Goal: Information Seeking & Learning: Learn about a topic

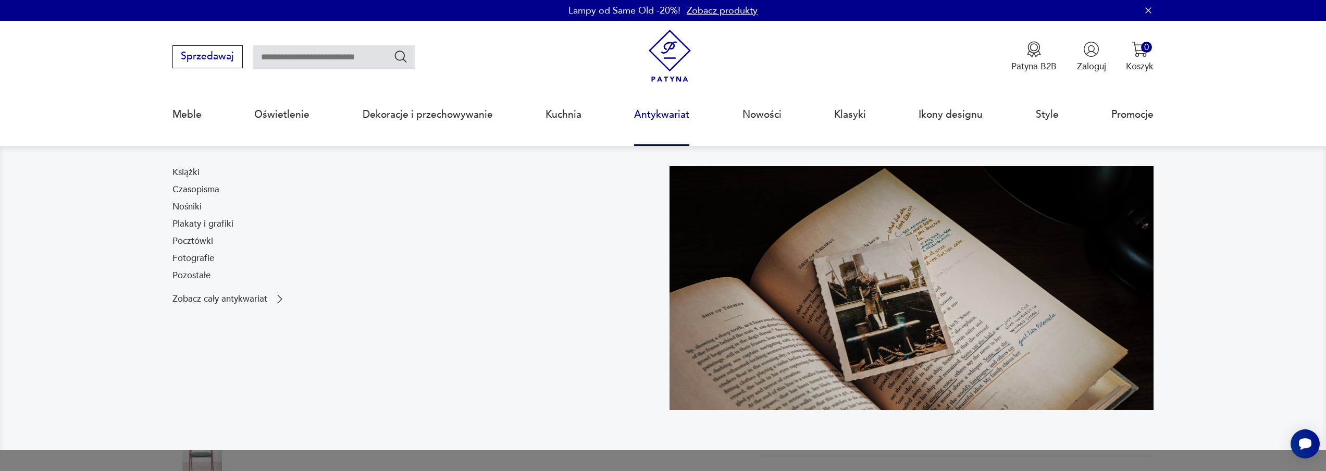
click at [647, 113] on link "Antykwariat" at bounding box center [661, 115] width 55 height 48
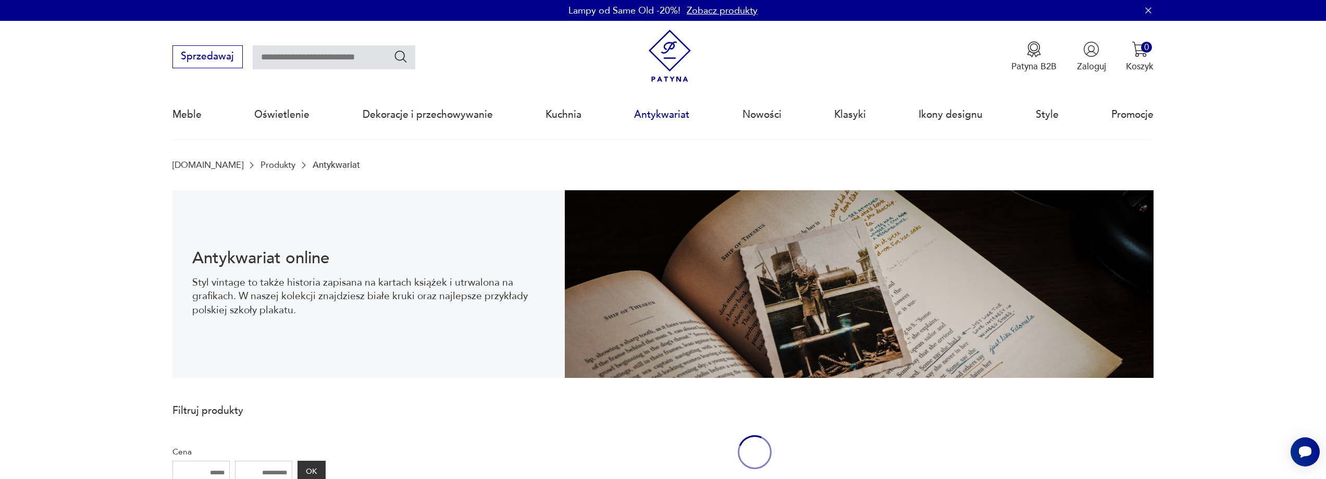
scroll to position [34, 0]
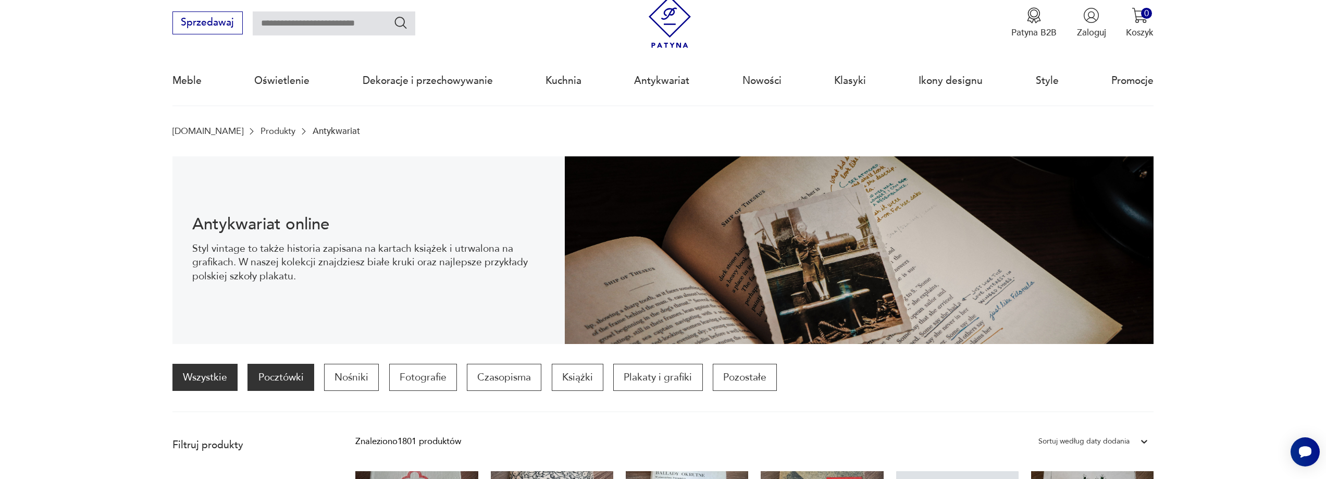
click at [288, 376] on p "Pocztówki" at bounding box center [281, 377] width 66 height 27
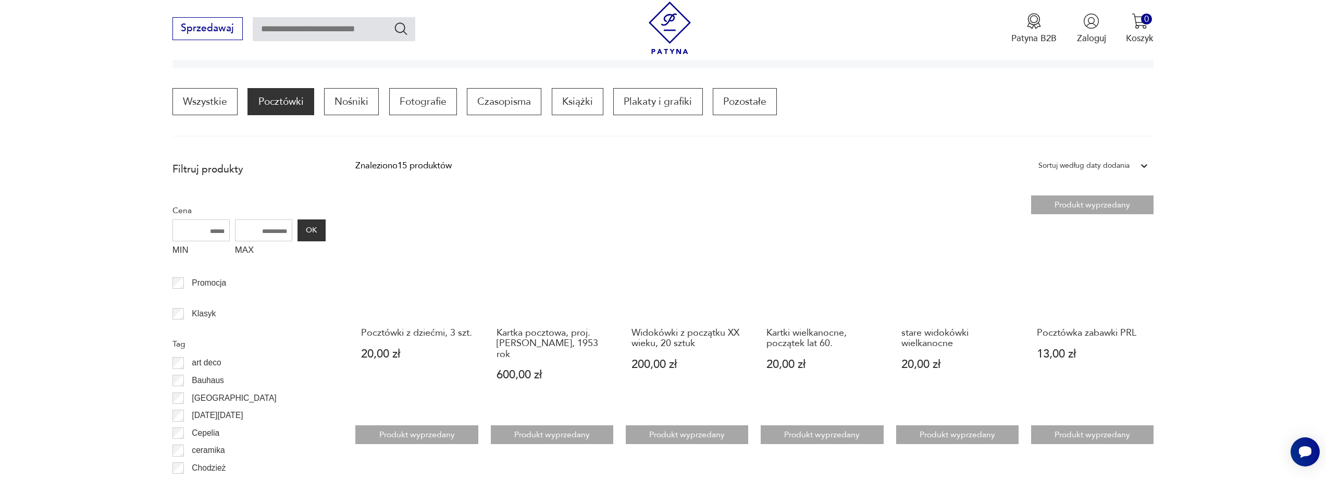
scroll to position [729, 0]
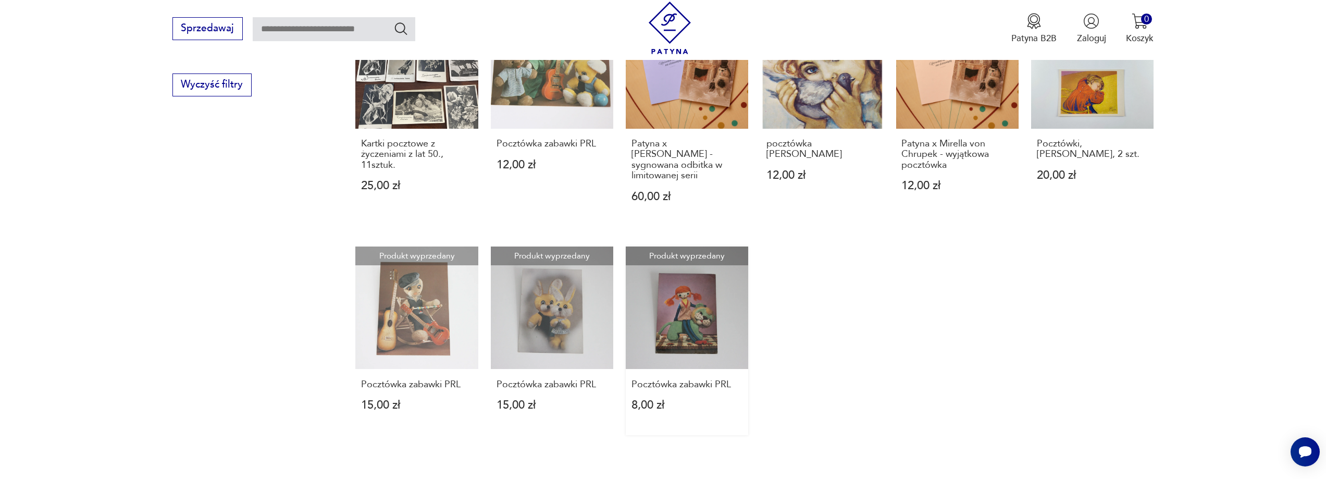
click at [692, 304] on link "Produkt wyprzedany Pocztówka zabawki PRL 8,00 zł" at bounding box center [687, 341] width 122 height 189
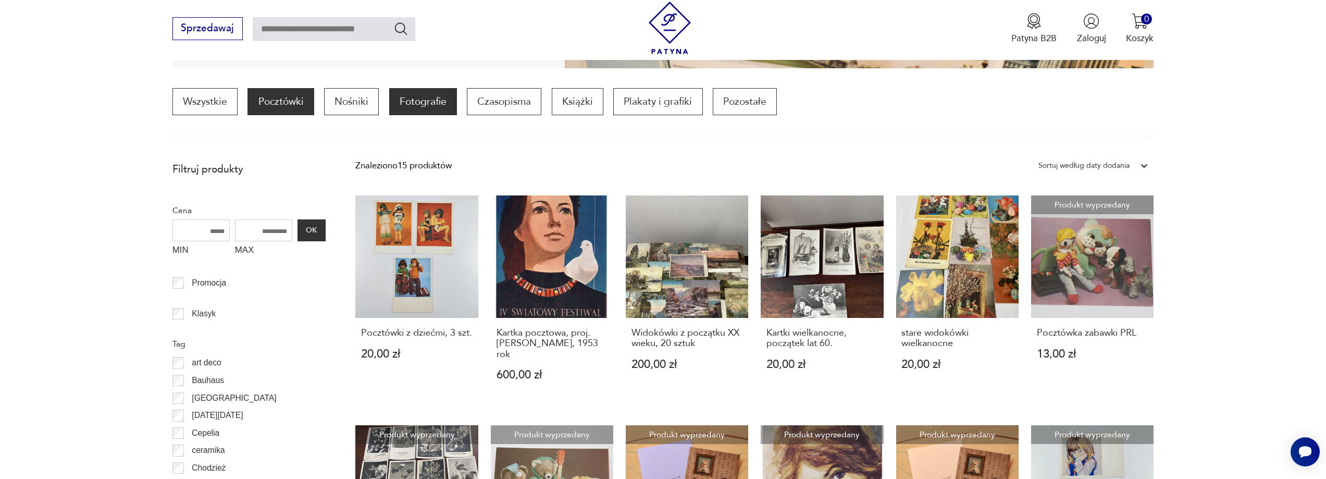
click at [411, 102] on p "Fotografie" at bounding box center [423, 101] width 68 height 27
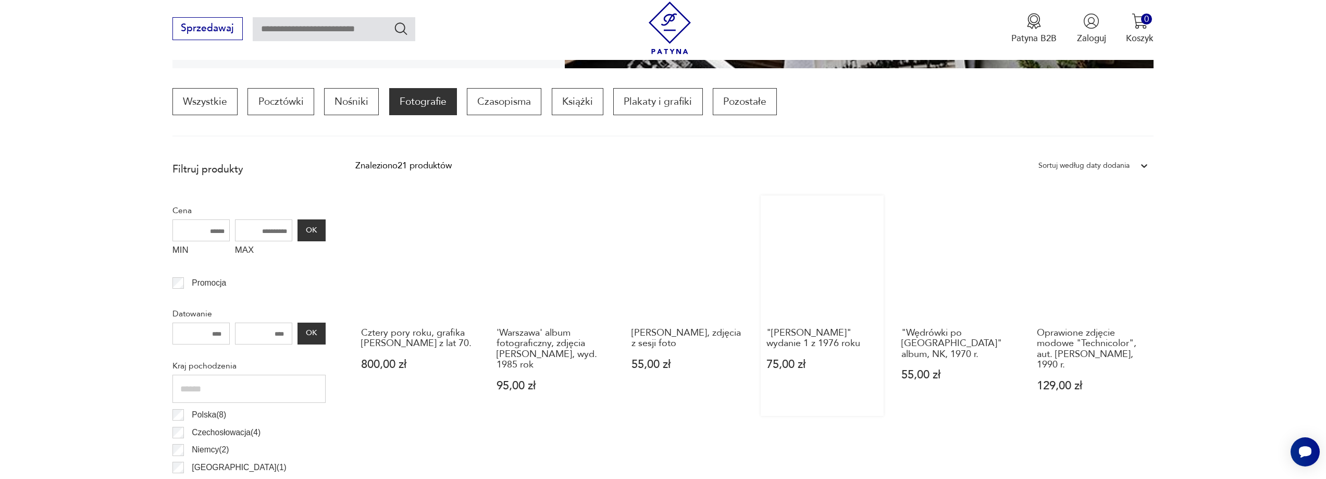
scroll to position [729, 0]
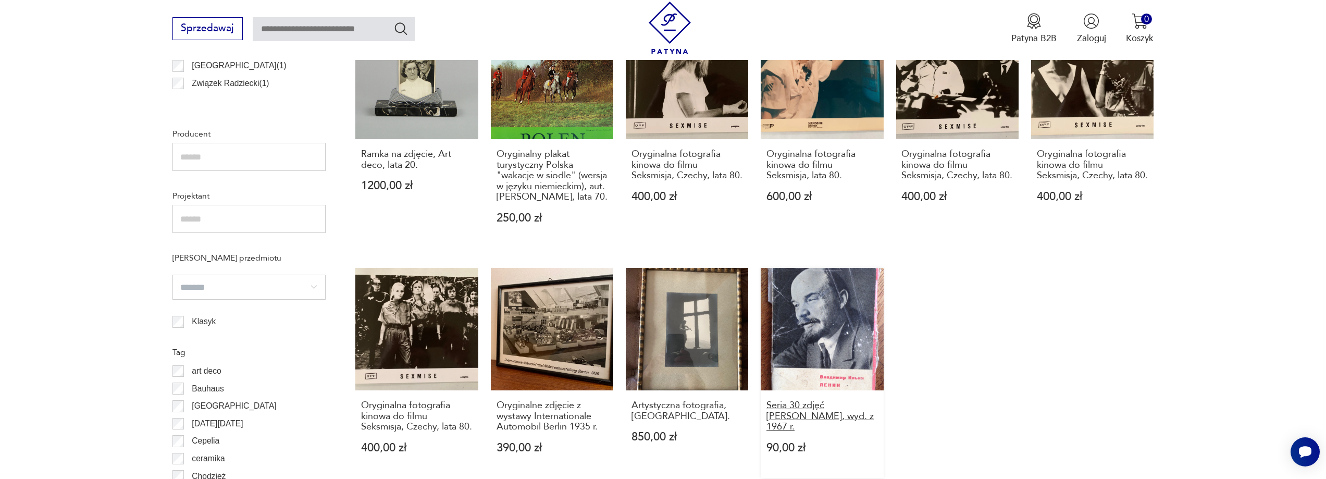
click at [848, 426] on h3 "Seria 30 zdjęć Lenina, wyd. z 1967 r." at bounding box center [823, 416] width 112 height 32
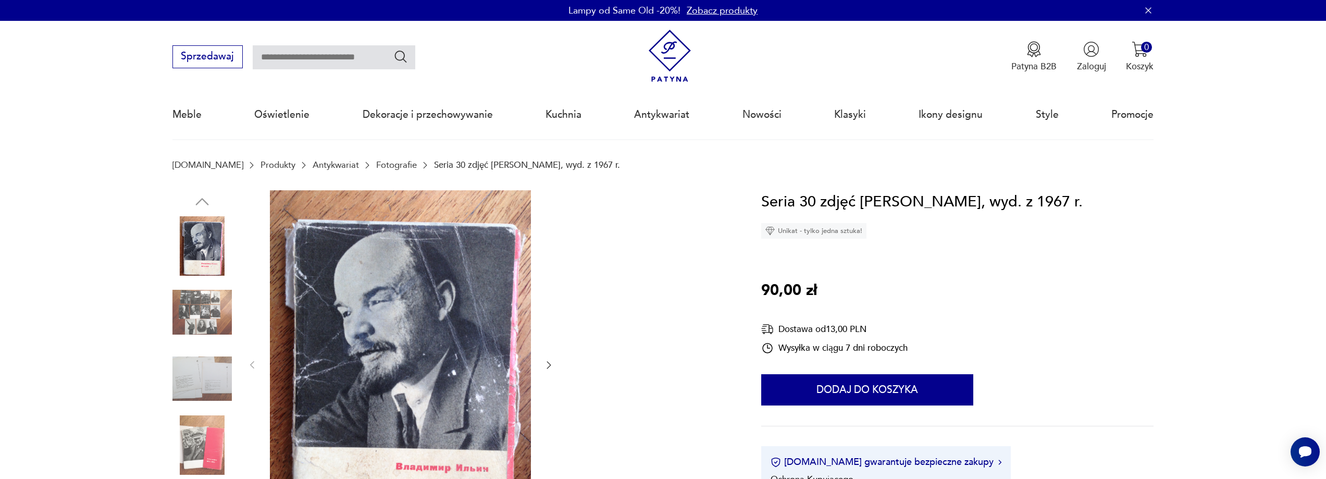
click at [185, 312] on img at bounding box center [202, 311] width 59 height 59
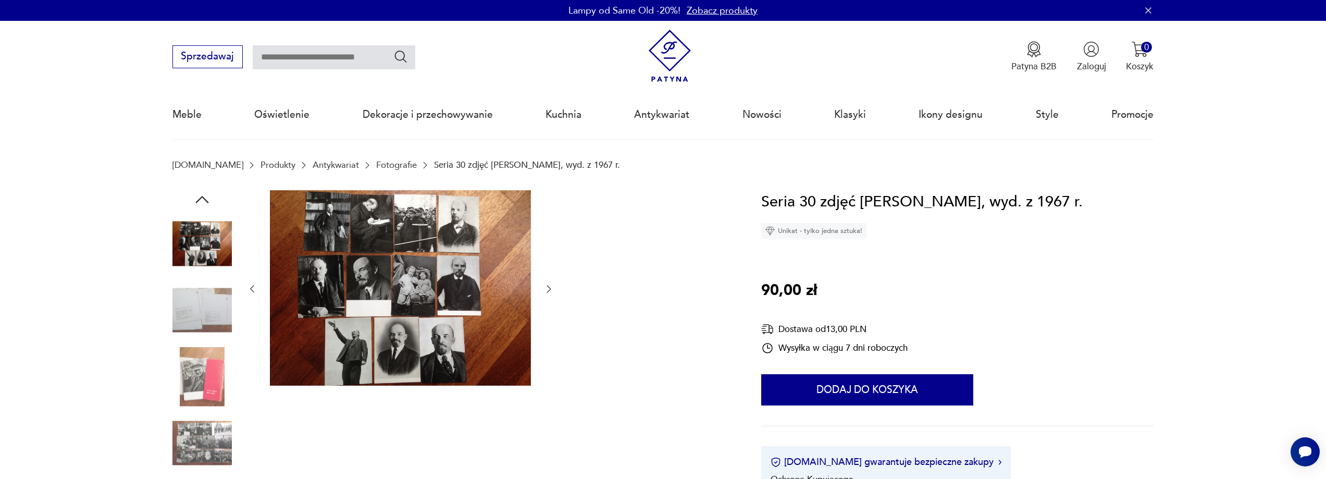
click at [203, 309] on img at bounding box center [202, 309] width 59 height 59
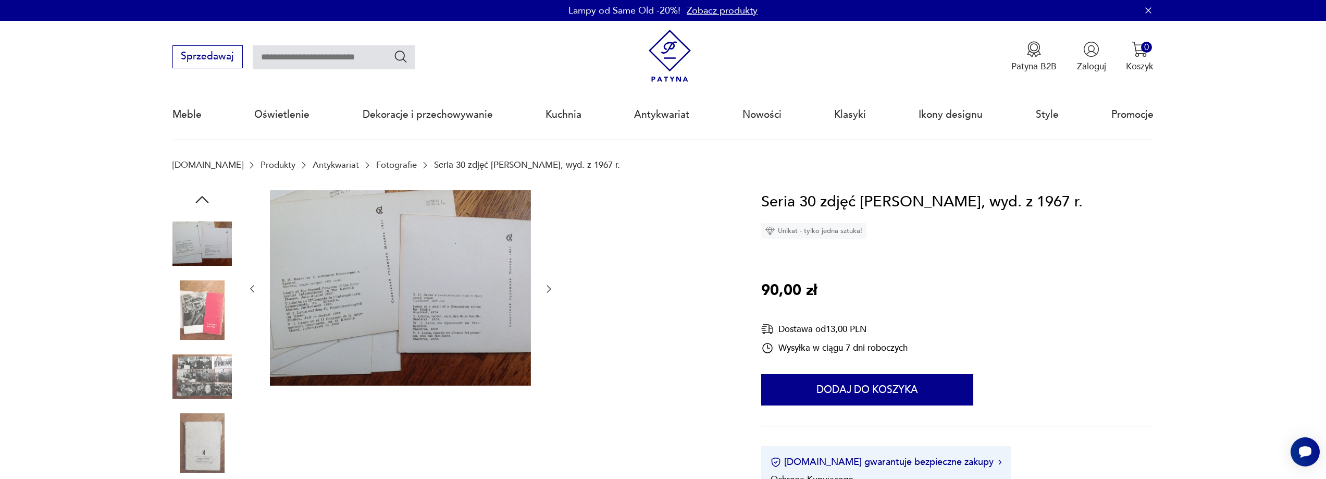
click at [202, 316] on img at bounding box center [202, 309] width 59 height 59
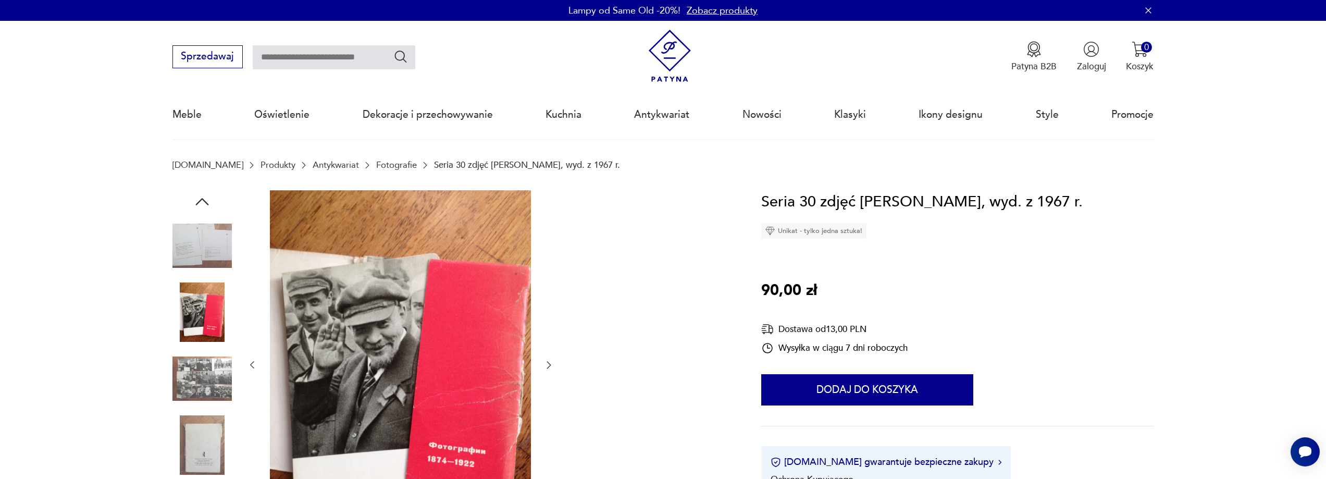
click at [194, 377] on img at bounding box center [202, 378] width 59 height 59
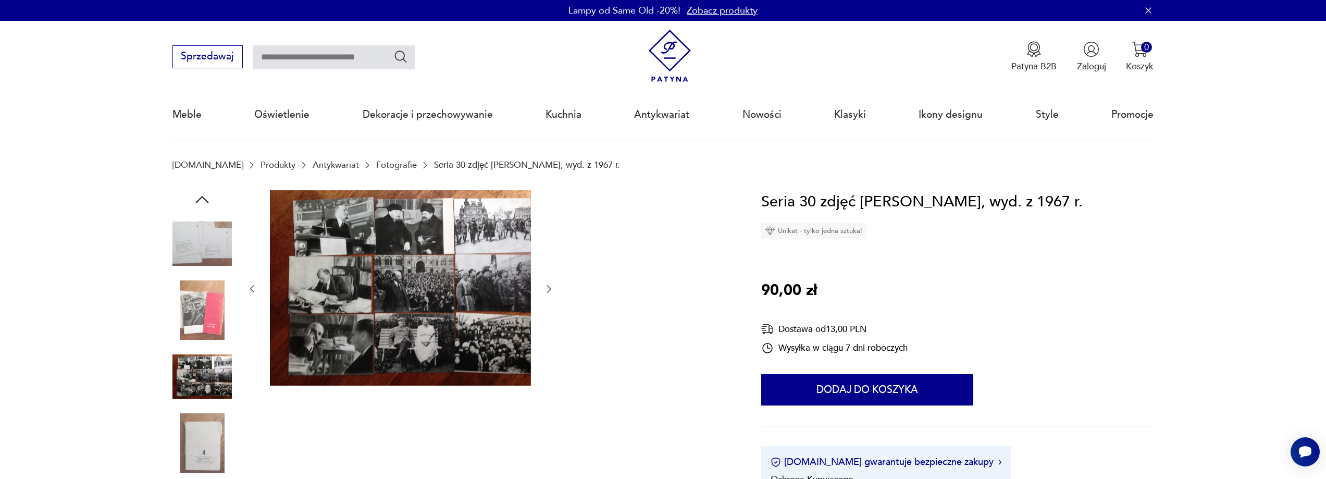
click at [203, 439] on img at bounding box center [202, 442] width 59 height 59
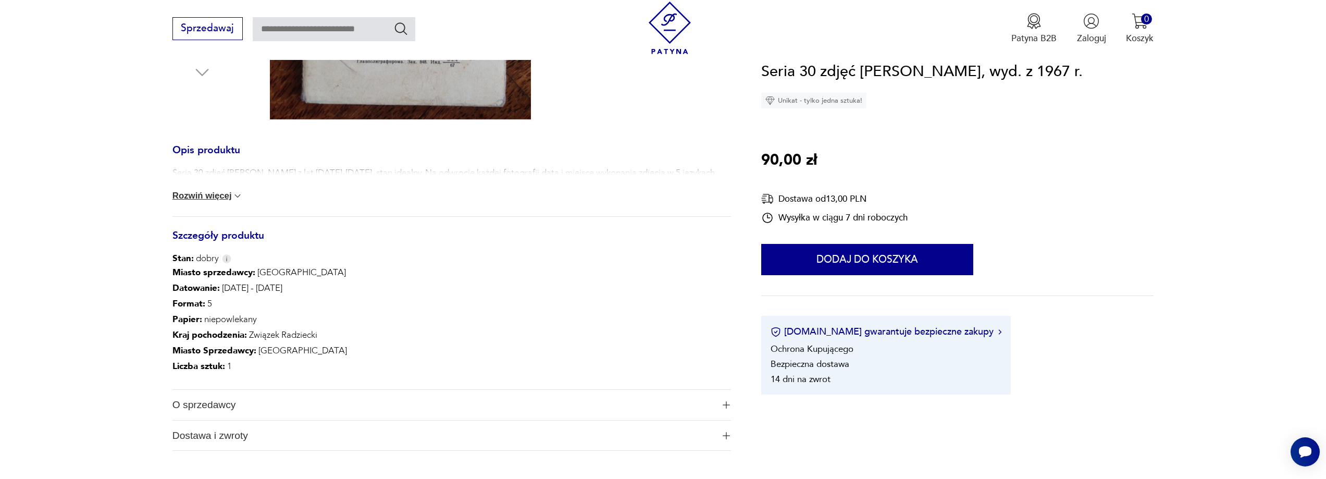
scroll to position [838, 0]
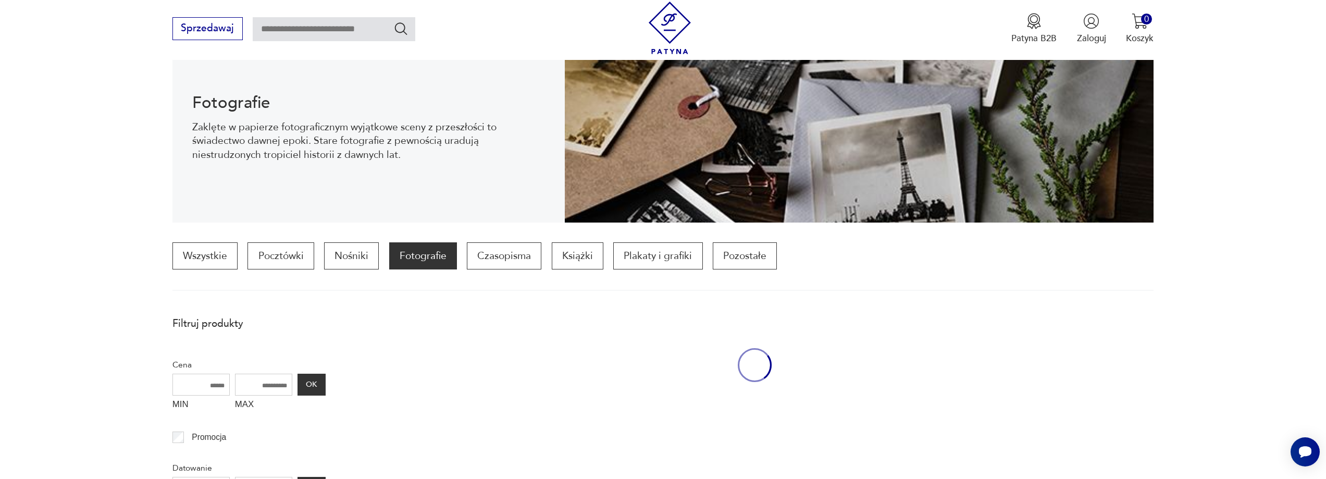
scroll to position [838, 0]
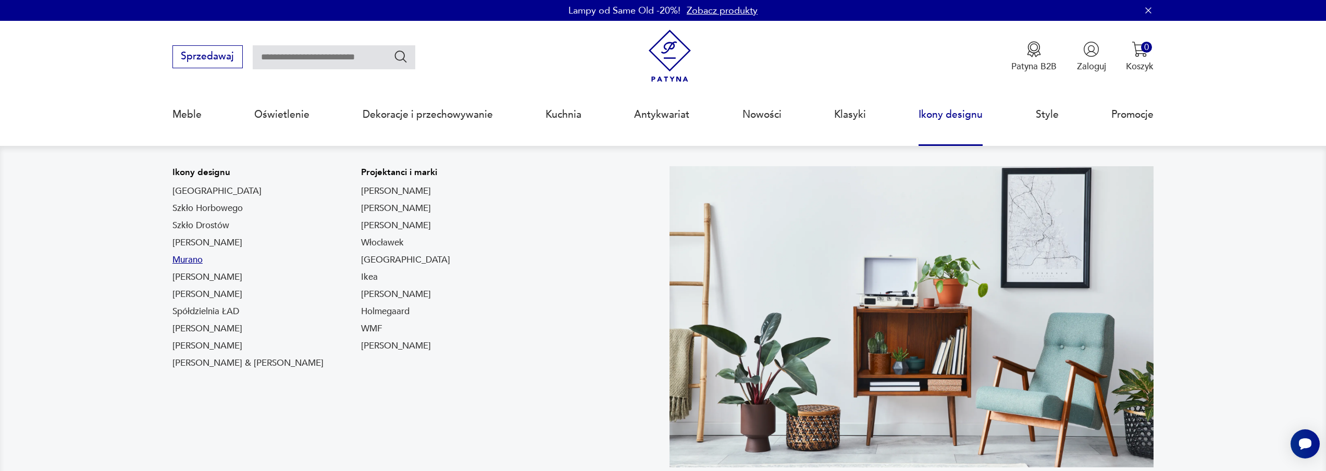
click at [181, 261] on link "Murano" at bounding box center [188, 260] width 30 height 13
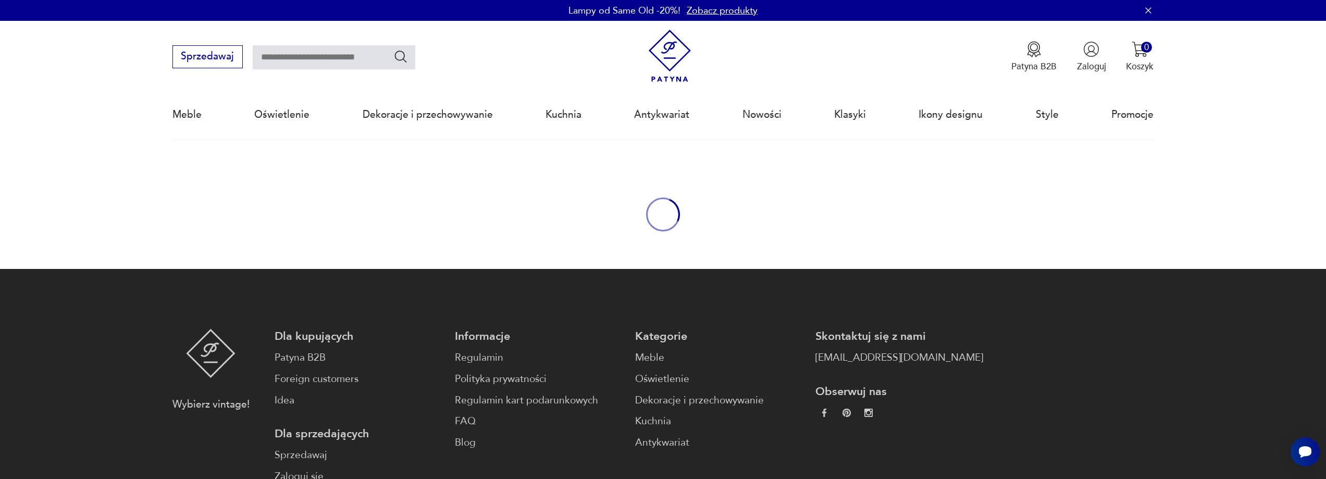
type input "******"
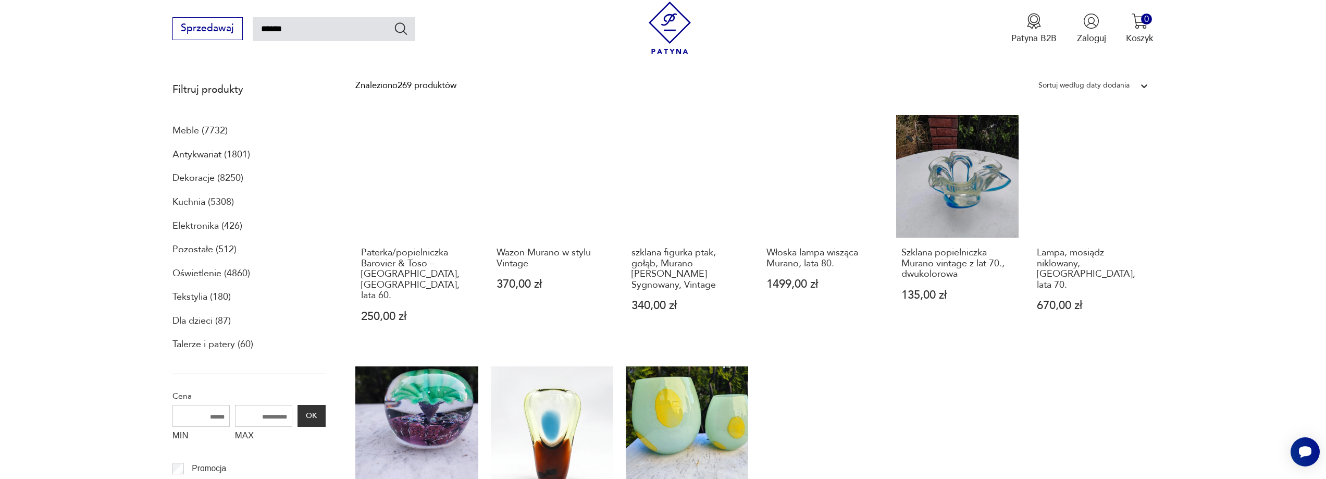
scroll to position [559, 0]
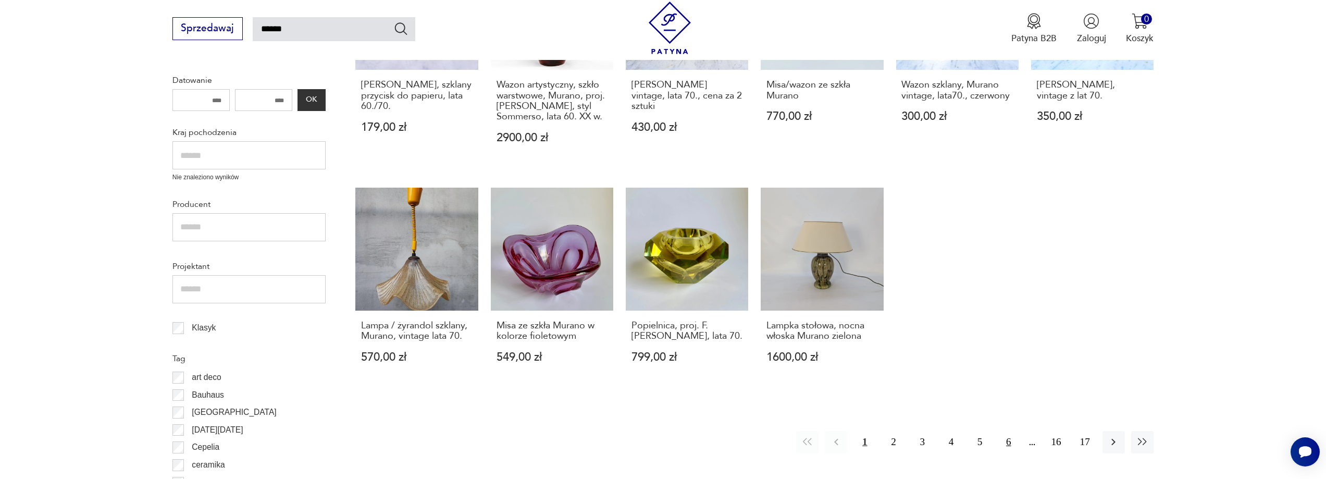
click at [1009, 431] on button "6" at bounding box center [1009, 442] width 22 height 22
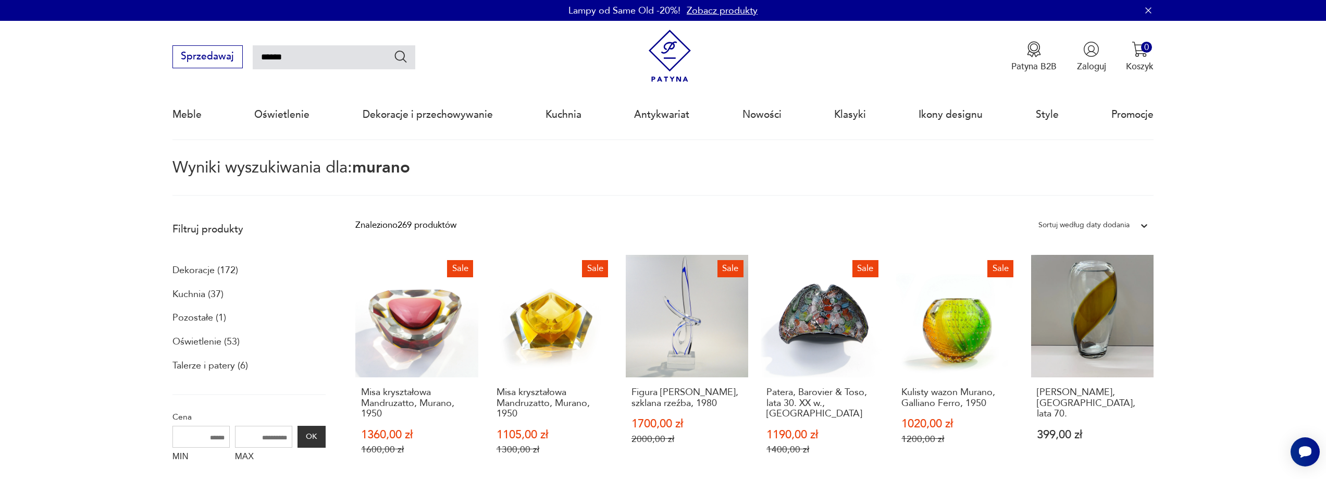
click at [325, 61] on input "******" at bounding box center [334, 57] width 163 height 24
drag, startPoint x: 321, startPoint y: 59, endPoint x: 213, endPoint y: 42, distance: 109.8
click at [213, 42] on div "Sprzedawaj ****** Patyna B2B Zaloguj 0 Koszyk Twój koszyk ( 0 ) Brak produktów …" at bounding box center [663, 51] width 981 height 60
type input "**********"
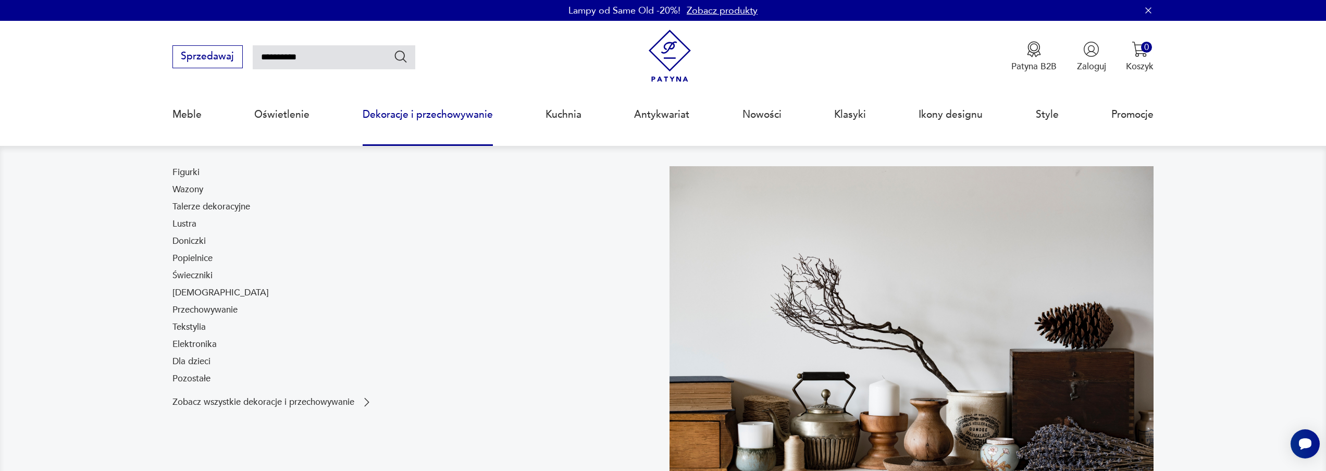
click at [395, 115] on link "Dekoracje i przechowywanie" at bounding box center [428, 115] width 130 height 48
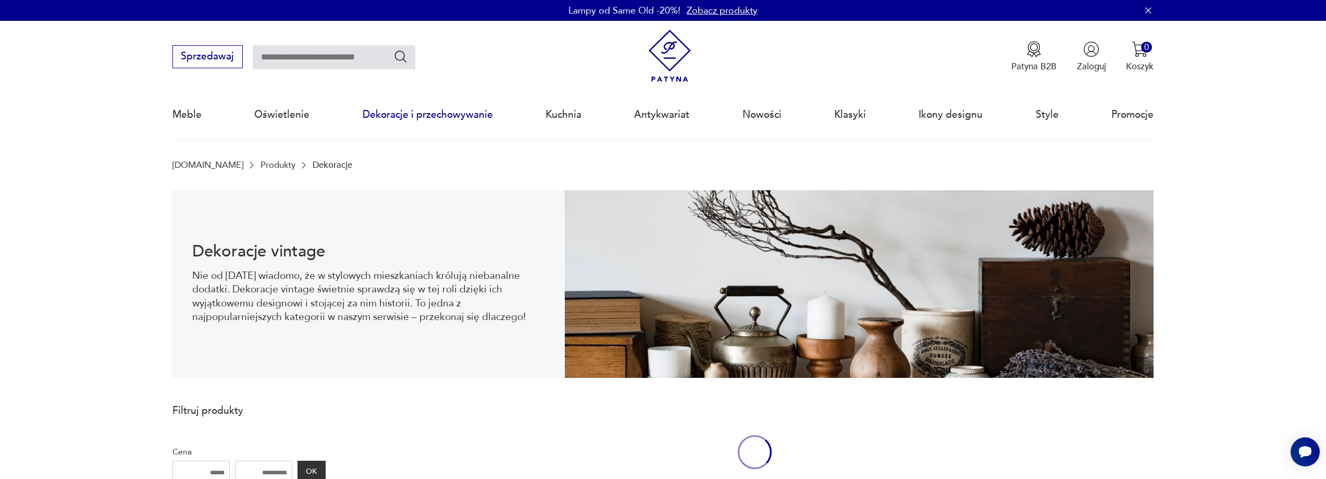
scroll to position [34, 0]
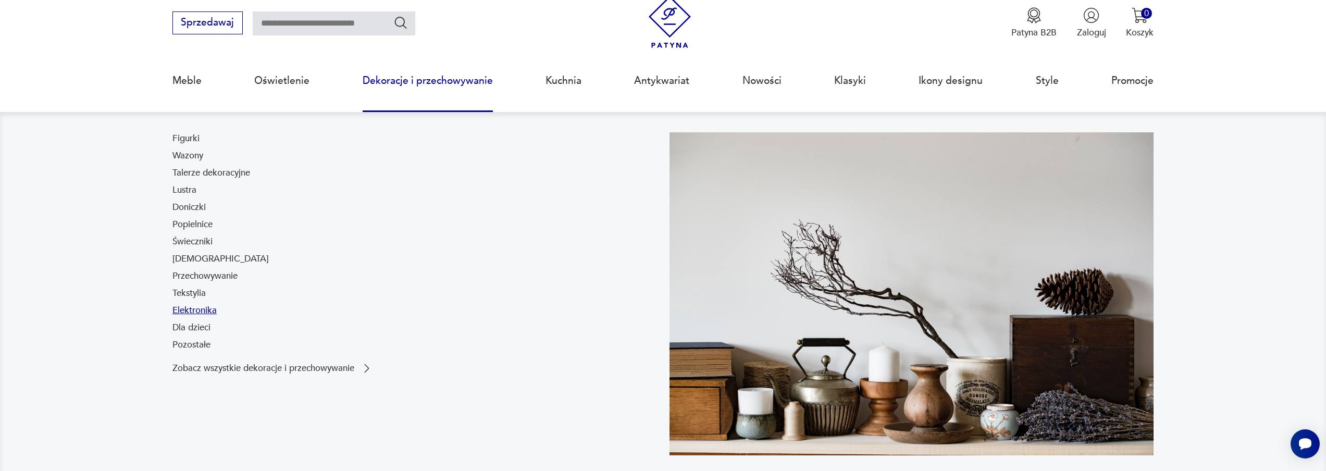
click at [210, 311] on link "Elektronika" at bounding box center [195, 310] width 44 height 13
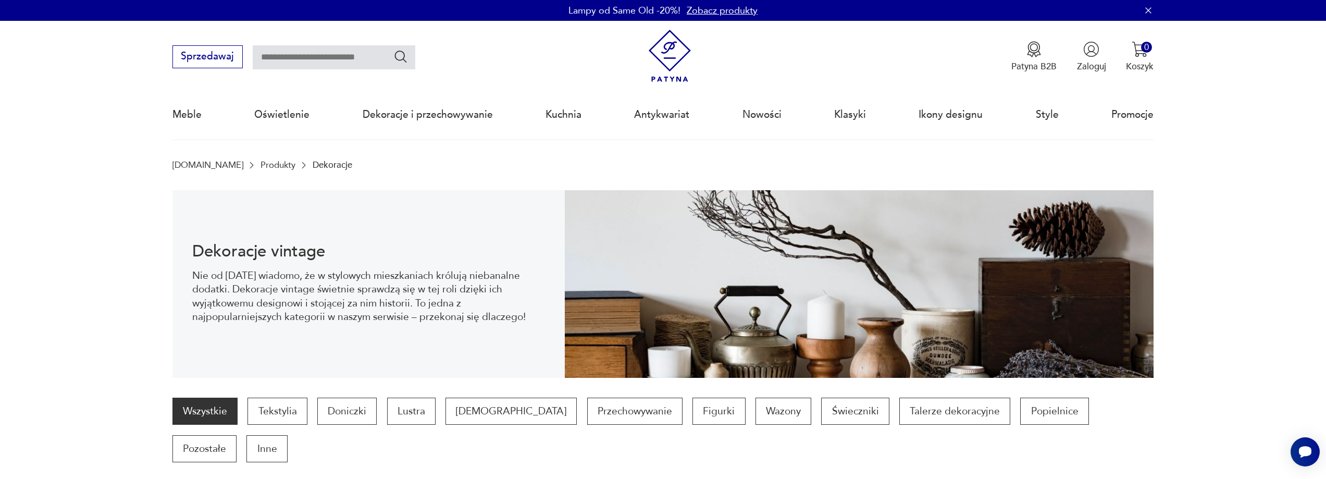
scroll to position [34, 0]
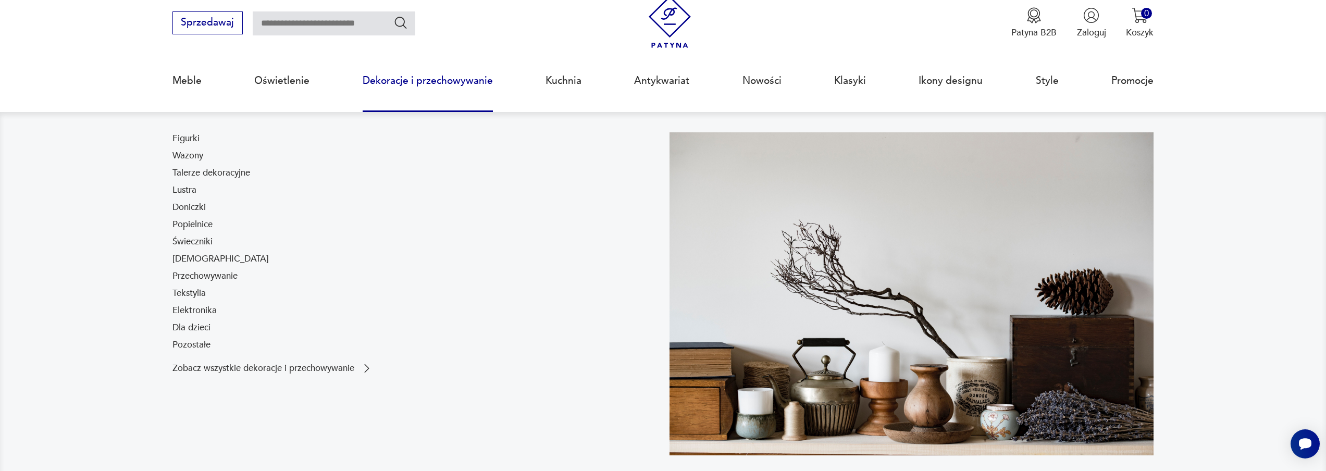
click at [391, 80] on link "Dekoracje i przechowywanie" at bounding box center [428, 81] width 130 height 48
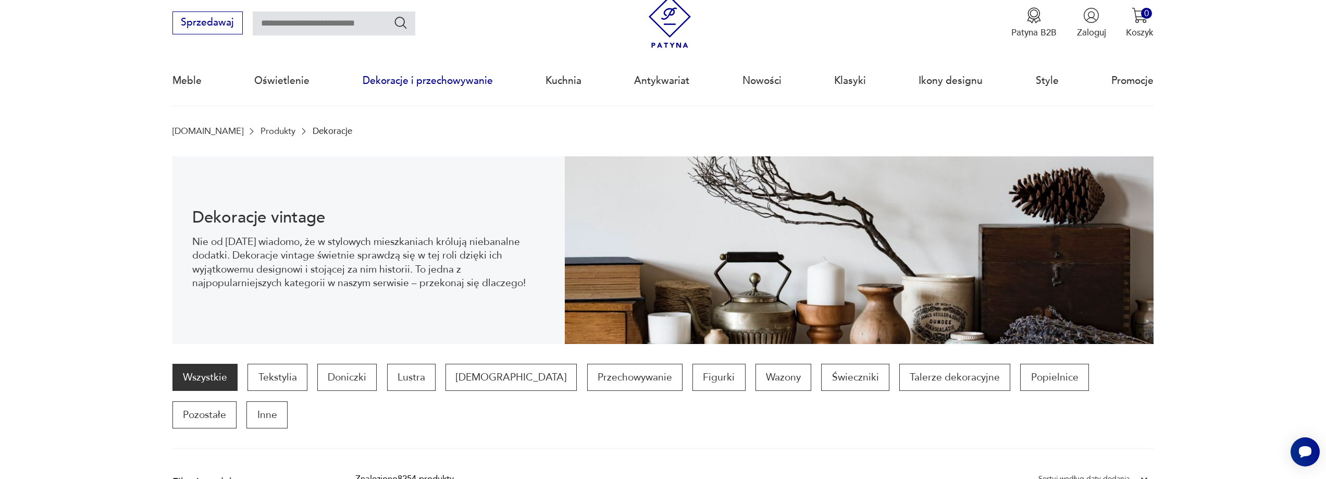
click at [391, 80] on link "Dekoracje i przechowywanie" at bounding box center [428, 81] width 130 height 48
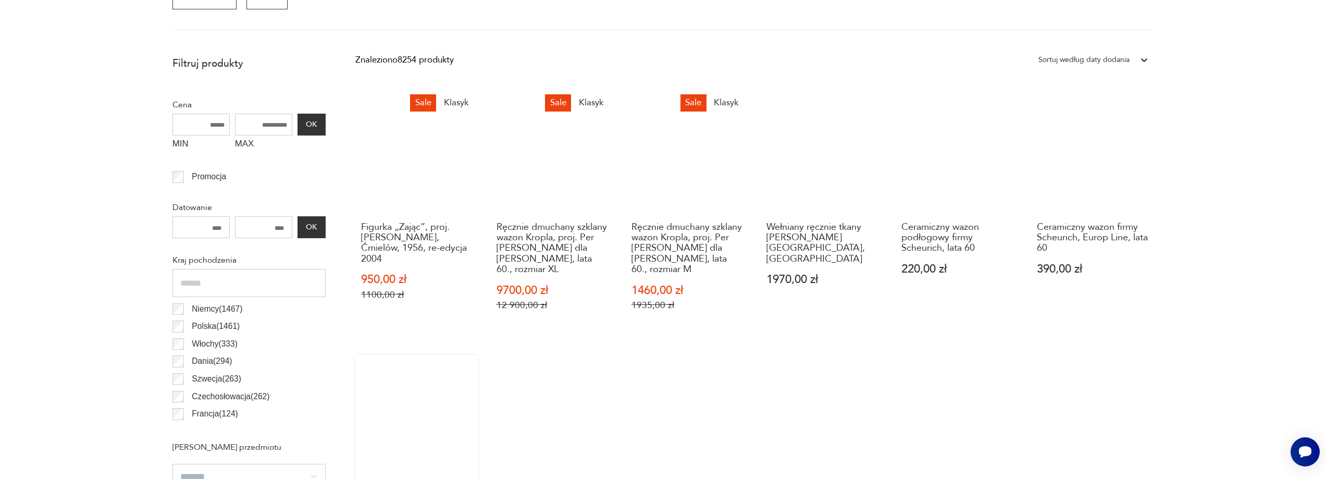
scroll to position [0, 0]
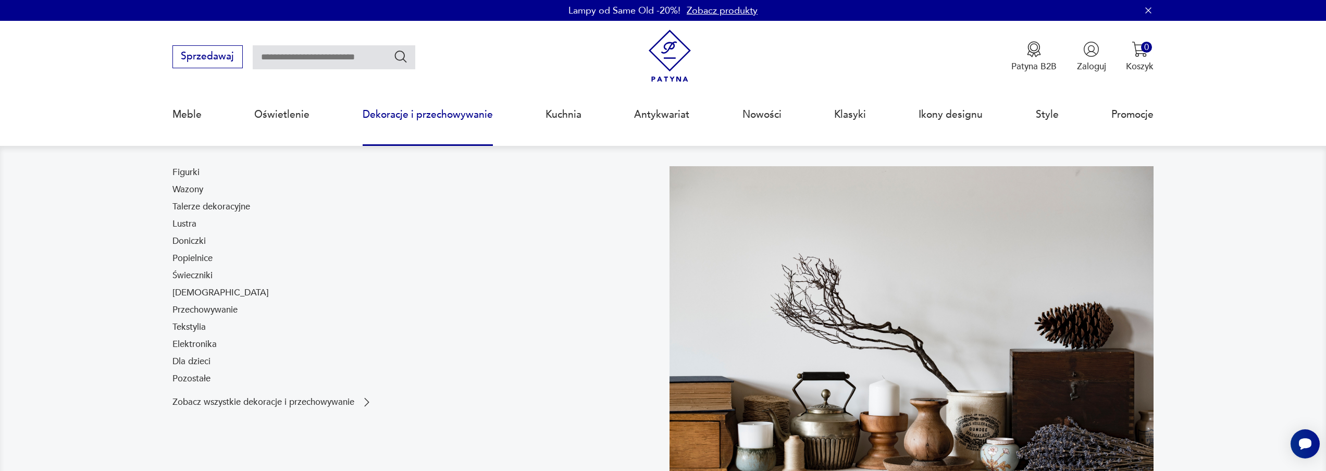
click at [408, 117] on link "Dekoracje i przechowywanie" at bounding box center [428, 115] width 130 height 48
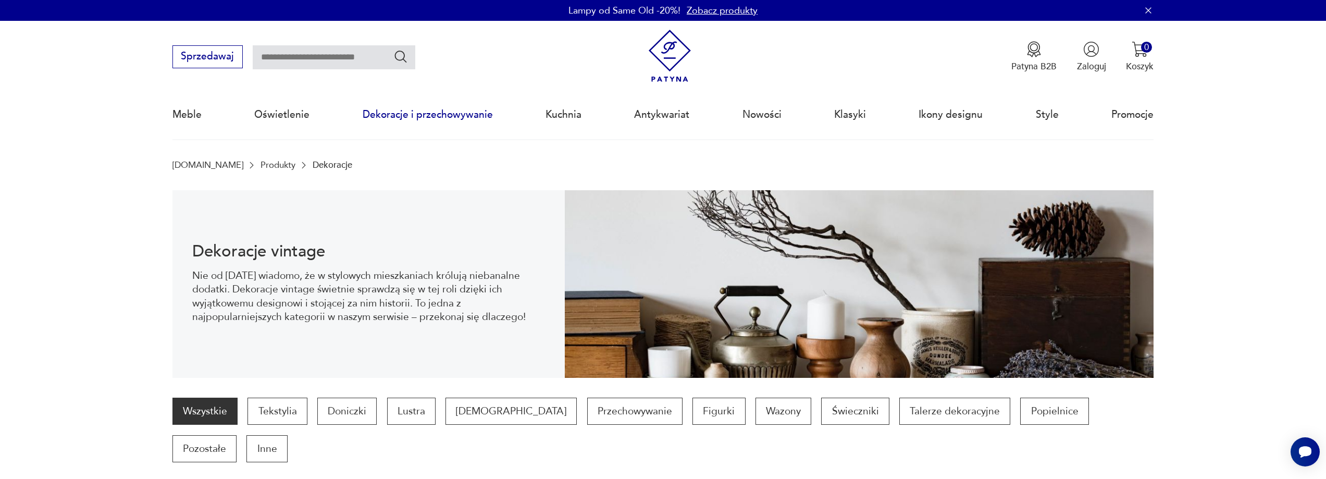
click at [408, 114] on link "Dekoracje i przechowywanie" at bounding box center [428, 115] width 130 height 48
click at [364, 110] on link "Dekoracje i przechowywanie" at bounding box center [428, 115] width 130 height 48
click at [821, 410] on p "Świeczniki" at bounding box center [855, 411] width 68 height 27
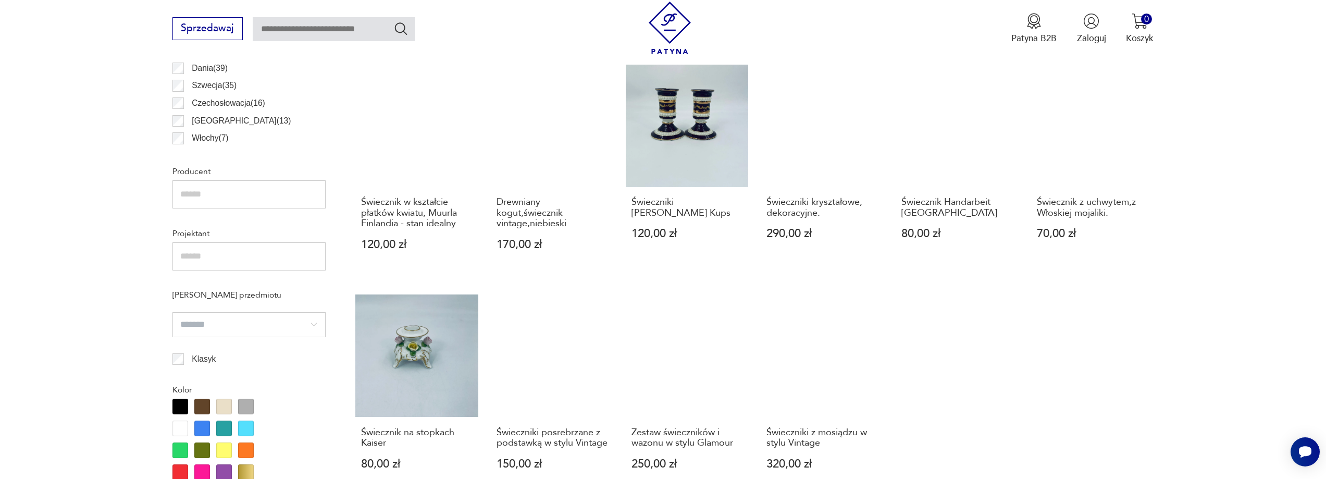
scroll to position [1148, 0]
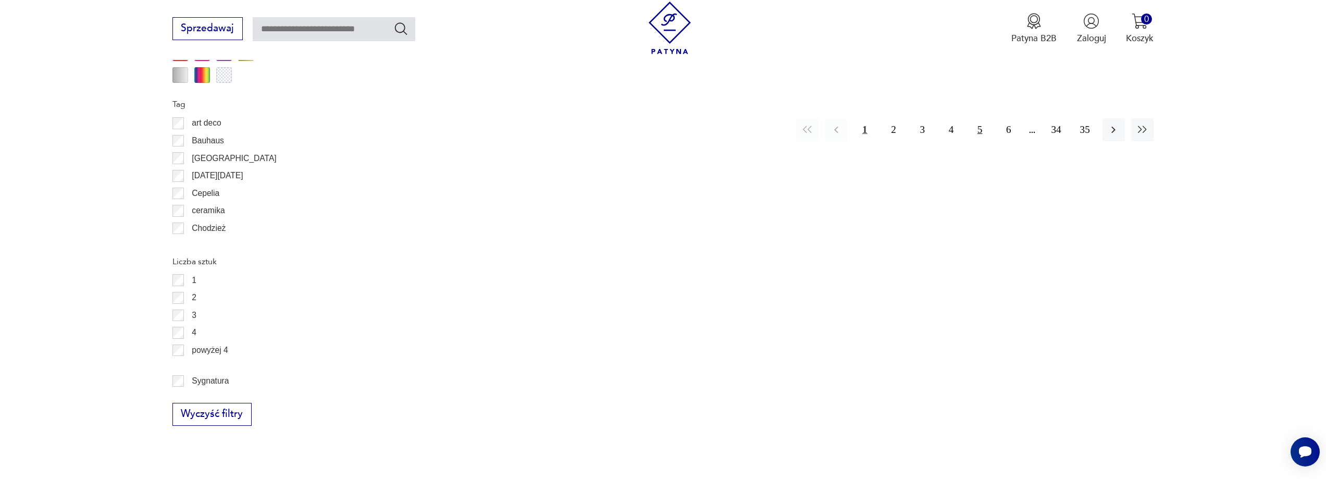
click at [978, 118] on button "5" at bounding box center [980, 129] width 22 height 22
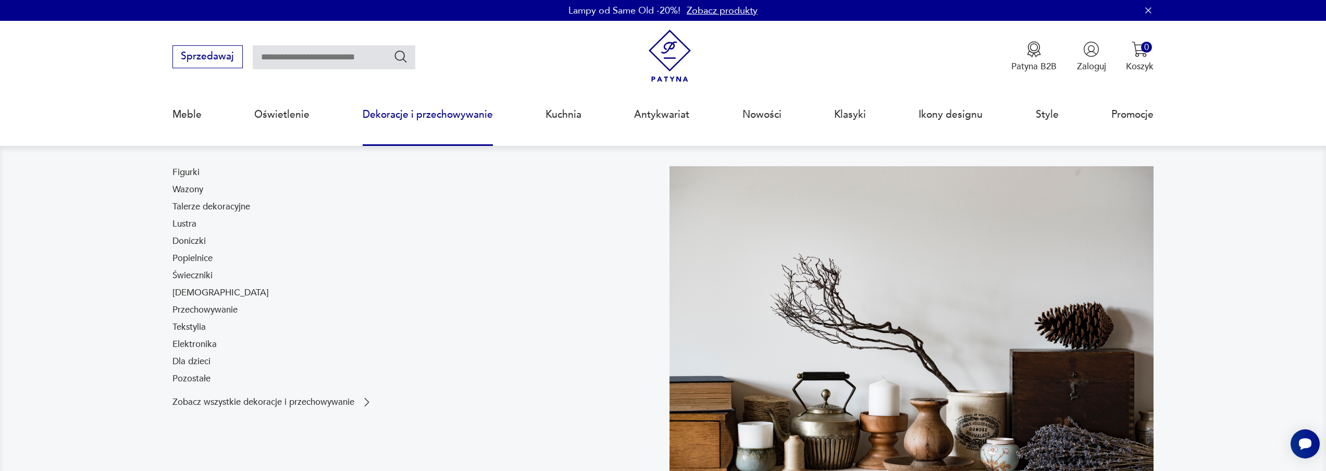
click at [435, 116] on link "Dekoracje i przechowywanie" at bounding box center [428, 115] width 130 height 48
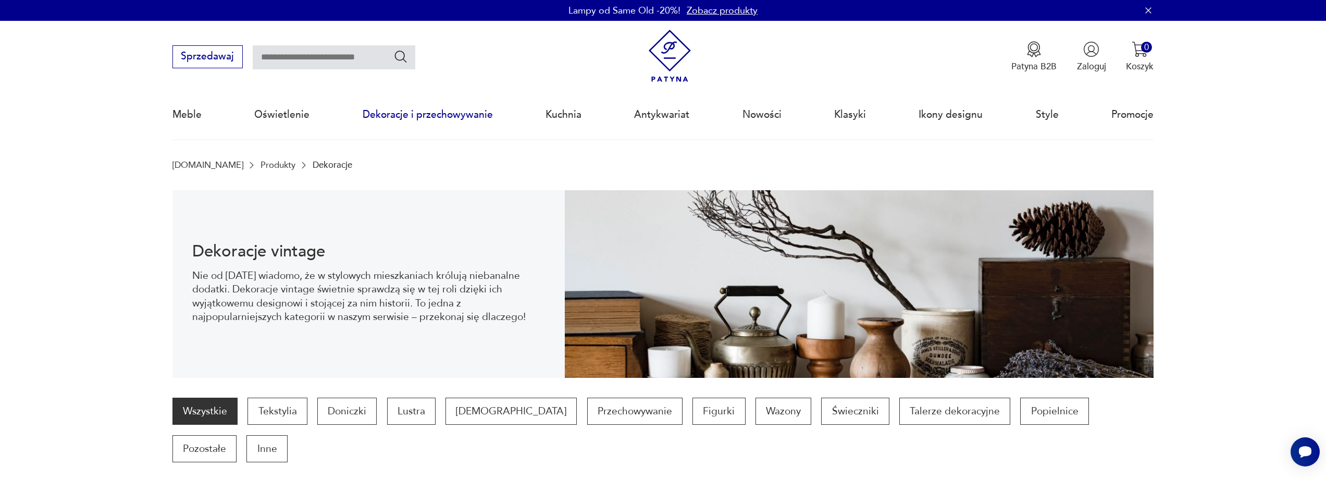
scroll to position [102, 0]
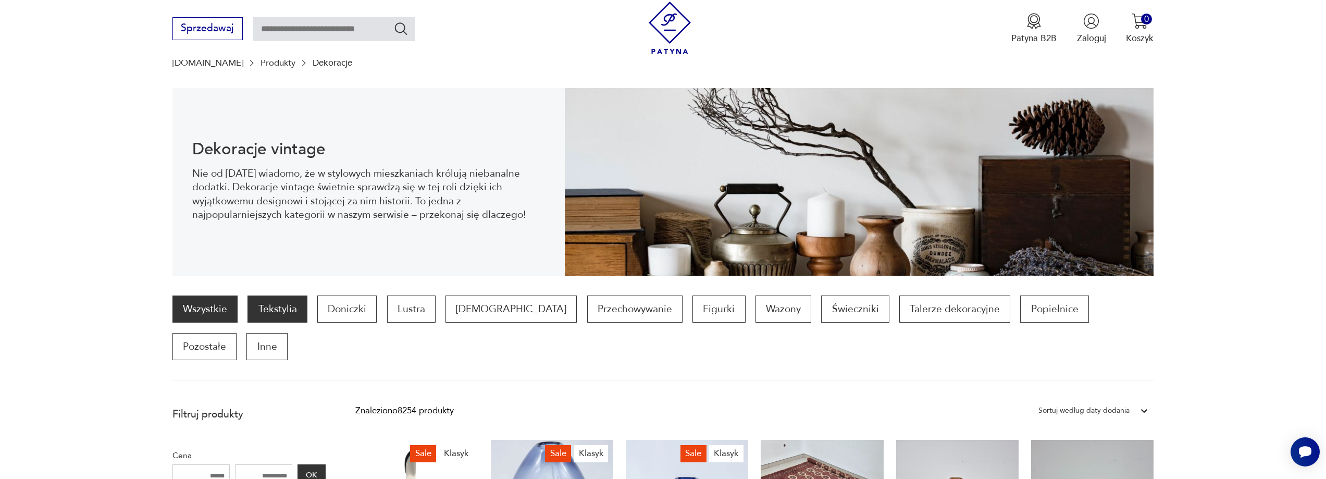
click at [277, 307] on p "Tekstylia" at bounding box center [277, 309] width 59 height 27
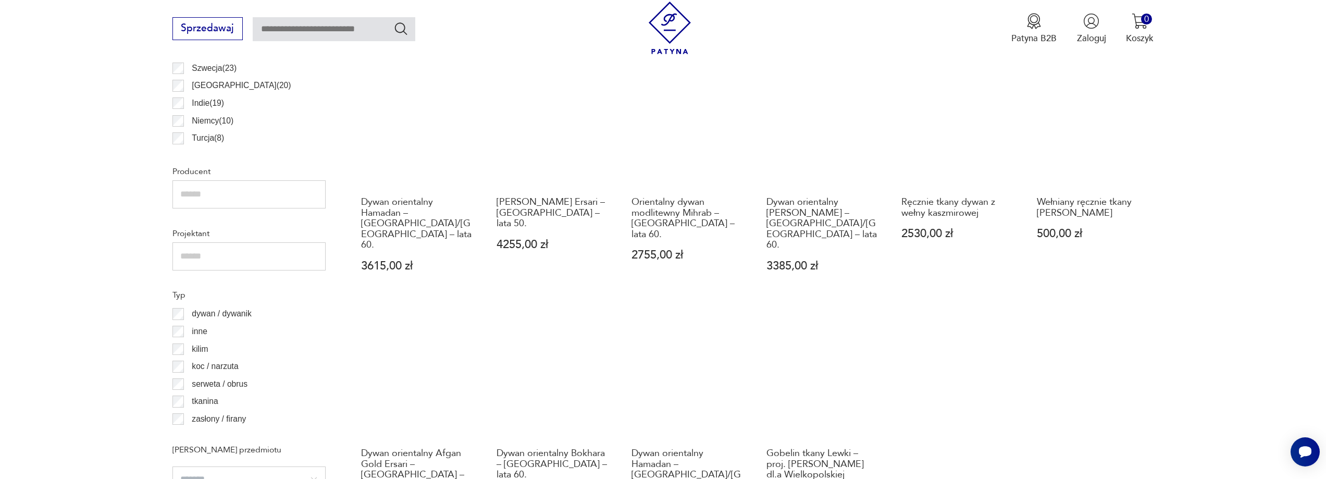
scroll to position [1148, 0]
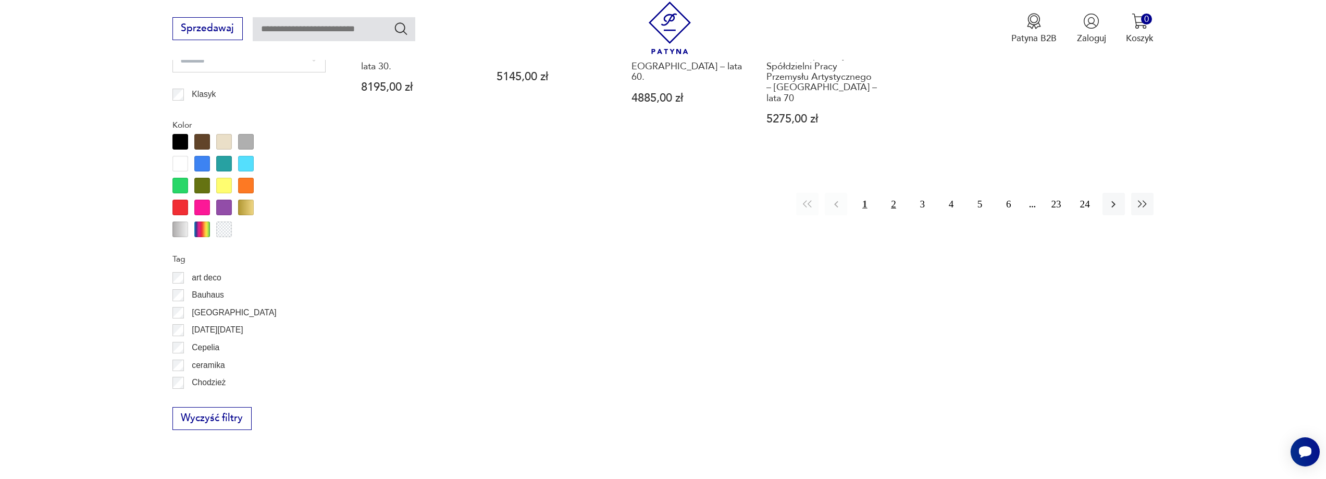
click at [893, 193] on button "2" at bounding box center [893, 204] width 22 height 22
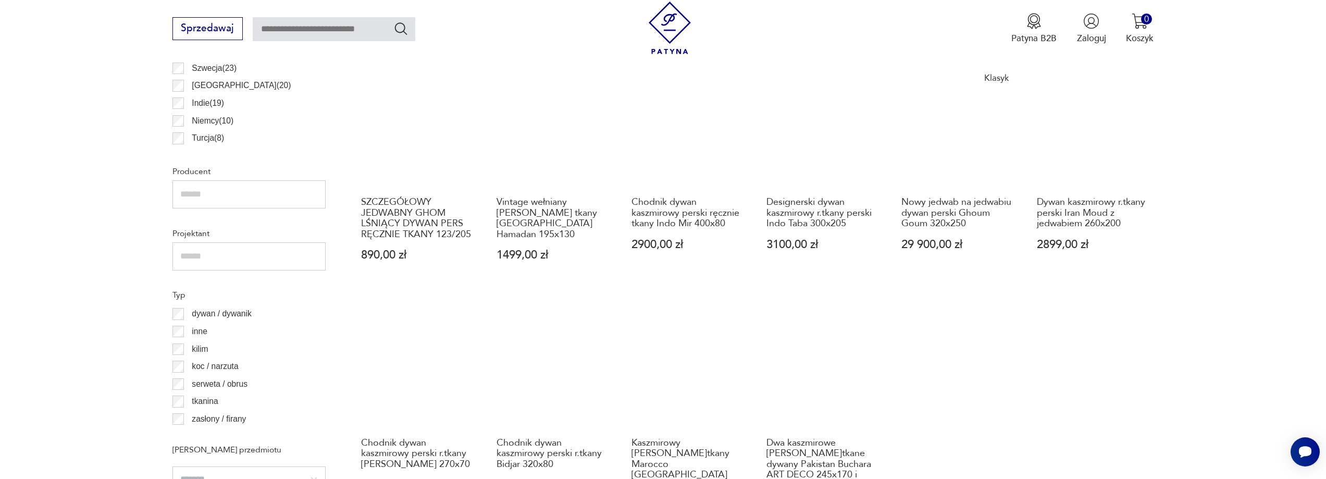
scroll to position [1148, 0]
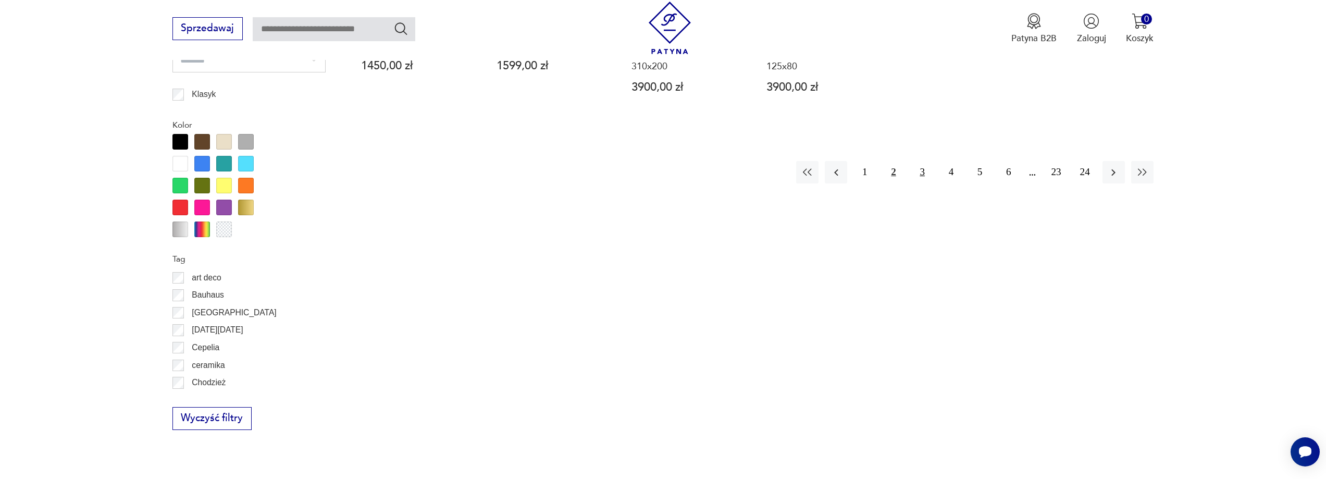
click at [921, 161] on button "3" at bounding box center [923, 172] width 22 height 22
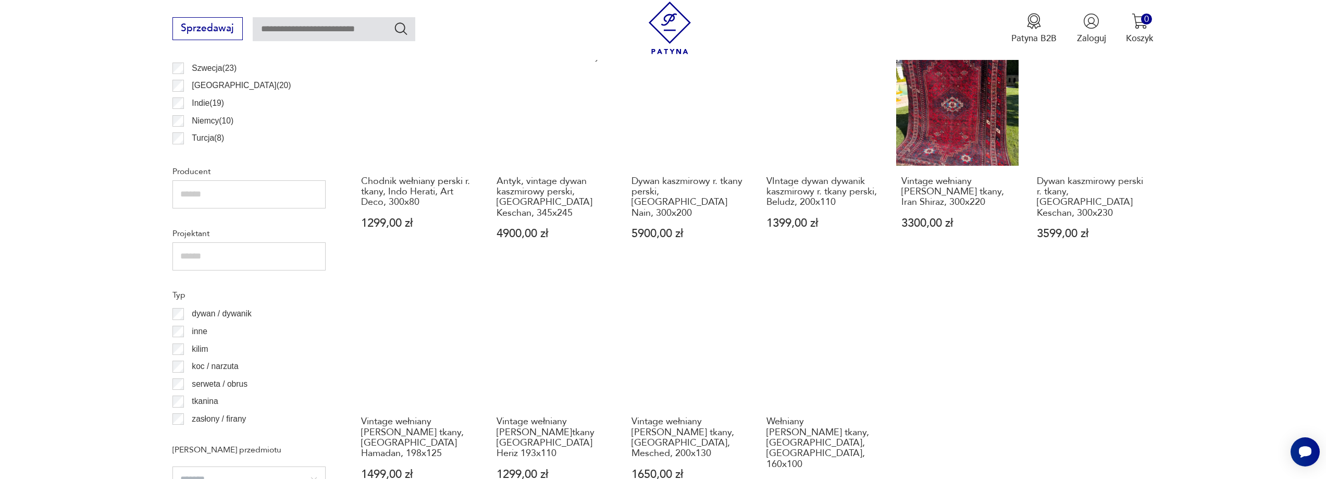
scroll to position [1148, 0]
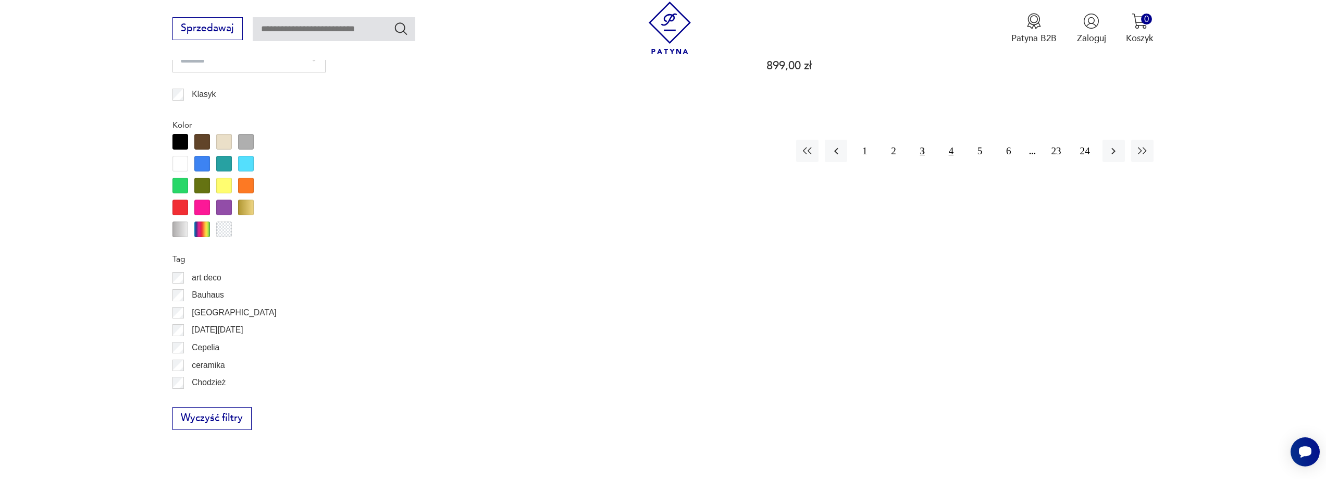
click at [951, 140] on button "4" at bounding box center [951, 151] width 22 height 22
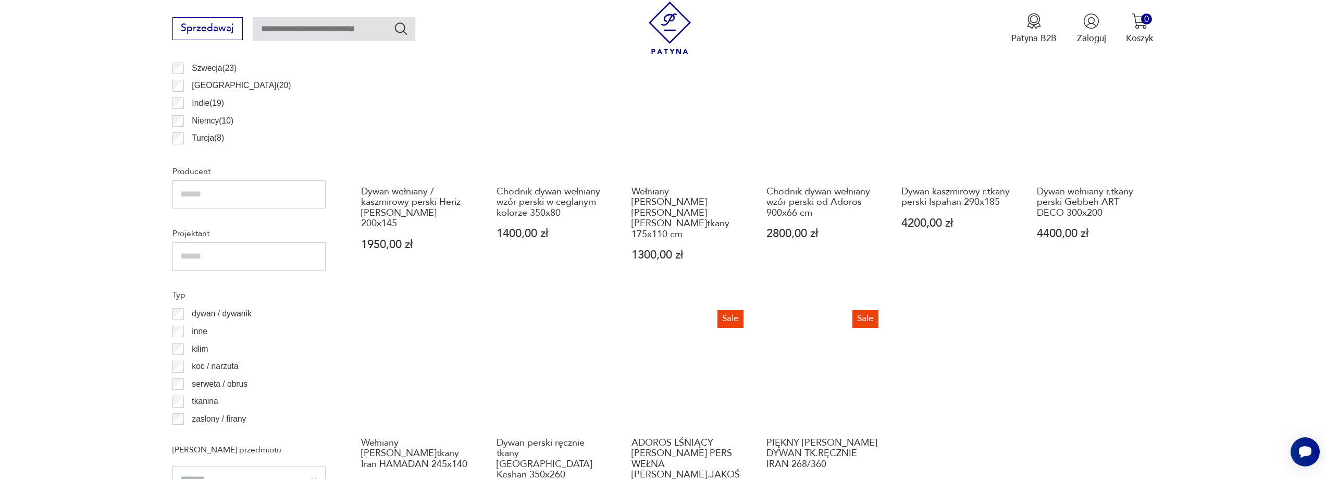
scroll to position [1148, 0]
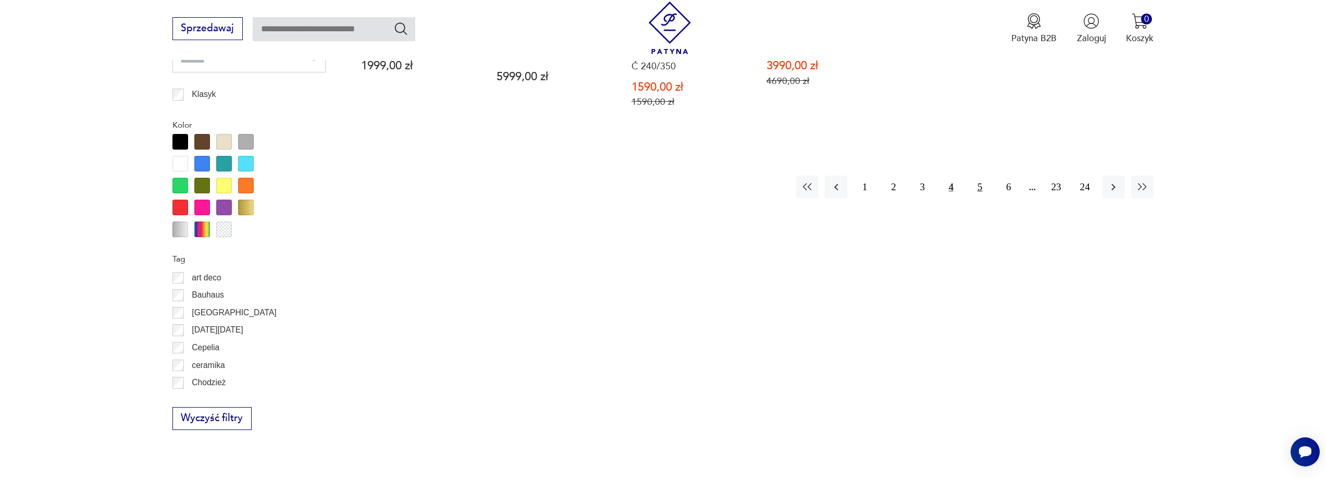
click at [977, 176] on button "5" at bounding box center [980, 187] width 22 height 22
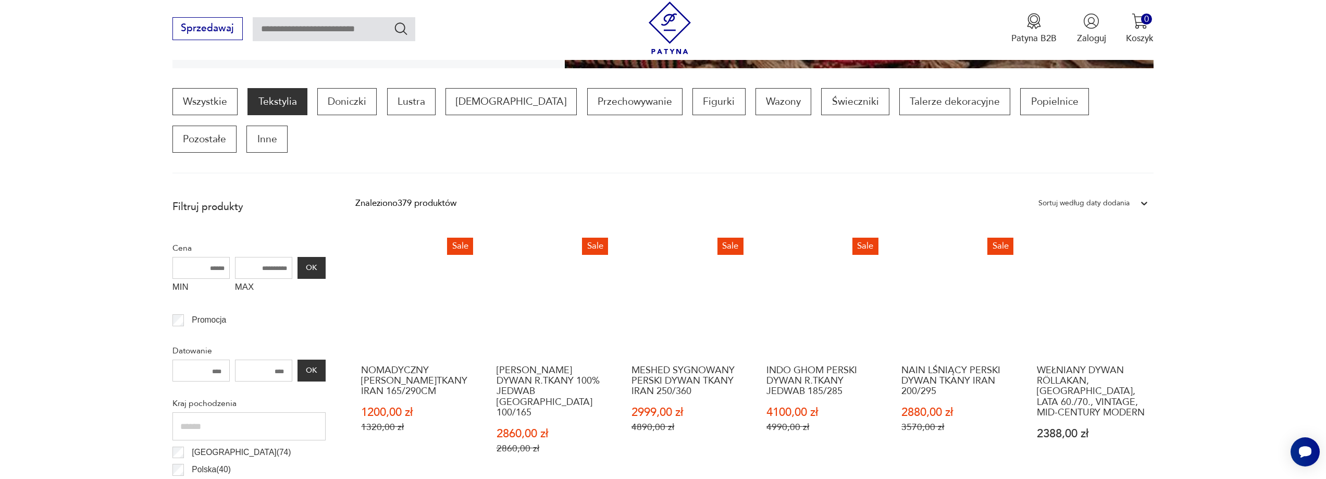
scroll to position [729, 0]
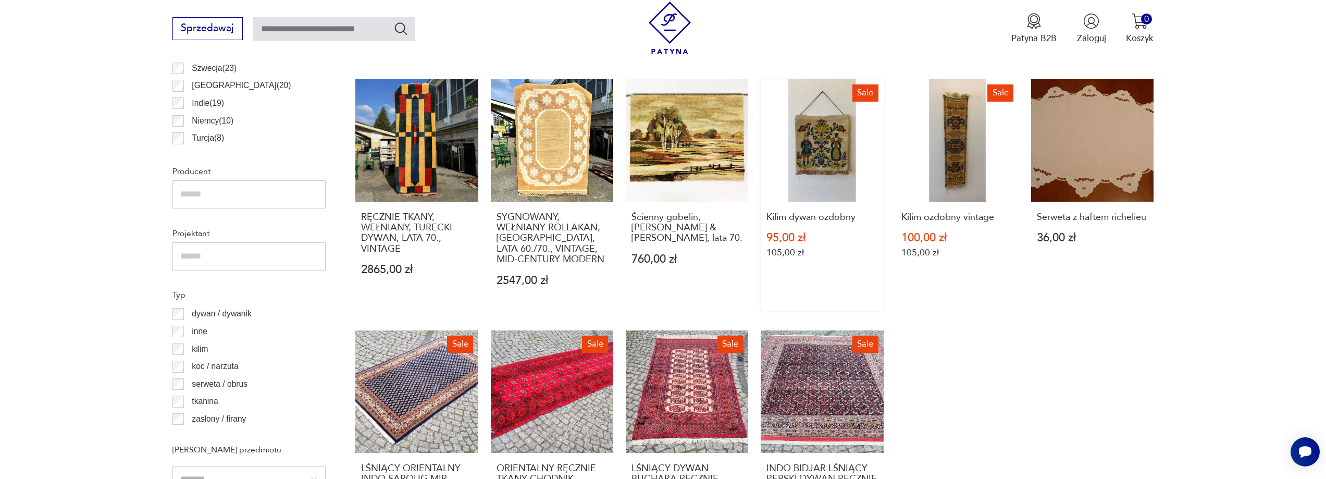
click at [812, 108] on link "Sale Kilim dywan ozdobny 95,00 zł 105,00 zł" at bounding box center [822, 194] width 122 height 231
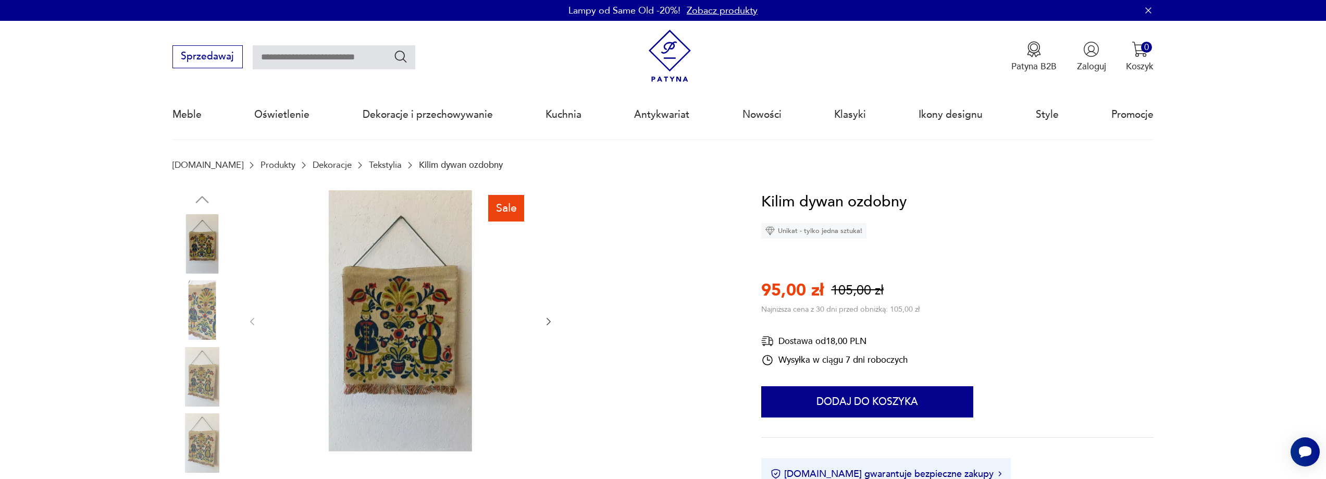
scroll to position [844, 0]
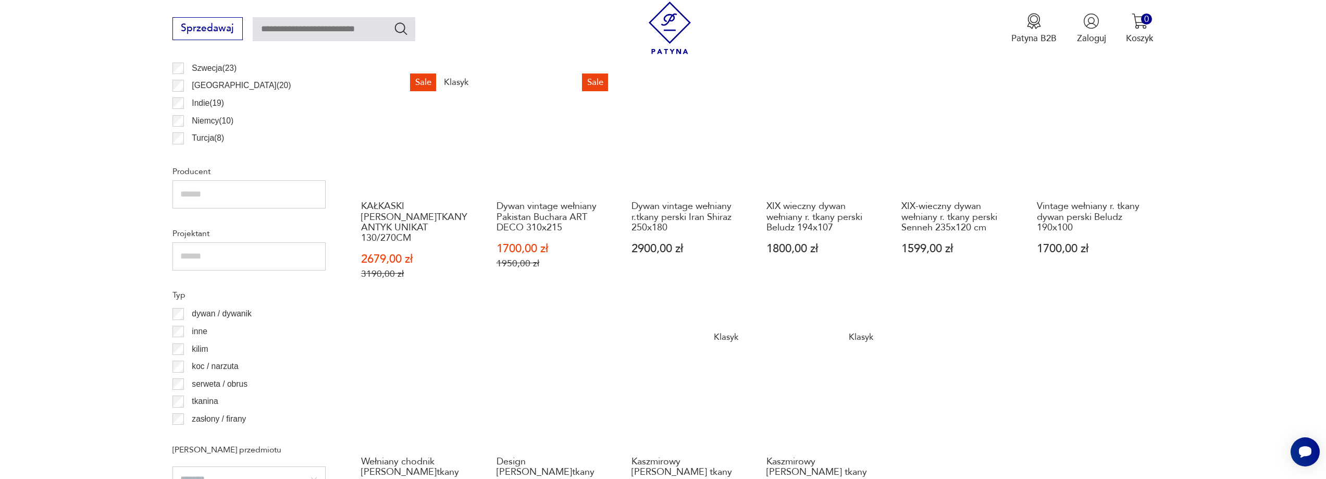
scroll to position [1148, 0]
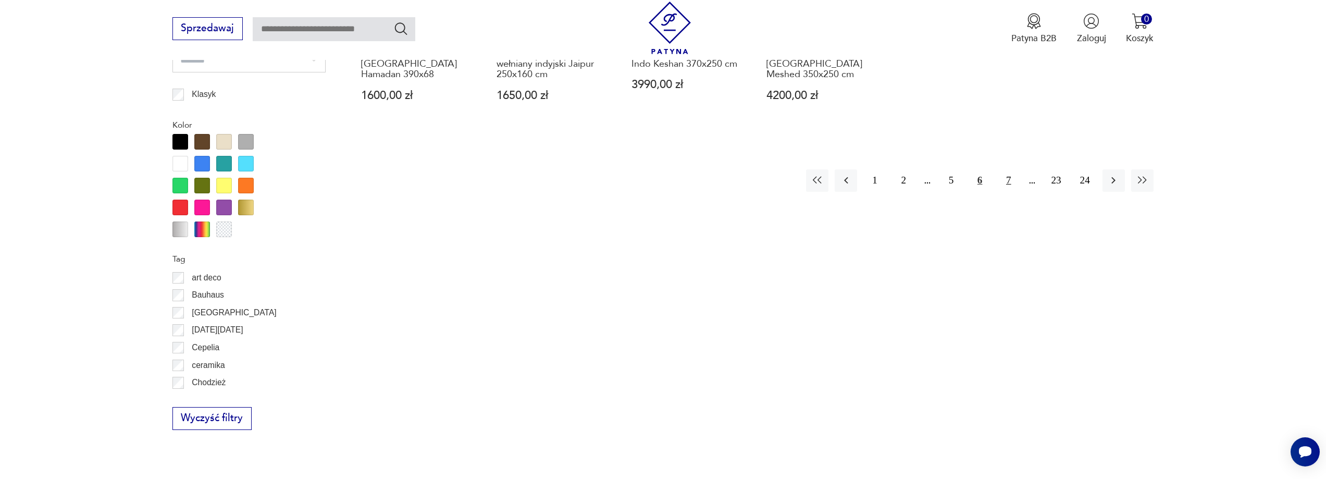
click at [1009, 169] on button "7" at bounding box center [1009, 180] width 22 height 22
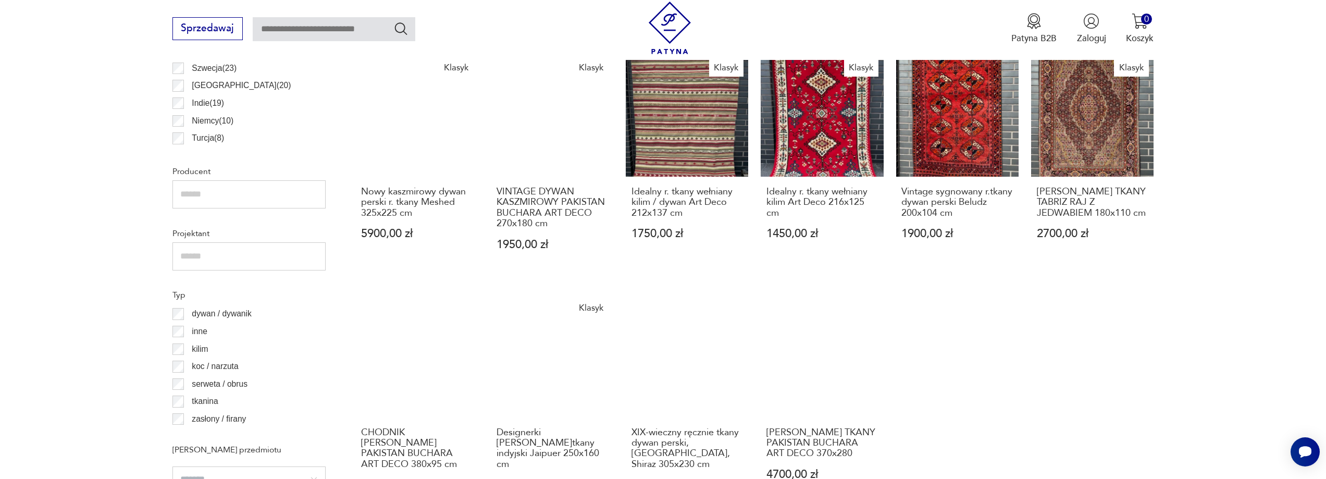
scroll to position [1148, 0]
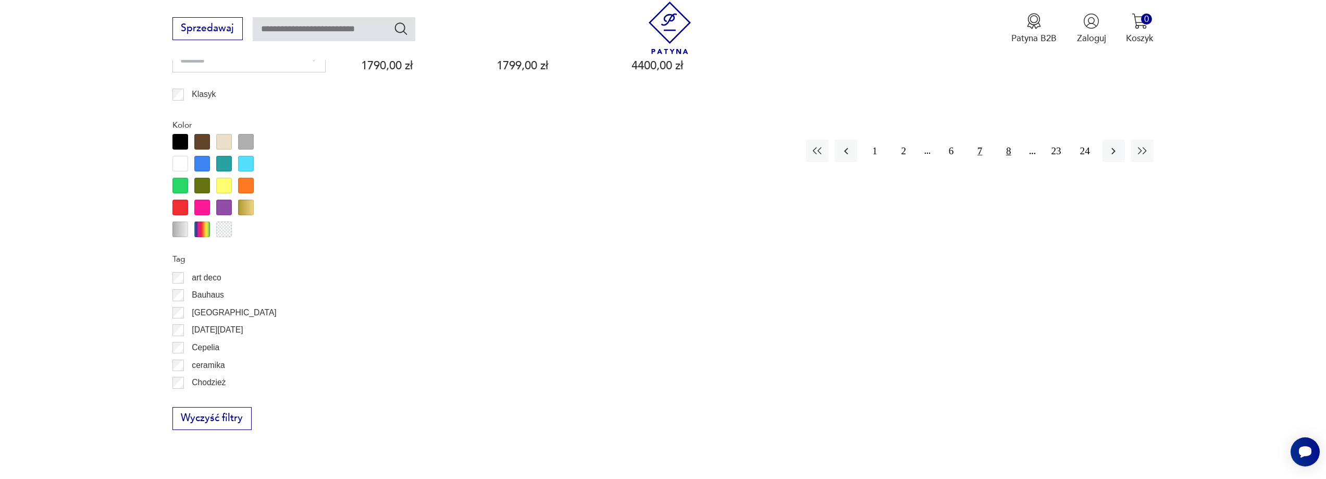
click at [1009, 140] on button "8" at bounding box center [1009, 151] width 22 height 22
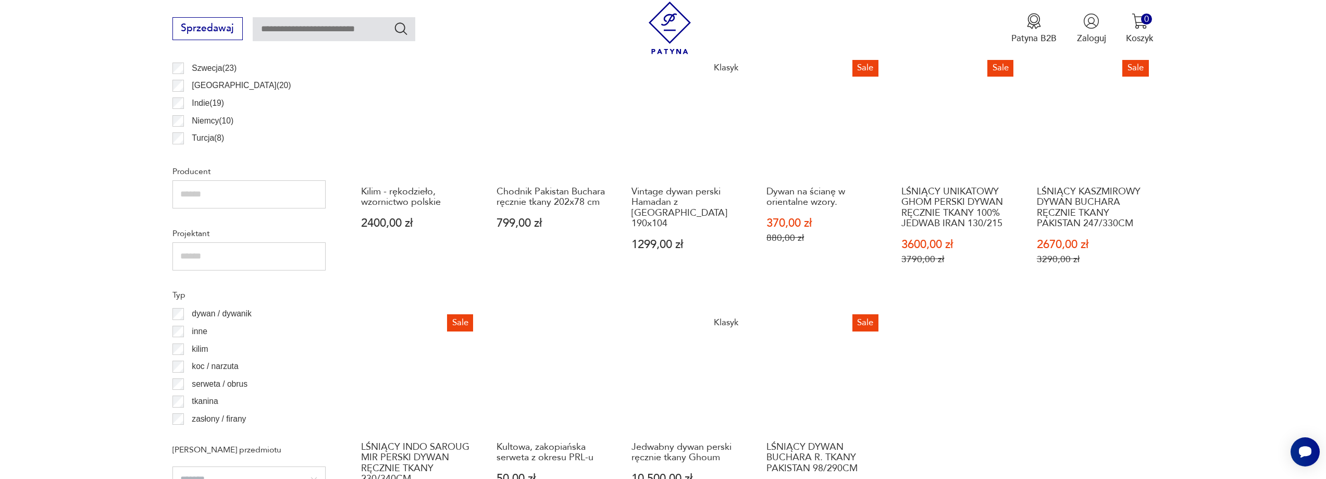
scroll to position [1148, 0]
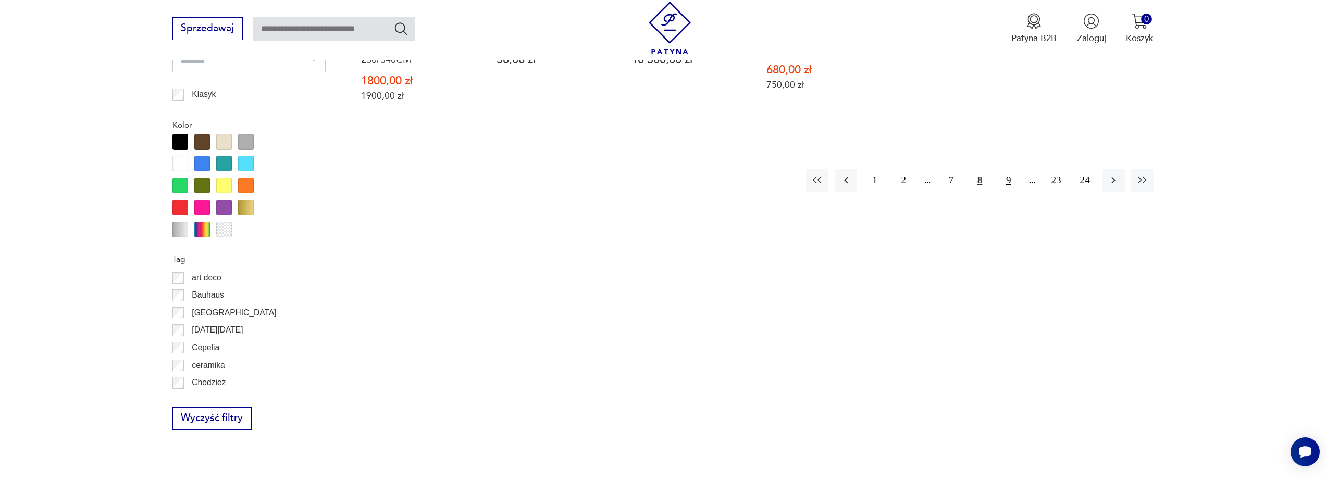
click at [1007, 169] on button "9" at bounding box center [1009, 180] width 22 height 22
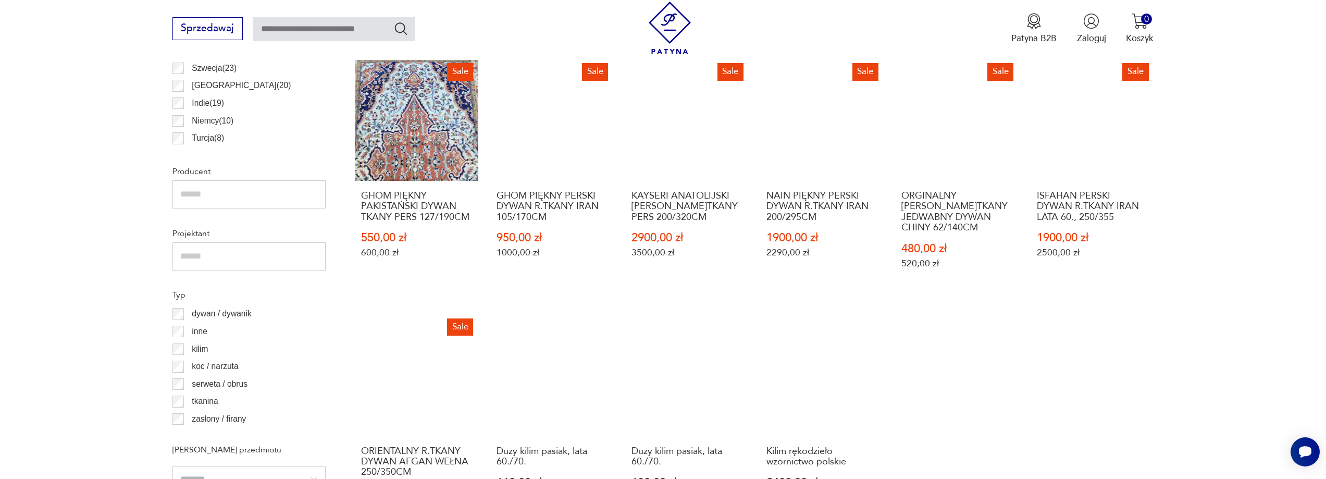
scroll to position [1148, 0]
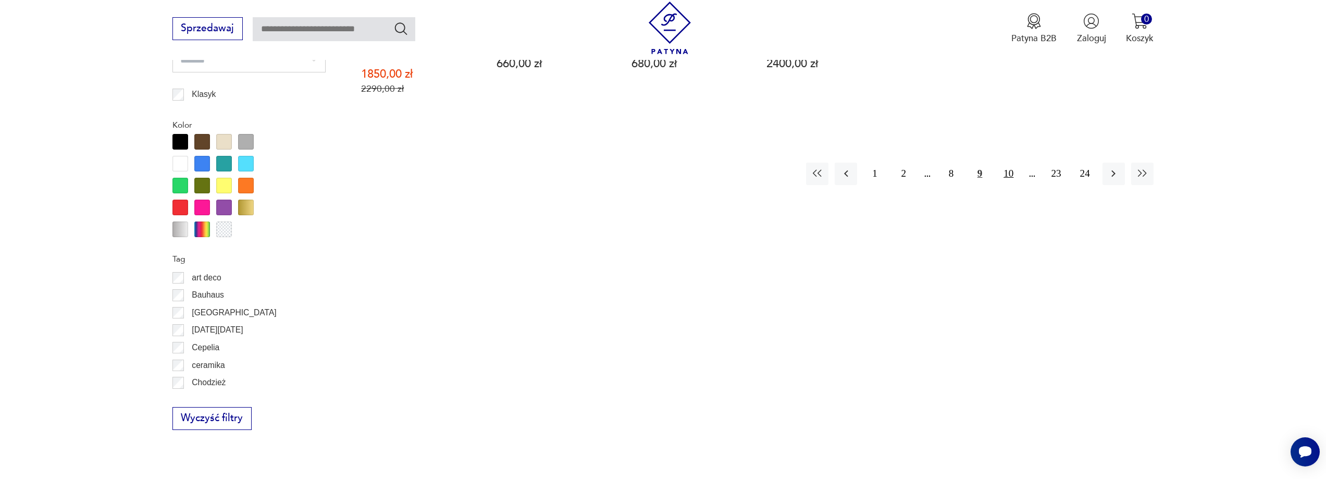
click at [1006, 163] on button "10" at bounding box center [1009, 174] width 22 height 22
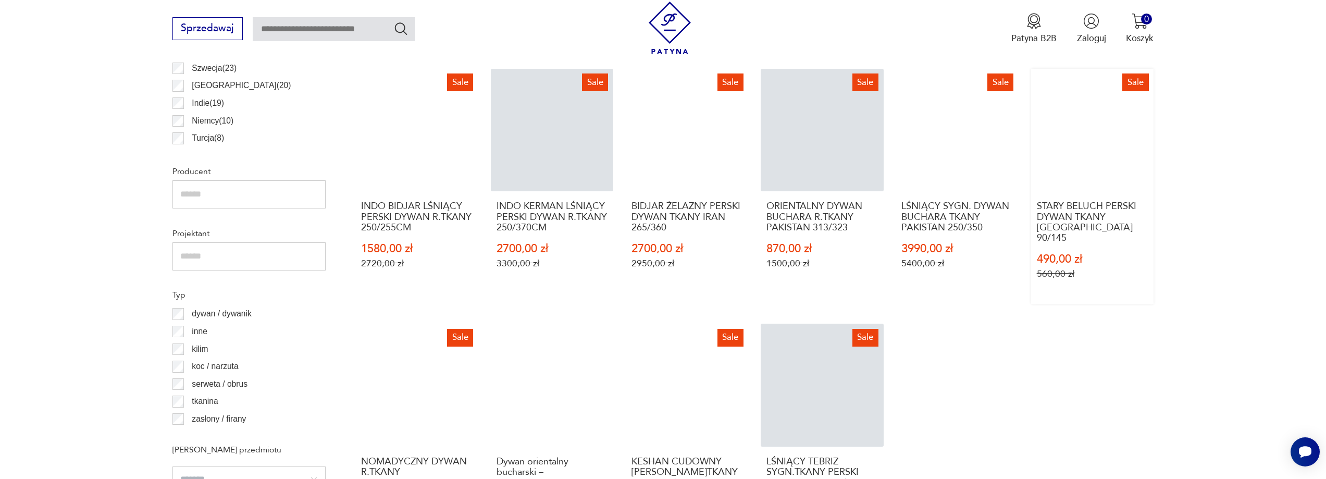
scroll to position [1148, 0]
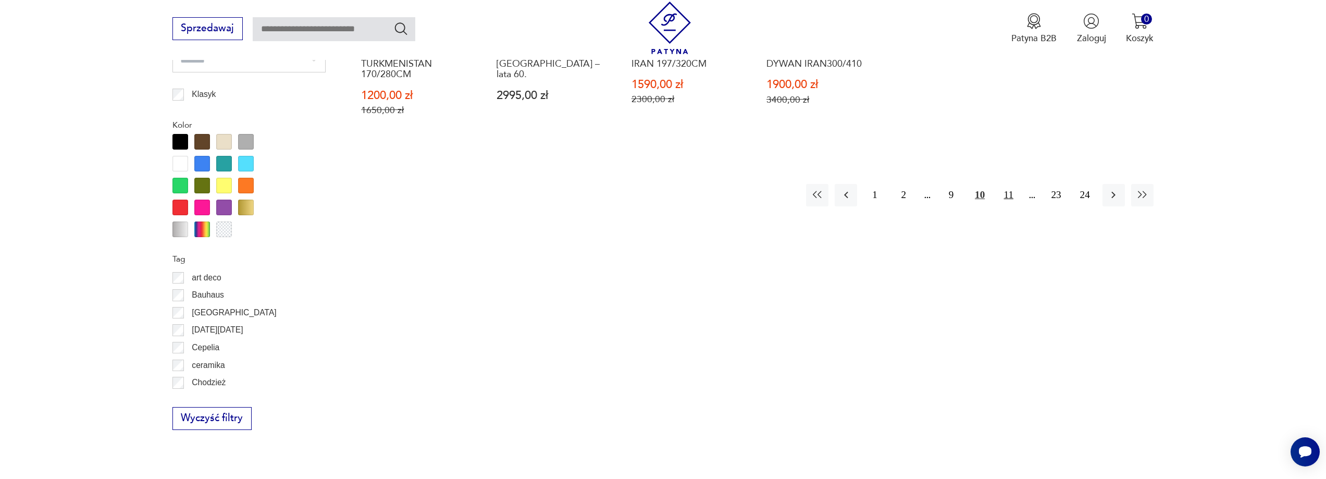
click at [1011, 184] on button "11" at bounding box center [1009, 195] width 22 height 22
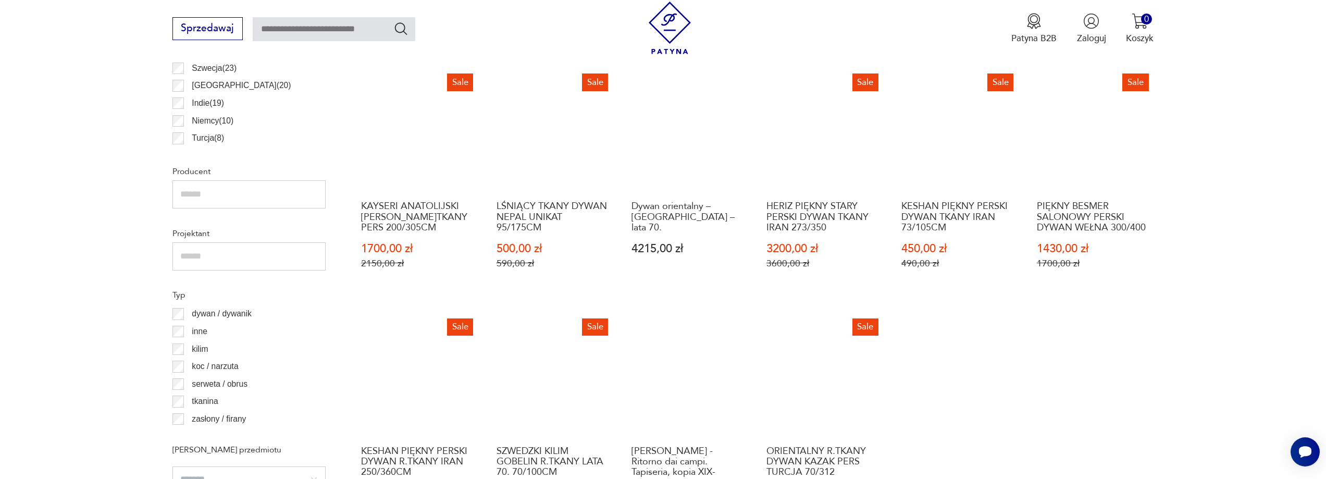
scroll to position [1148, 0]
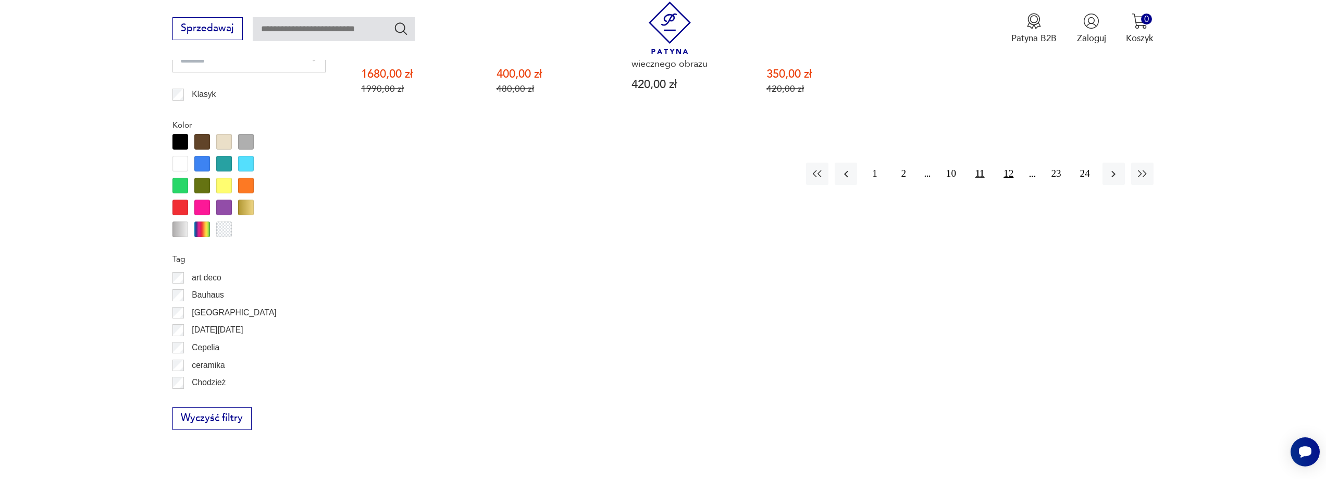
click at [1005, 163] on button "12" at bounding box center [1009, 174] width 22 height 22
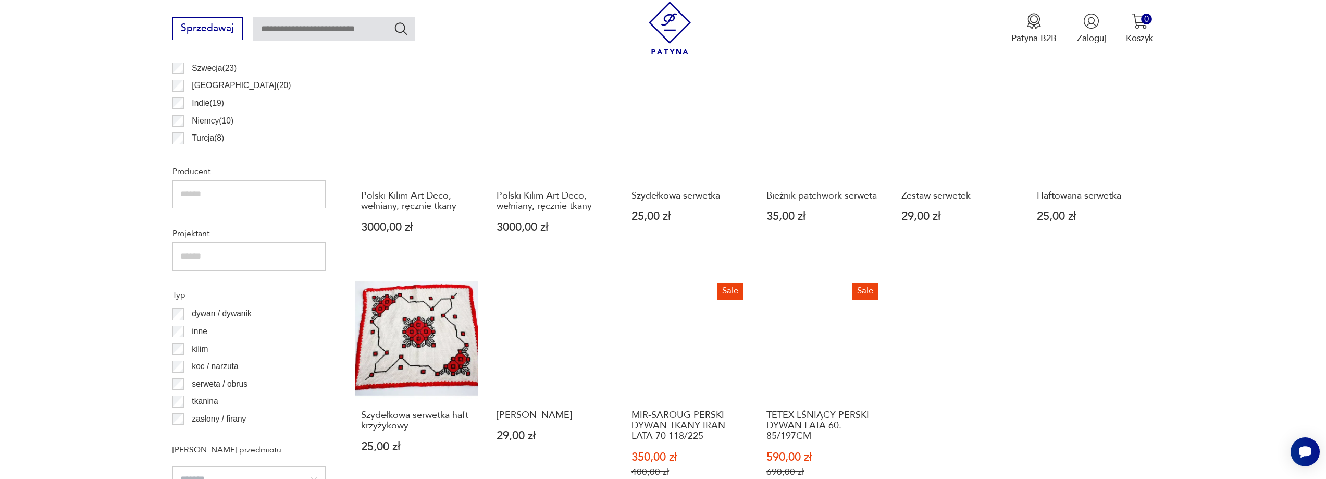
scroll to position [1148, 0]
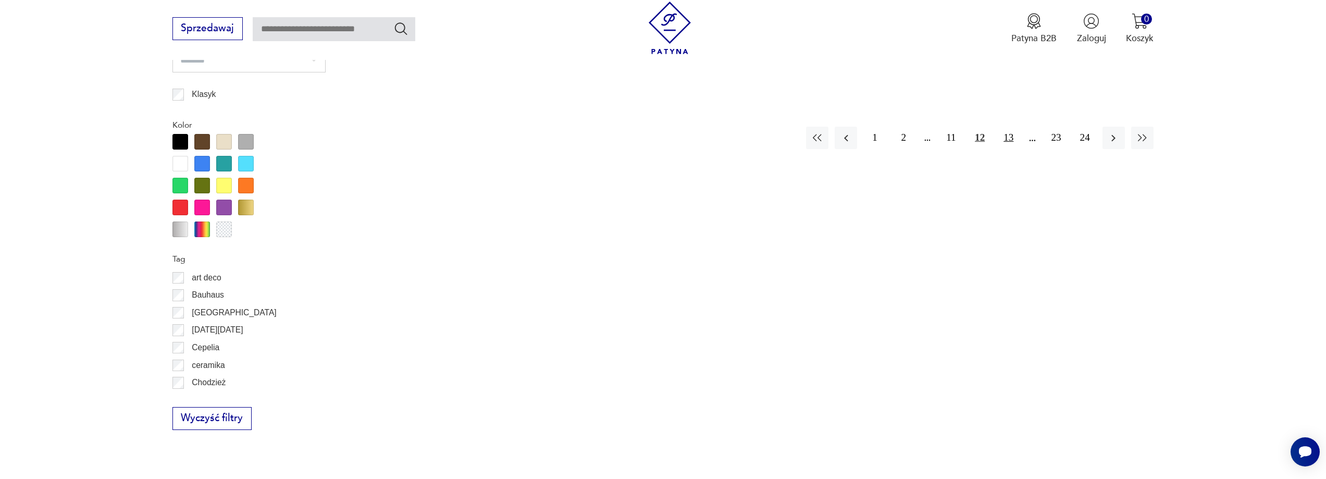
click at [1007, 127] on button "13" at bounding box center [1009, 138] width 22 height 22
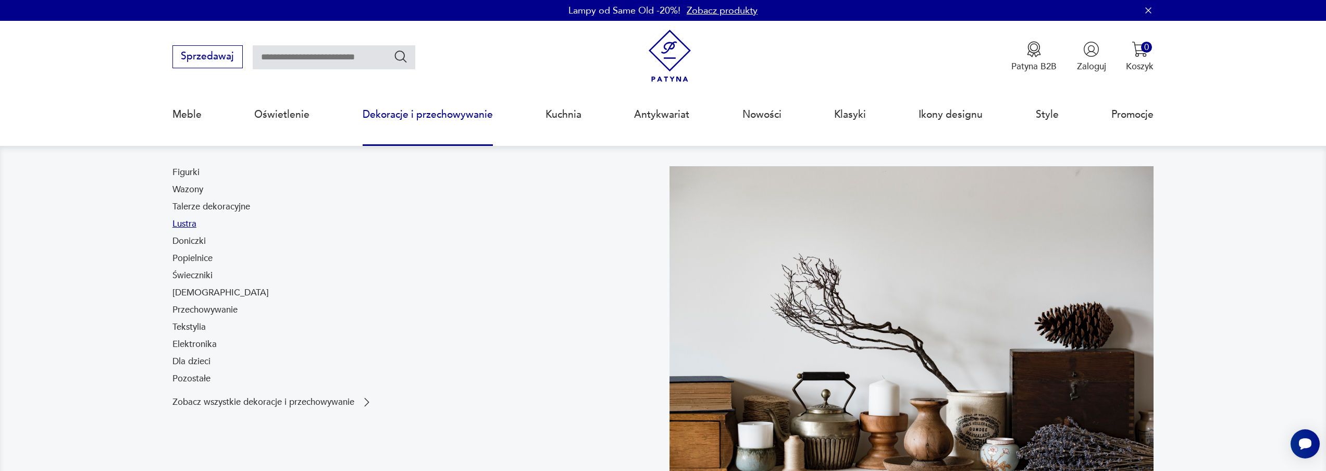
click at [182, 225] on link "Lustra" at bounding box center [185, 224] width 24 height 13
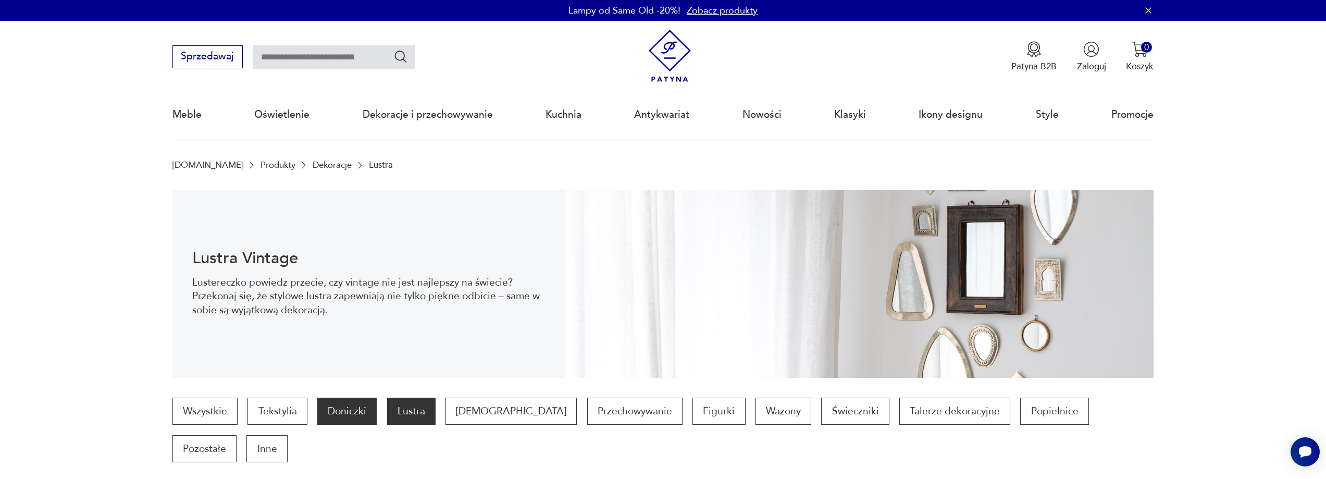
click at [349, 413] on p "Doniczki" at bounding box center [346, 411] width 59 height 27
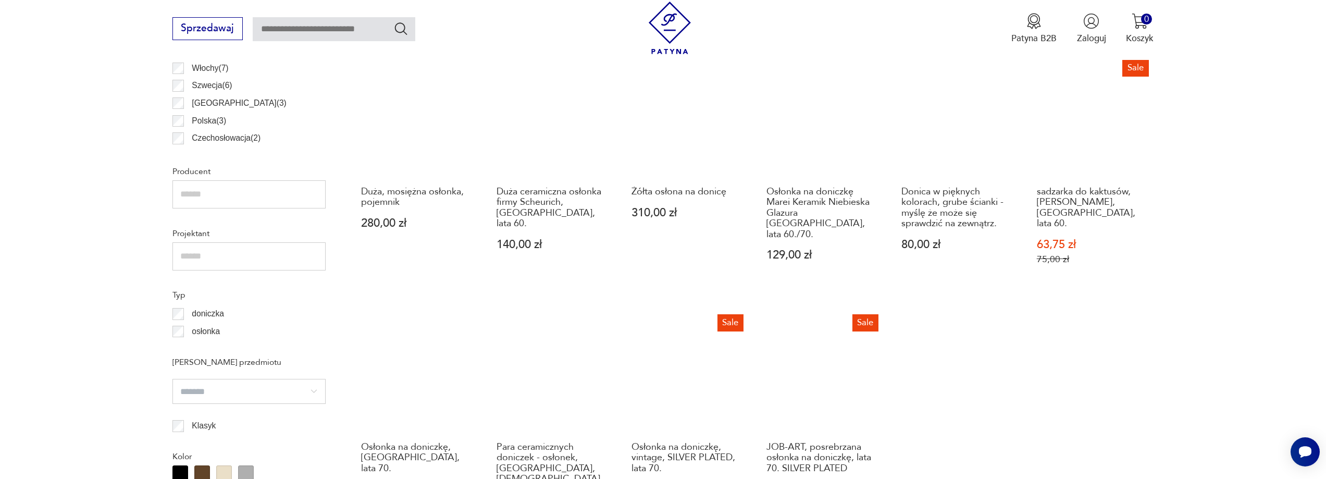
scroll to position [1148, 0]
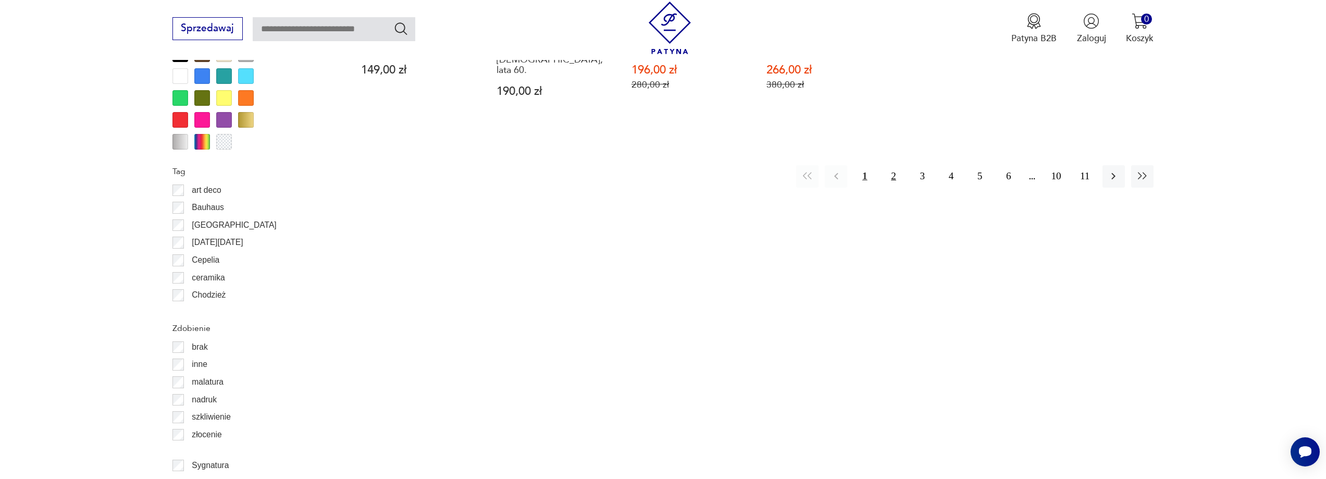
click at [893, 165] on button "2" at bounding box center [893, 176] width 22 height 22
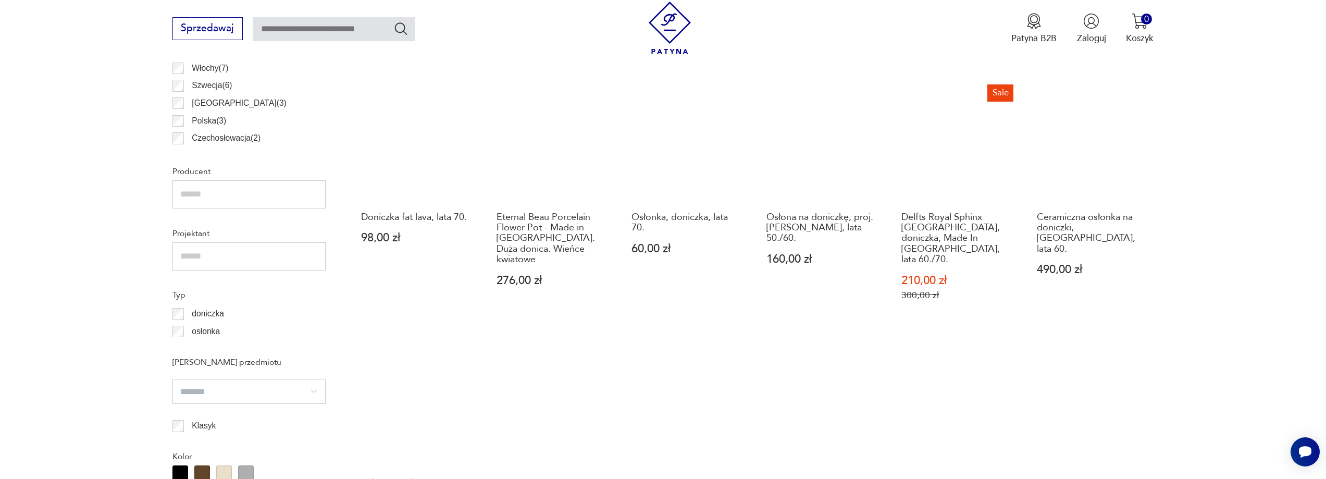
scroll to position [1148, 0]
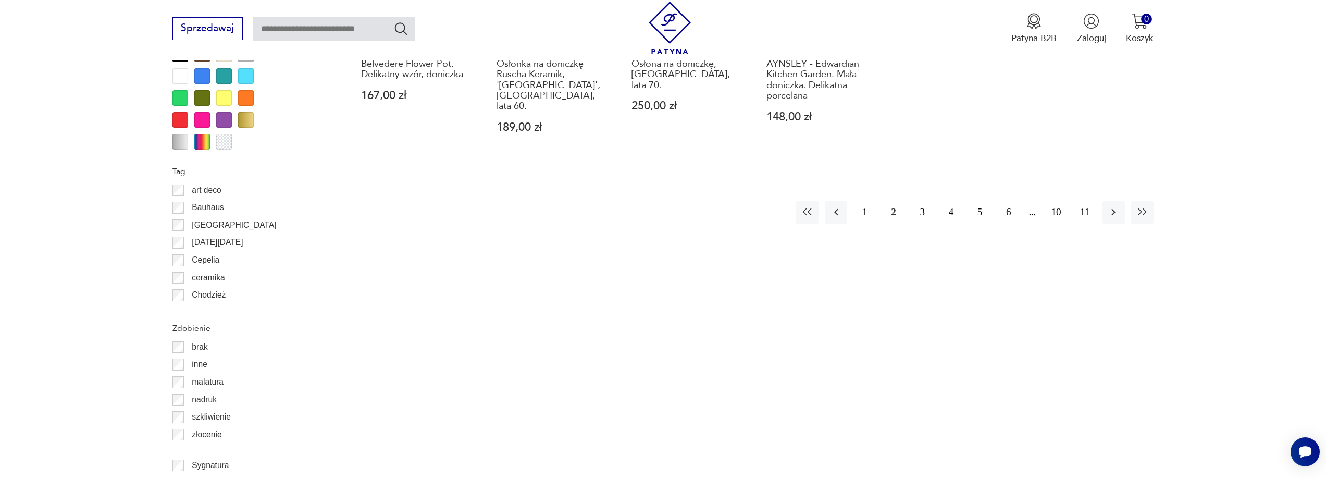
click at [925, 201] on button "3" at bounding box center [923, 212] width 22 height 22
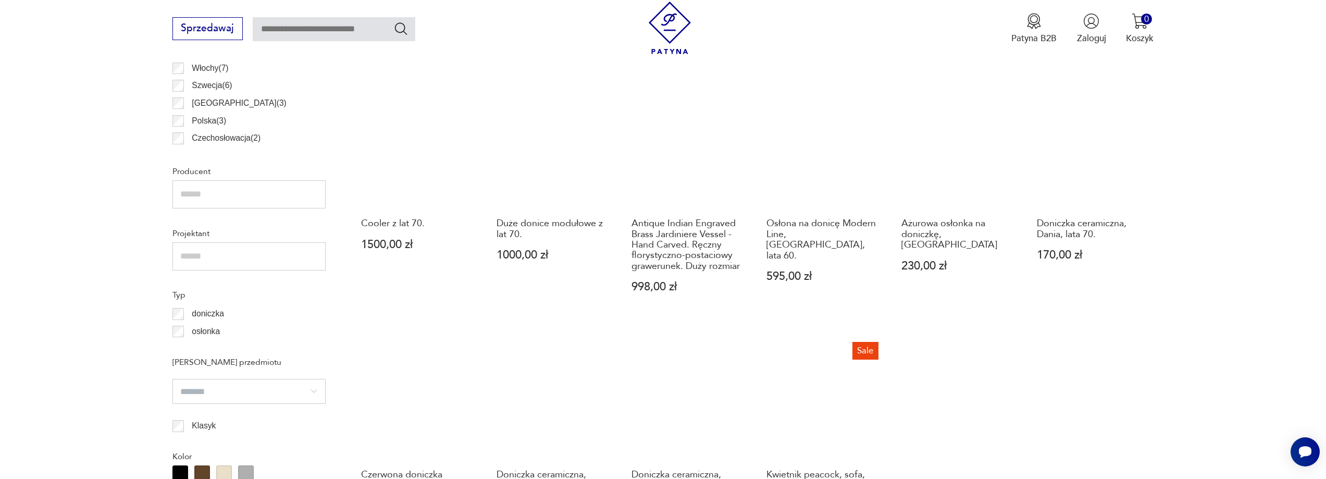
scroll to position [1148, 0]
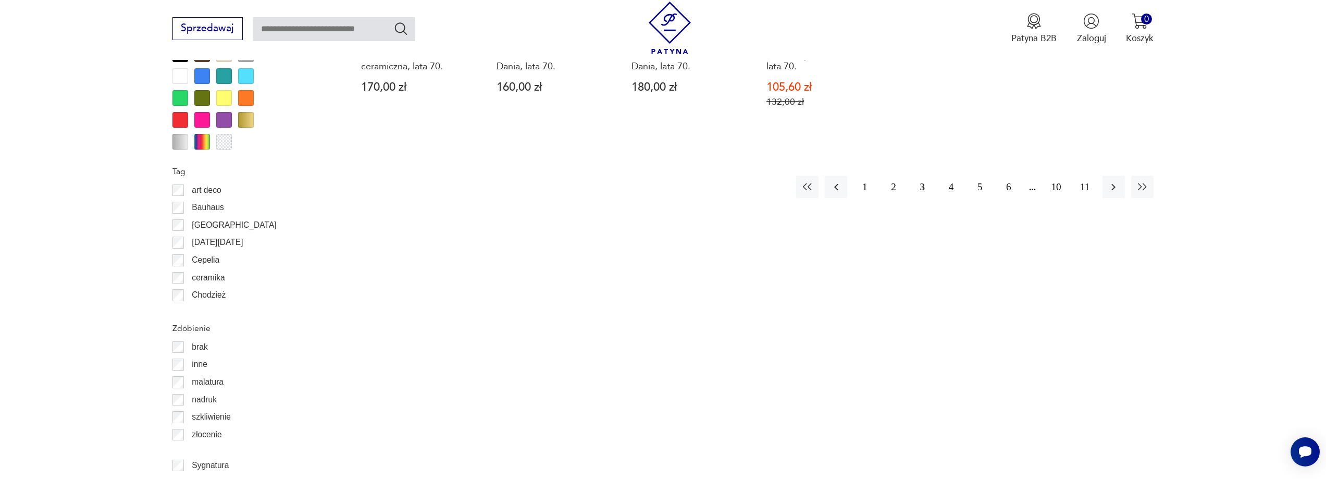
click at [955, 176] on button "4" at bounding box center [951, 187] width 22 height 22
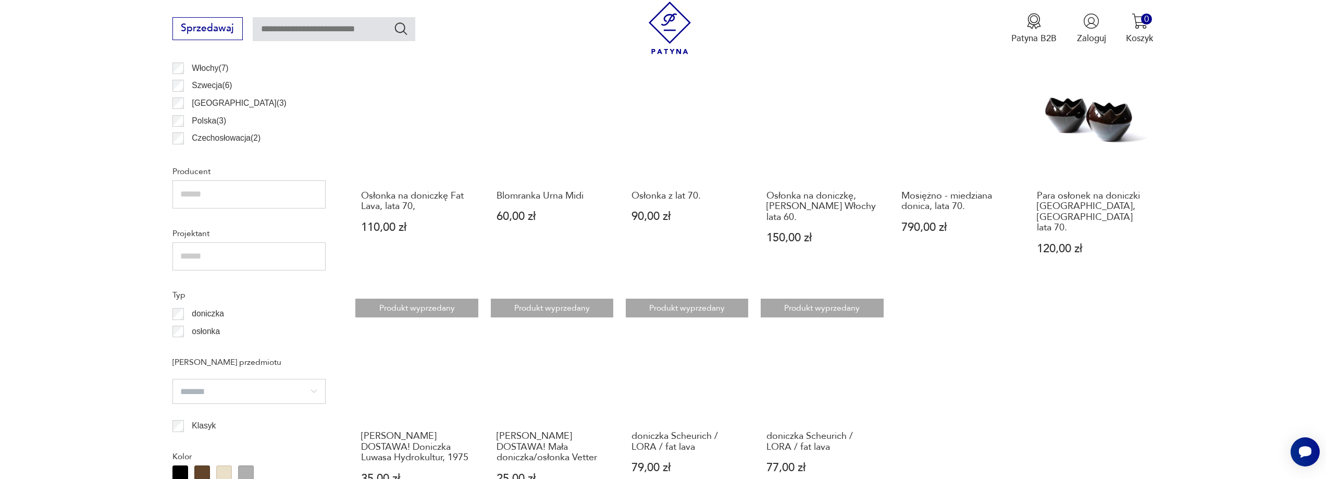
scroll to position [1148, 0]
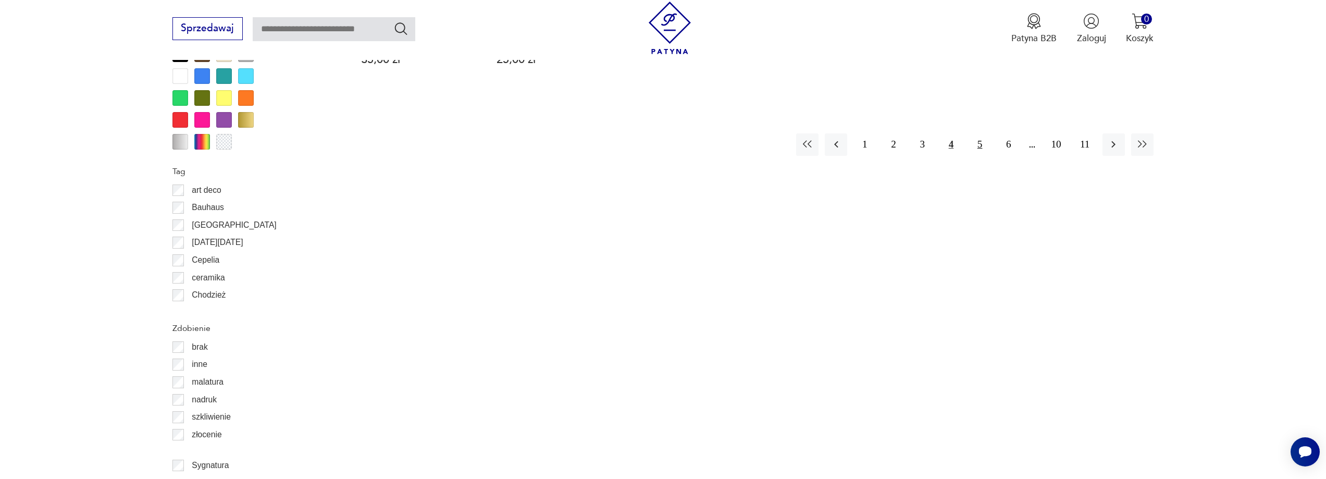
click at [978, 133] on button "5" at bounding box center [980, 144] width 22 height 22
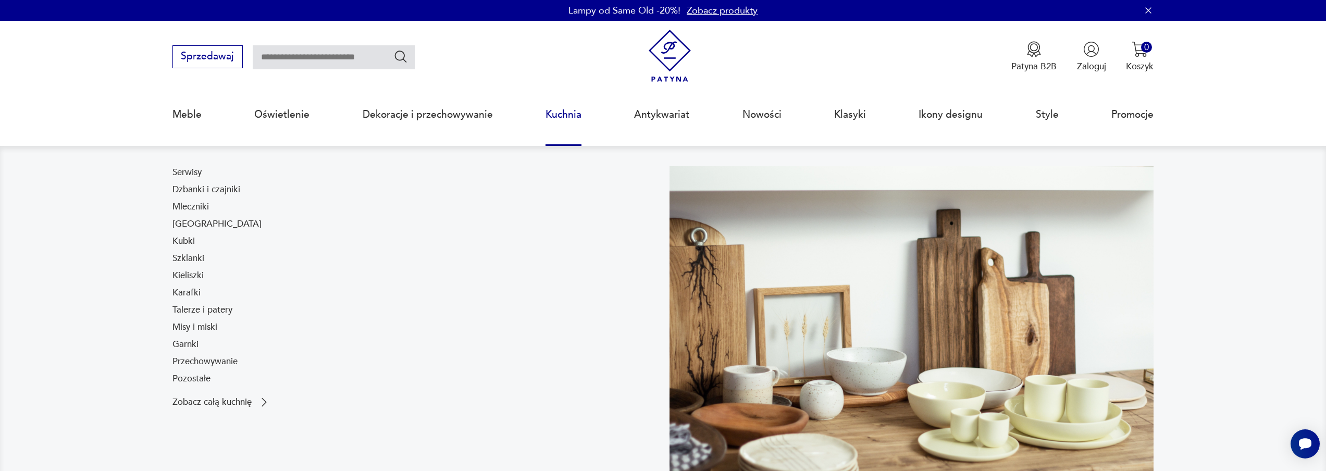
click at [561, 117] on link "Kuchnia" at bounding box center [564, 115] width 36 height 48
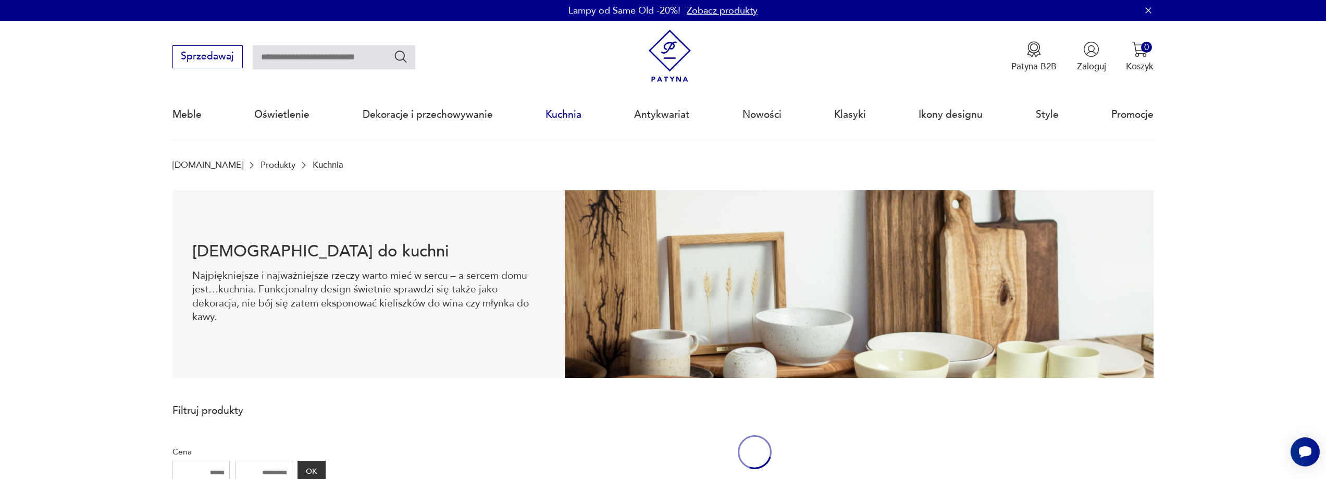
scroll to position [34, 0]
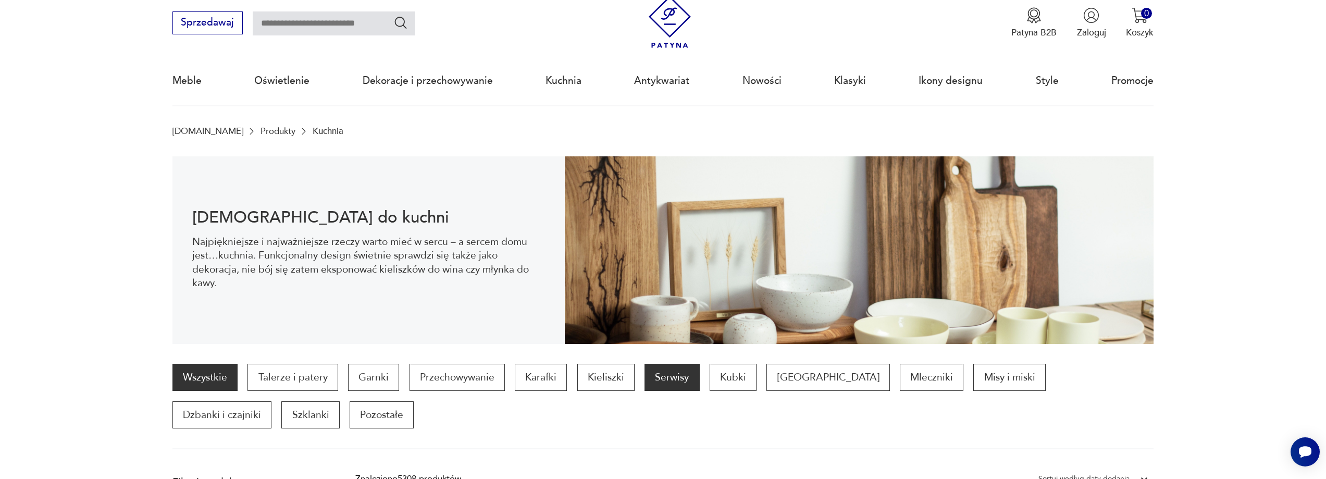
click at [660, 377] on p "Serwisy" at bounding box center [672, 377] width 55 height 27
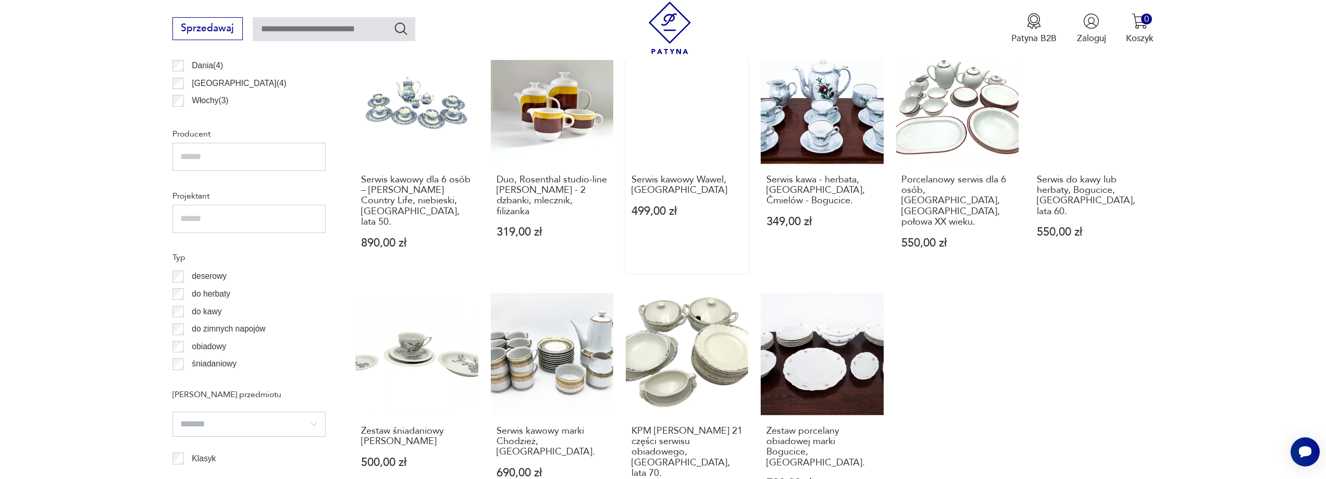
scroll to position [1185, 0]
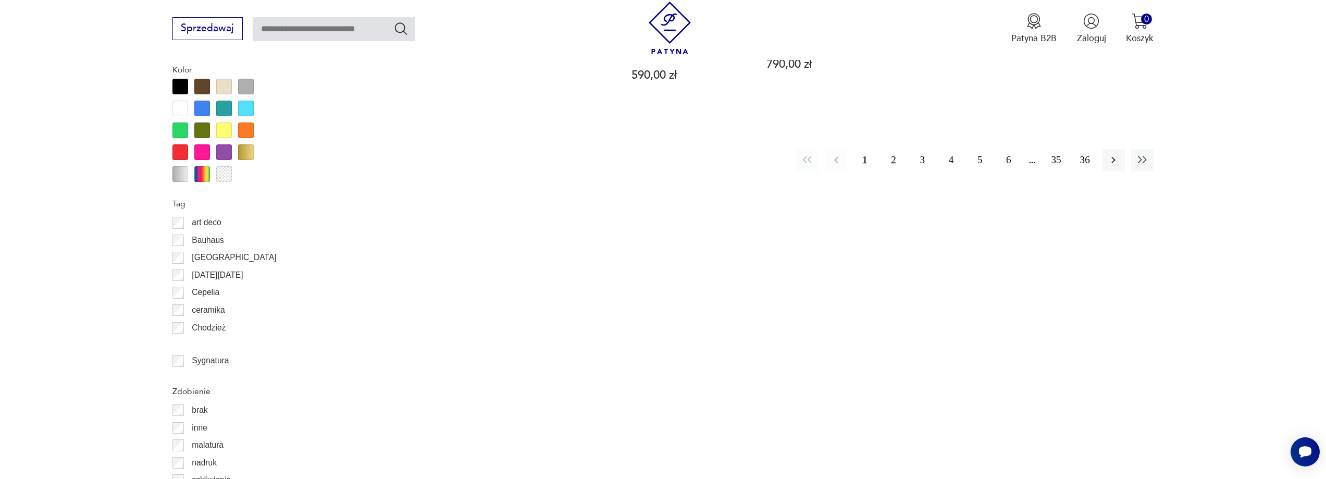
click at [896, 149] on button "2" at bounding box center [893, 160] width 22 height 22
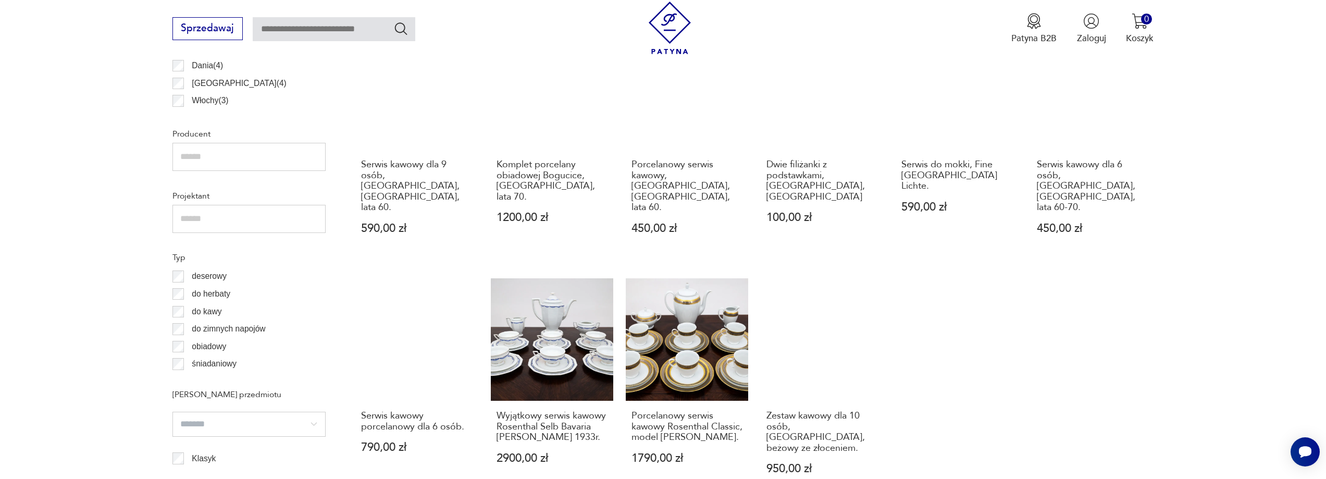
scroll to position [1185, 0]
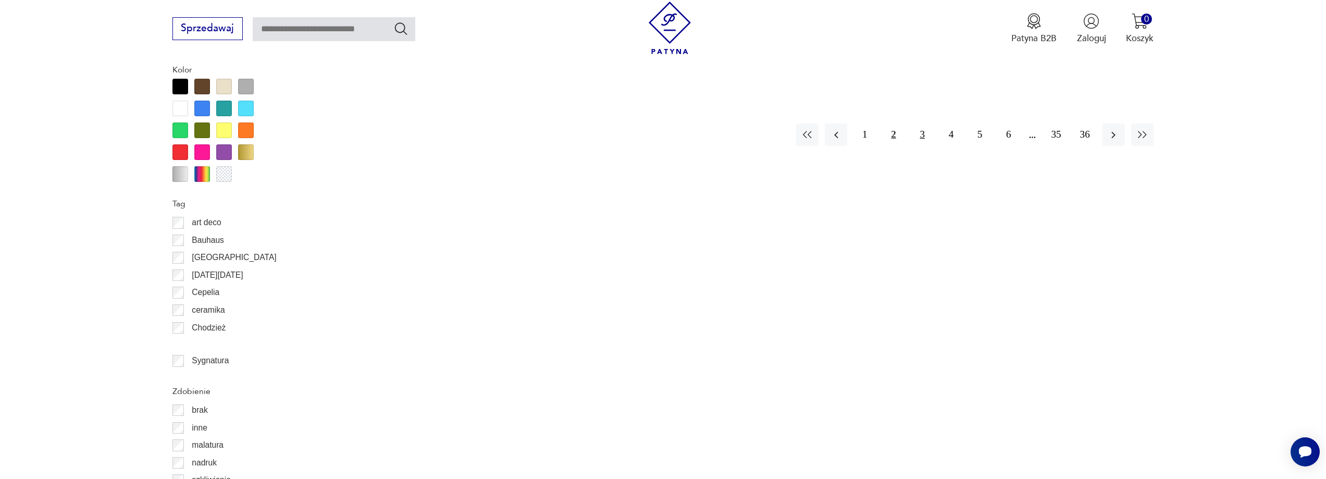
click at [922, 124] on button "3" at bounding box center [923, 135] width 22 height 22
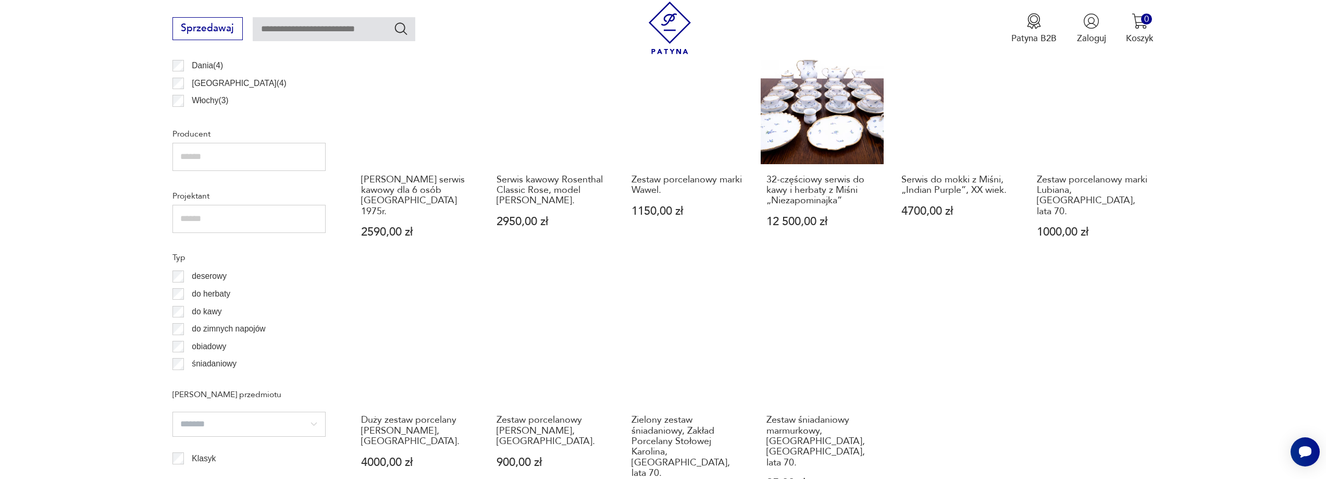
scroll to position [1185, 0]
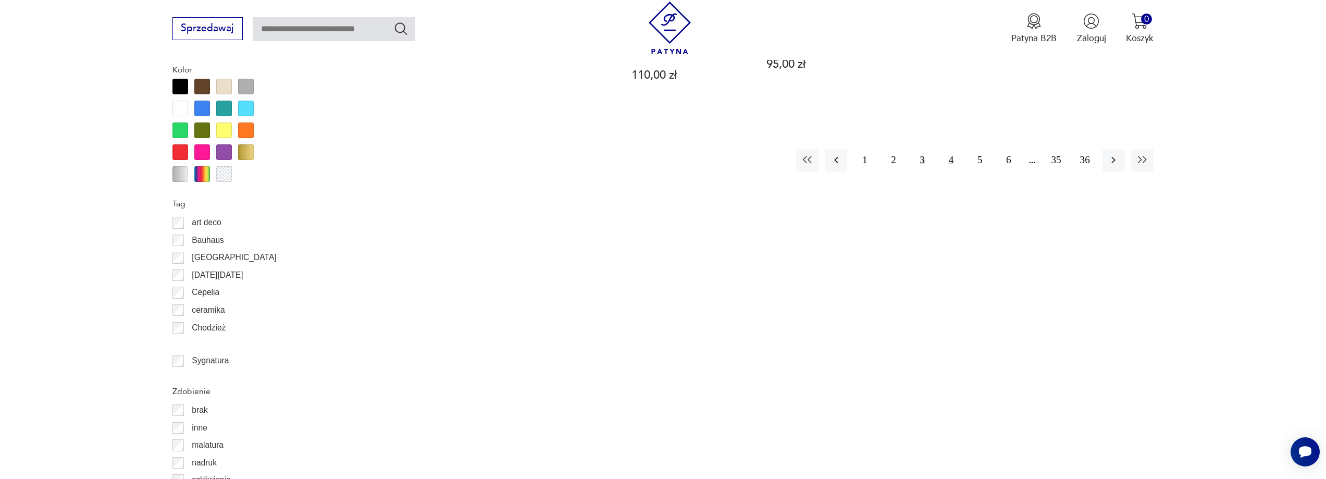
click at [950, 149] on button "4" at bounding box center [951, 160] width 22 height 22
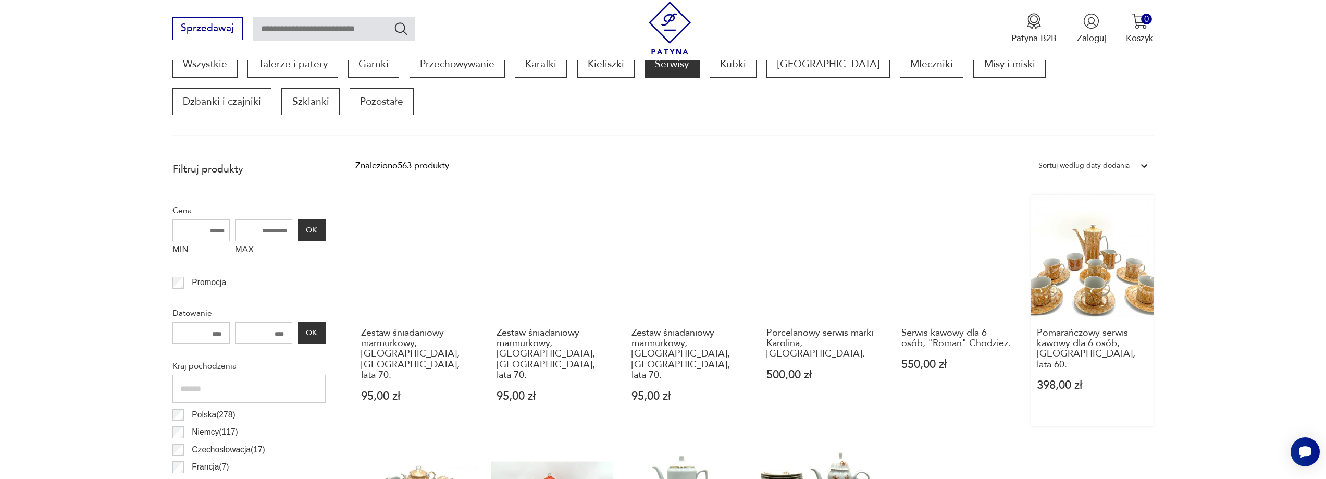
scroll to position [766, 0]
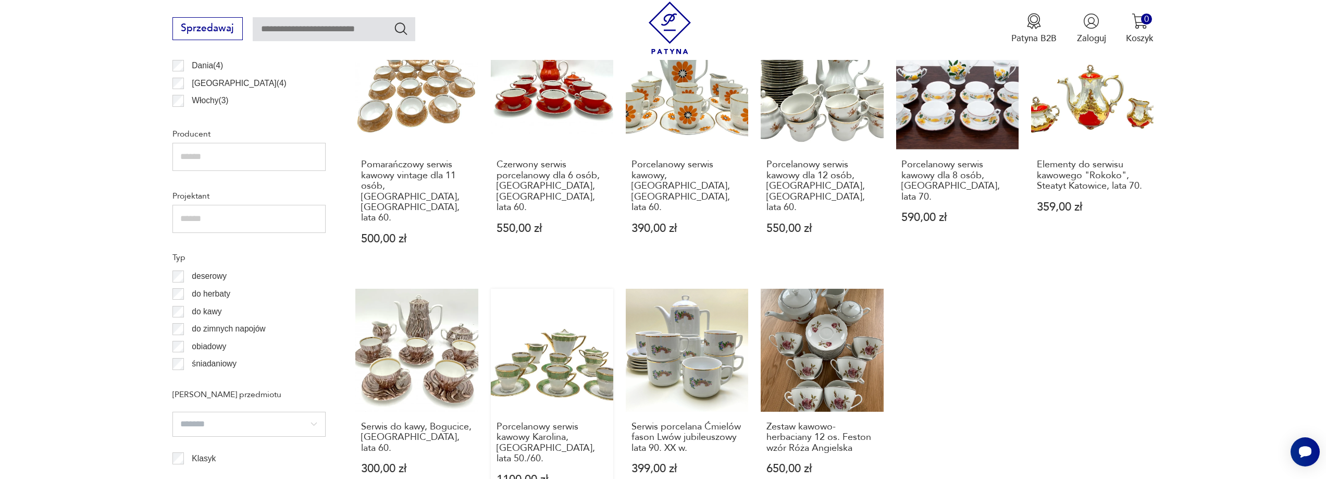
click at [549, 323] on link "Porcelanowy serwis kawowy Karolina, [GEOGRAPHIC_DATA], lata 50./60. 1100,00 zł" at bounding box center [552, 399] width 122 height 220
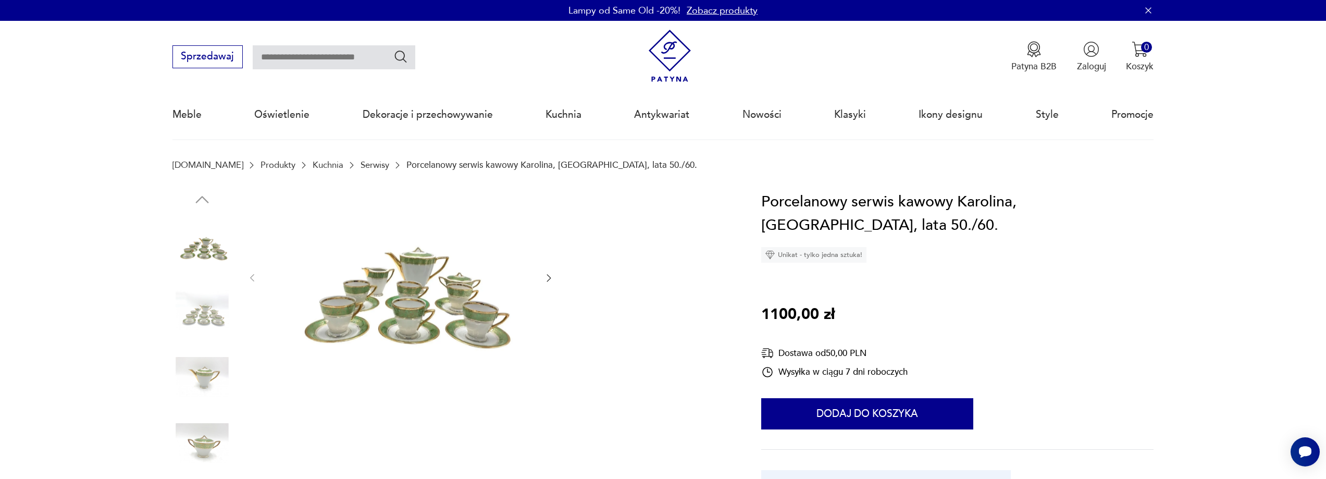
click at [442, 319] on img at bounding box center [400, 277] width 261 height 174
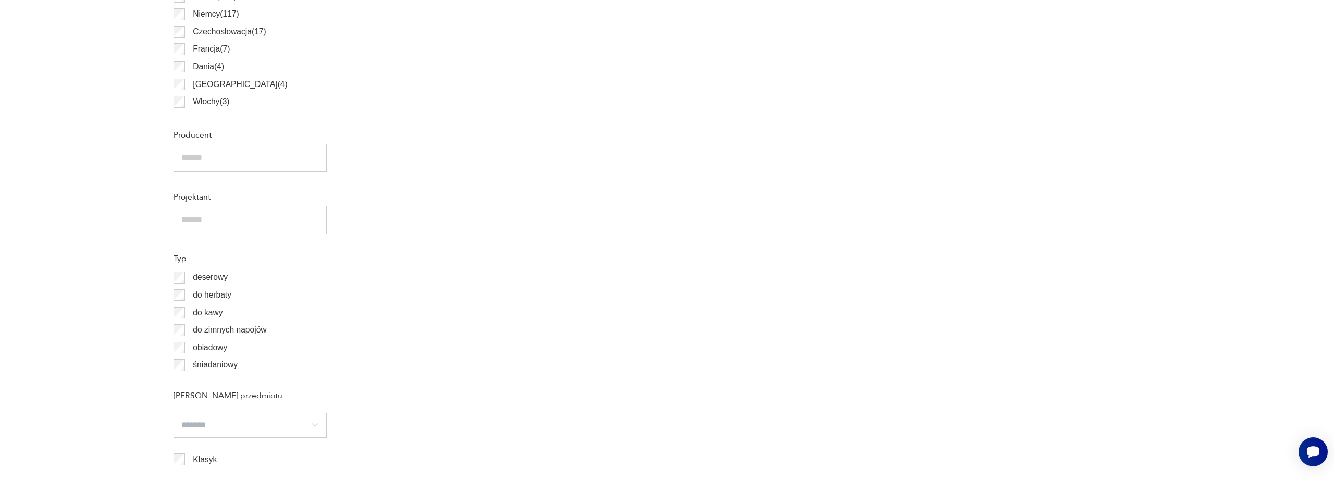
scroll to position [880, 0]
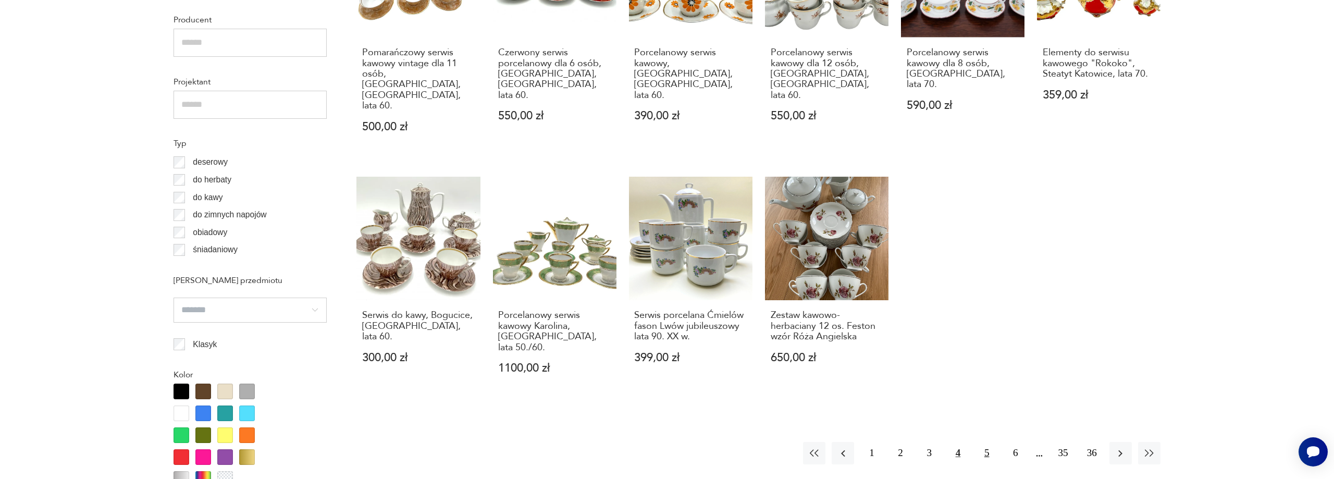
click at [989, 442] on button "5" at bounding box center [987, 453] width 22 height 22
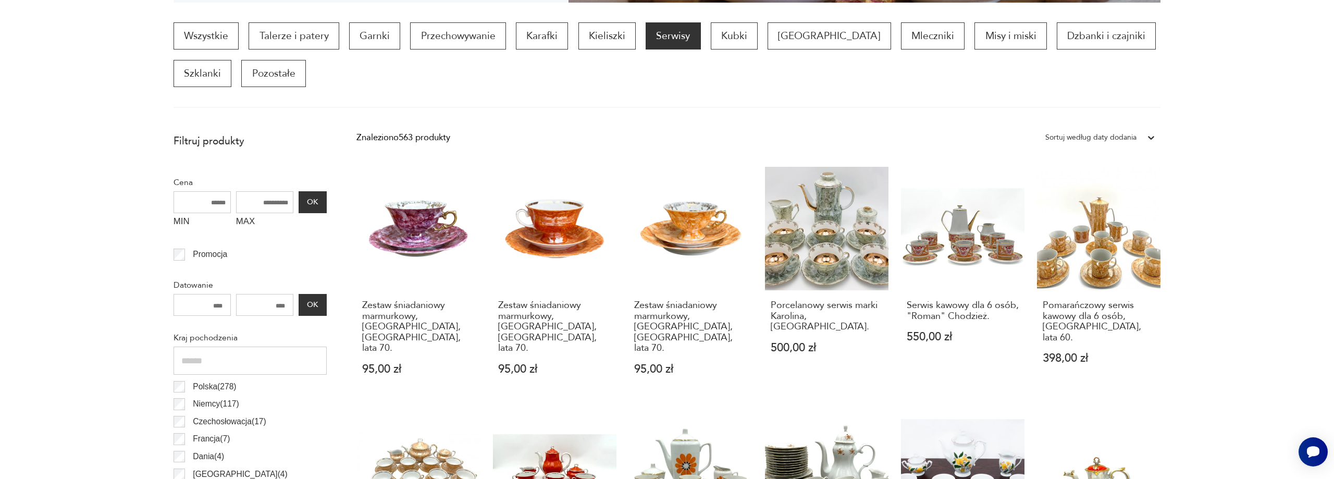
scroll to position [347, 0]
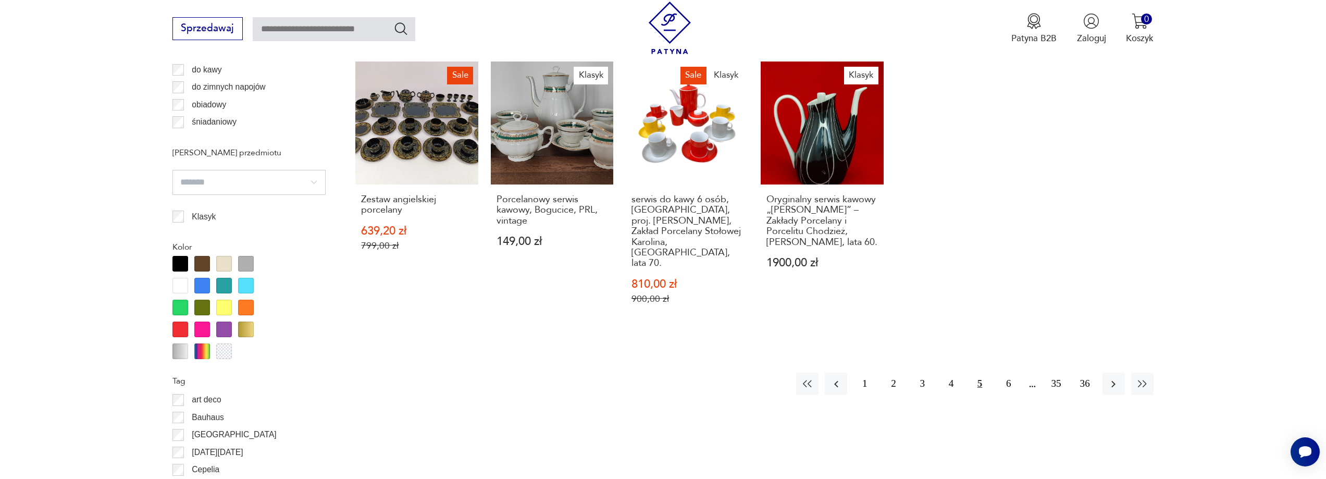
scroll to position [1016, 0]
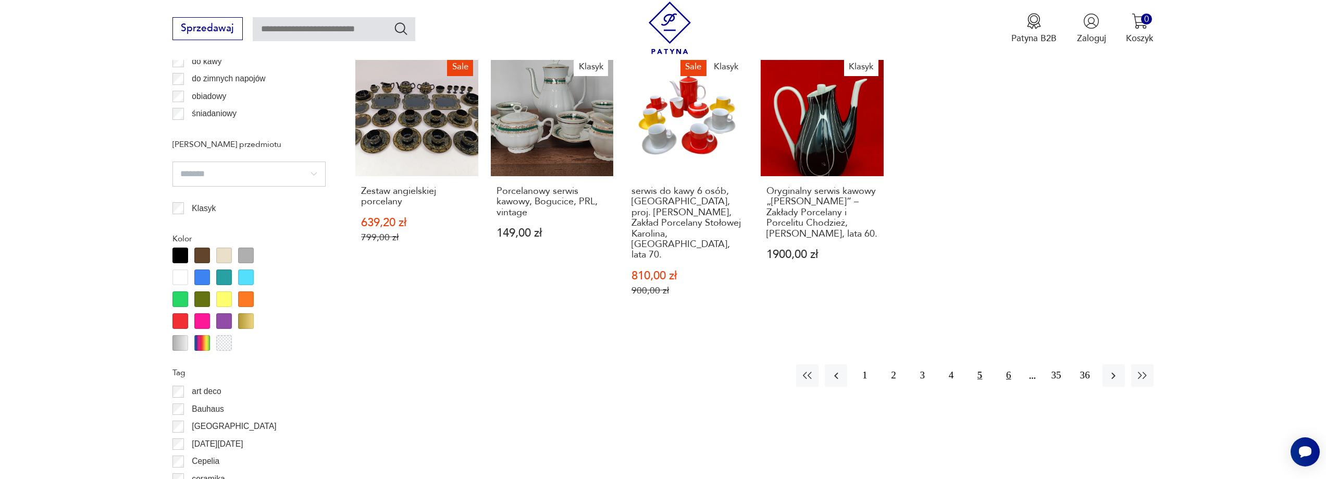
click at [1010, 364] on button "6" at bounding box center [1009, 375] width 22 height 22
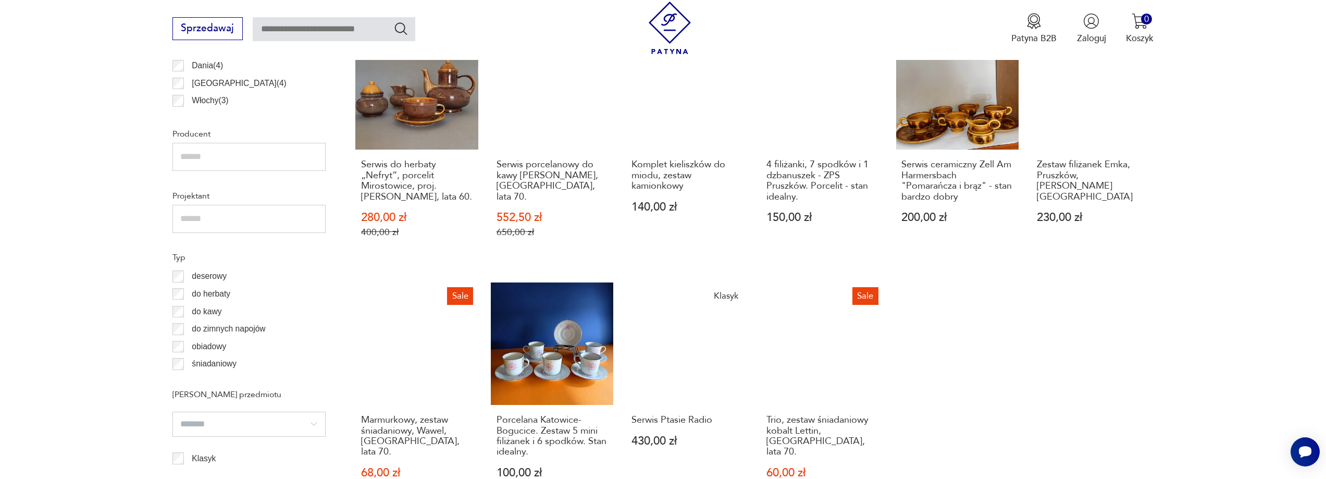
scroll to position [1185, 0]
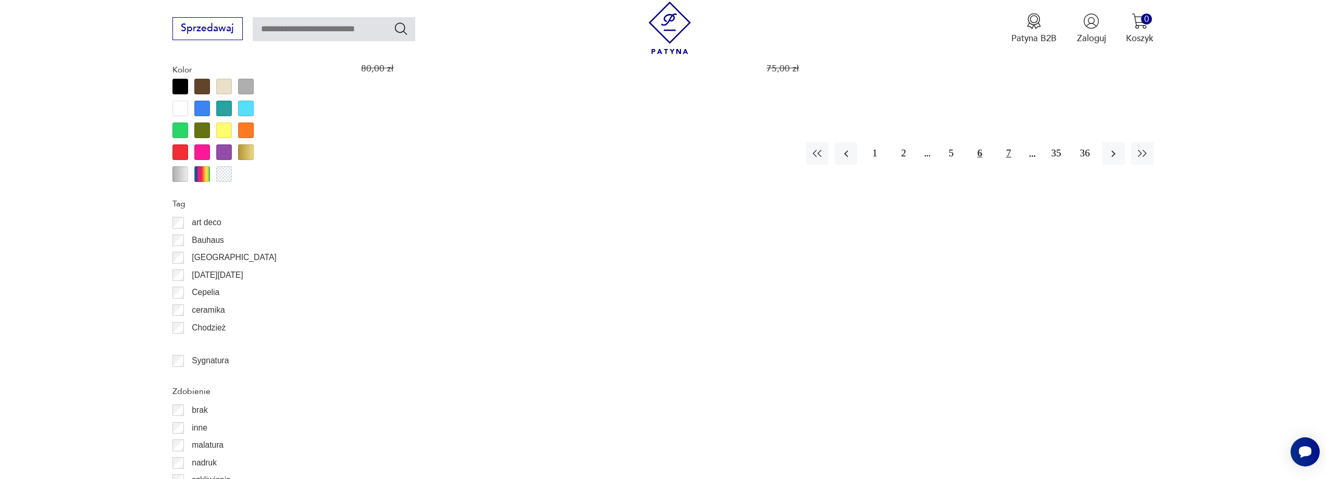
click at [1006, 142] on button "7" at bounding box center [1009, 153] width 22 height 22
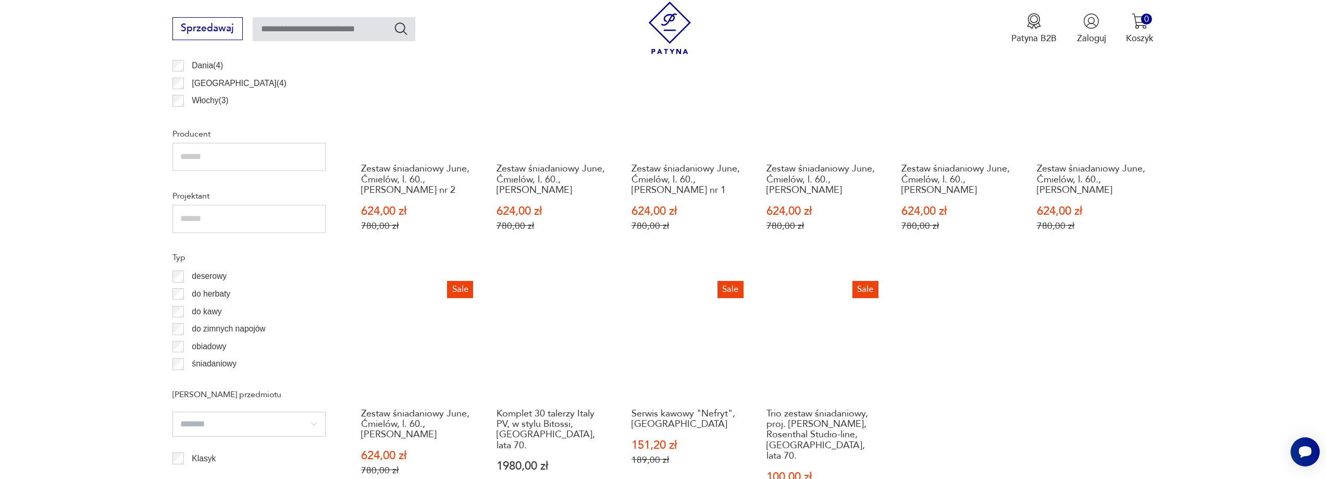
scroll to position [1185, 0]
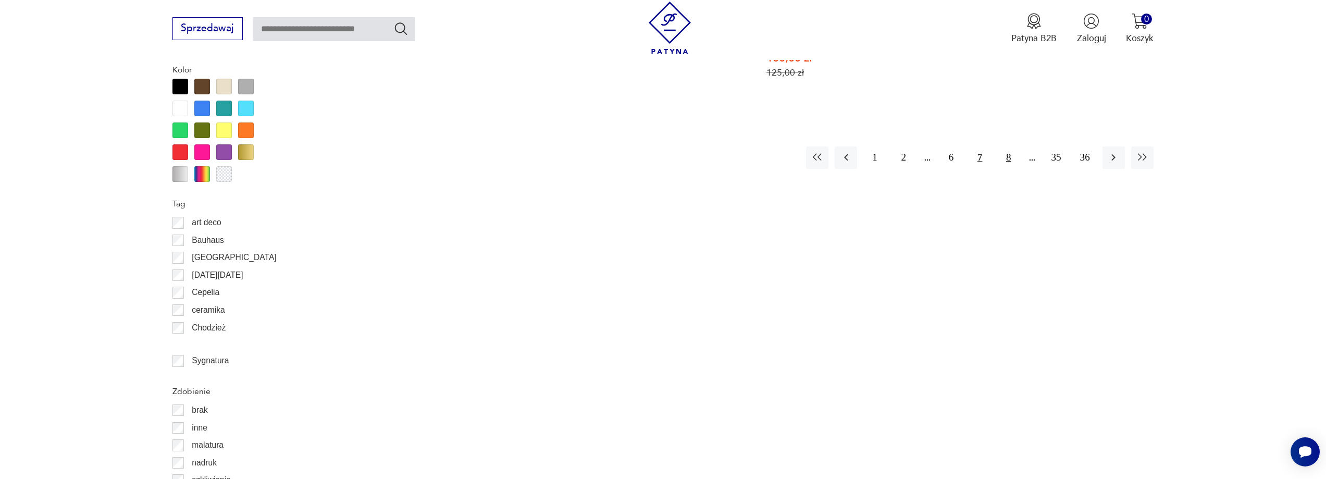
click at [1009, 146] on button "8" at bounding box center [1009, 157] width 22 height 22
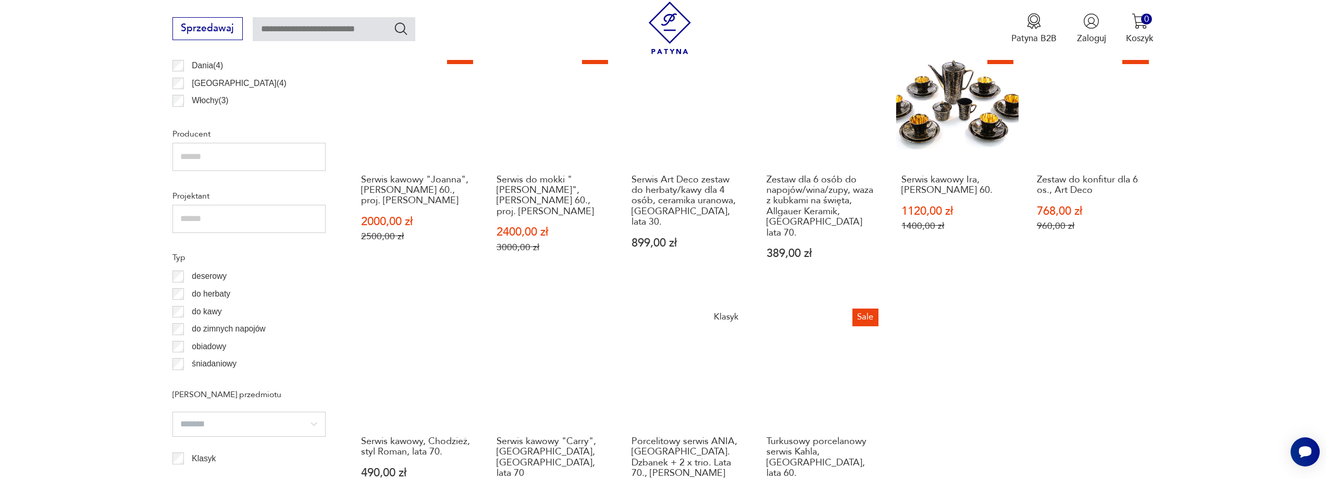
scroll to position [1185, 0]
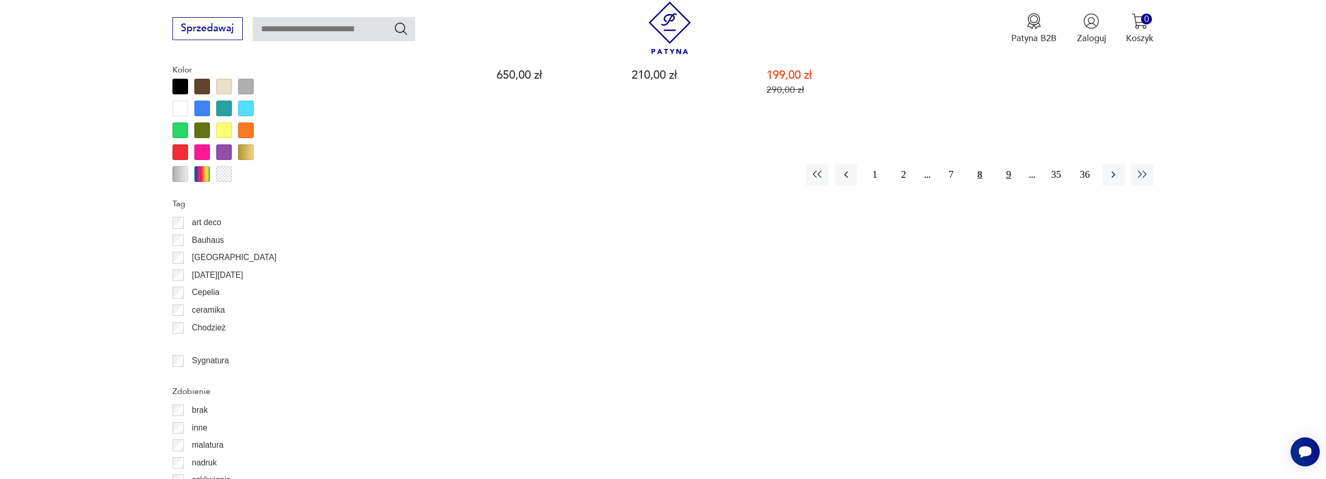
click at [1010, 164] on button "9" at bounding box center [1009, 175] width 22 height 22
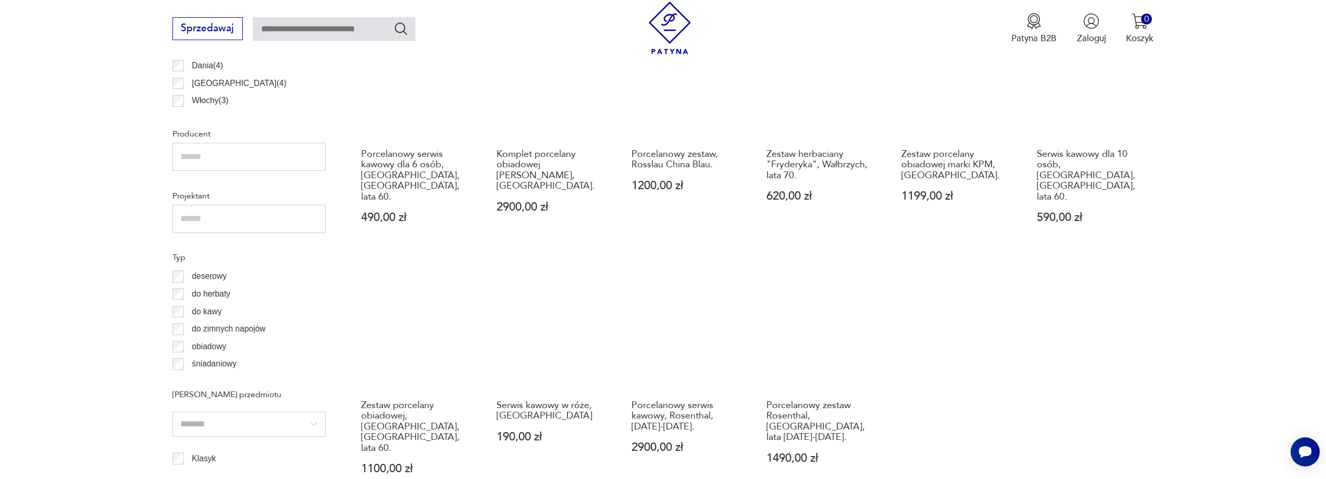
scroll to position [1185, 0]
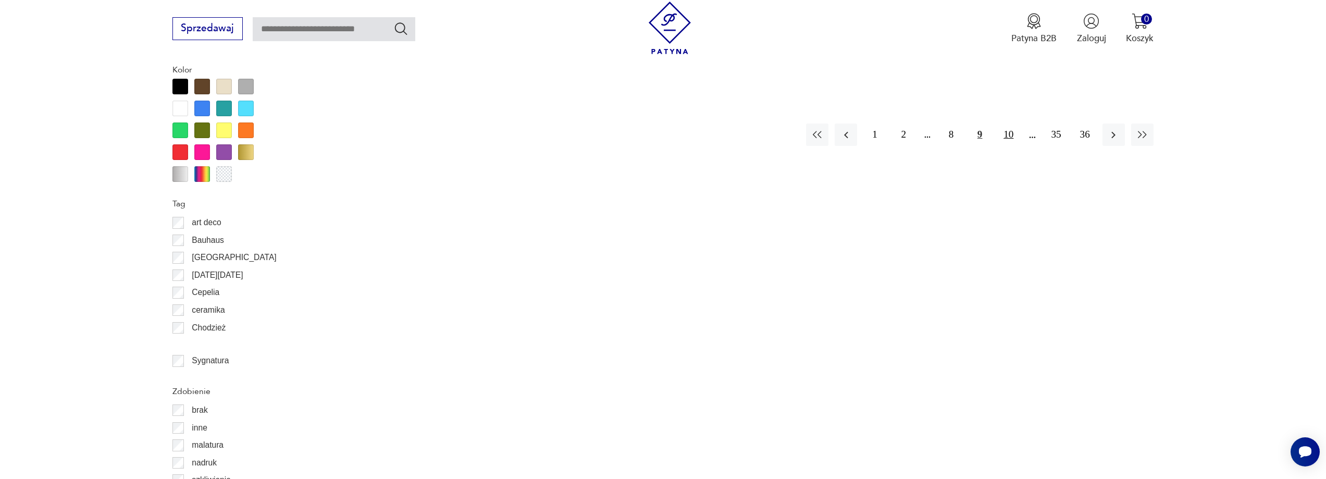
click at [1006, 124] on button "10" at bounding box center [1009, 135] width 22 height 22
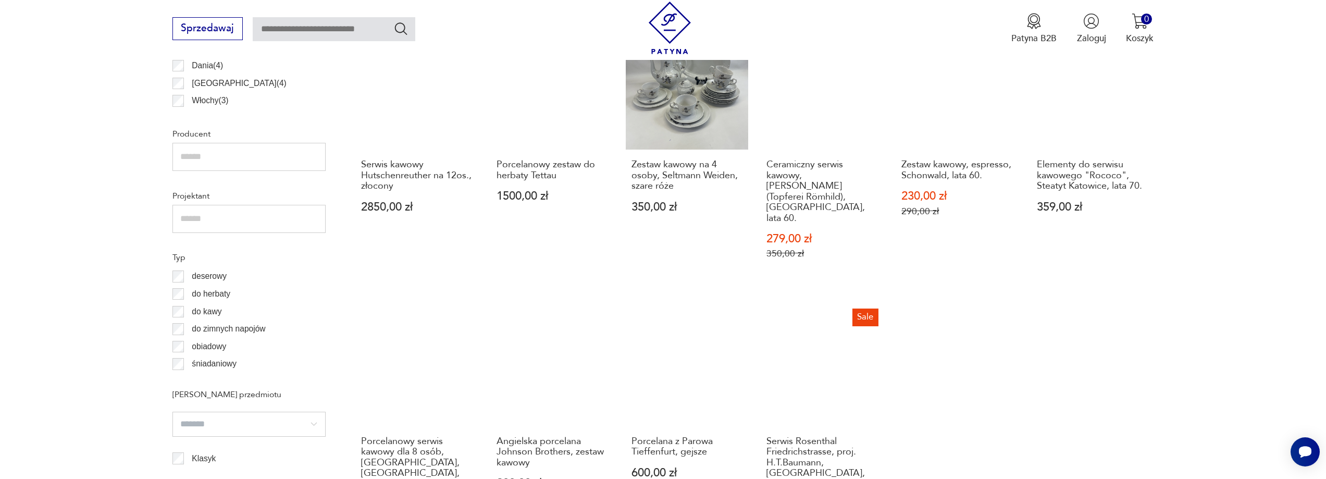
scroll to position [1185, 0]
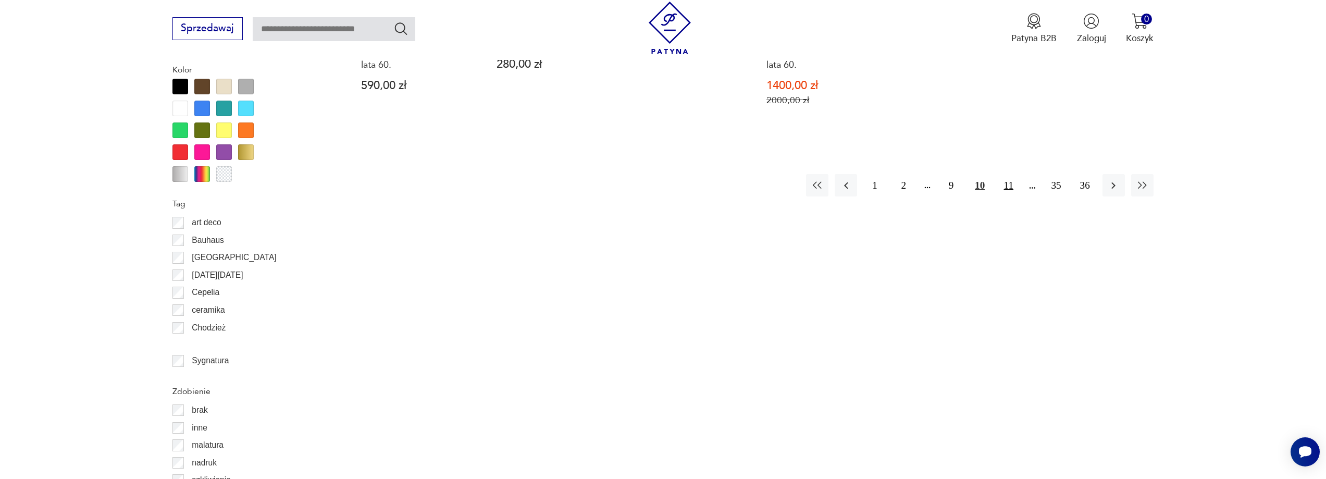
click at [1009, 174] on button "11" at bounding box center [1009, 185] width 22 height 22
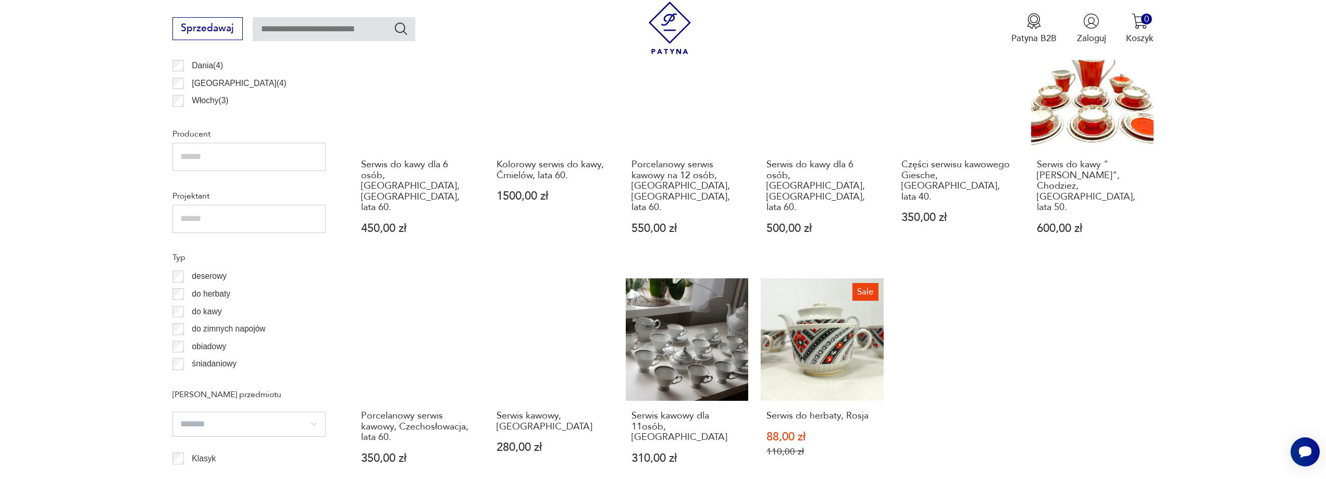
scroll to position [1185, 0]
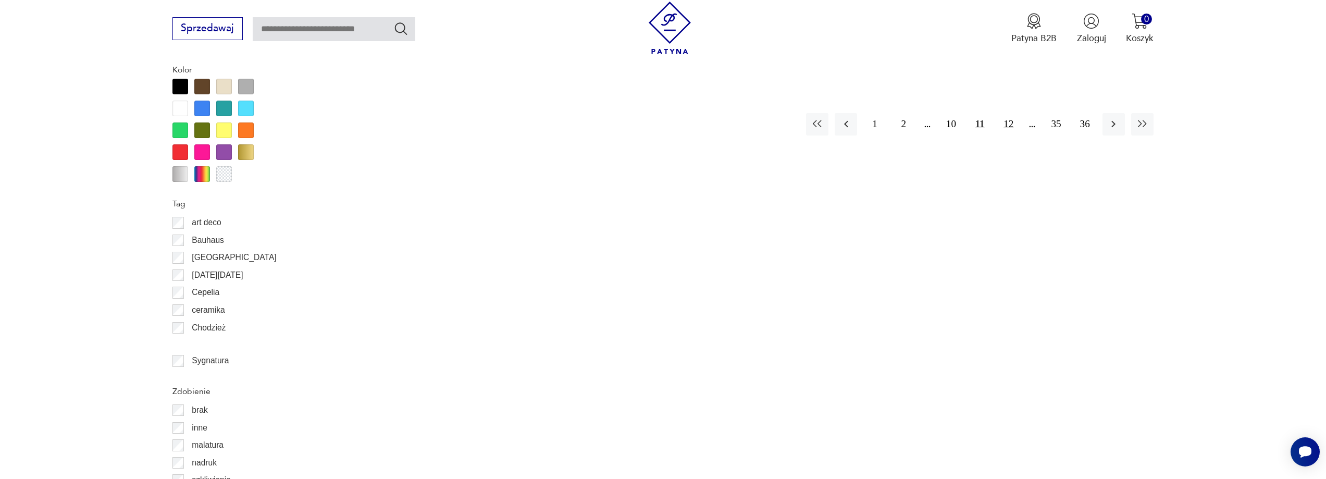
click at [1007, 113] on button "12" at bounding box center [1009, 124] width 22 height 22
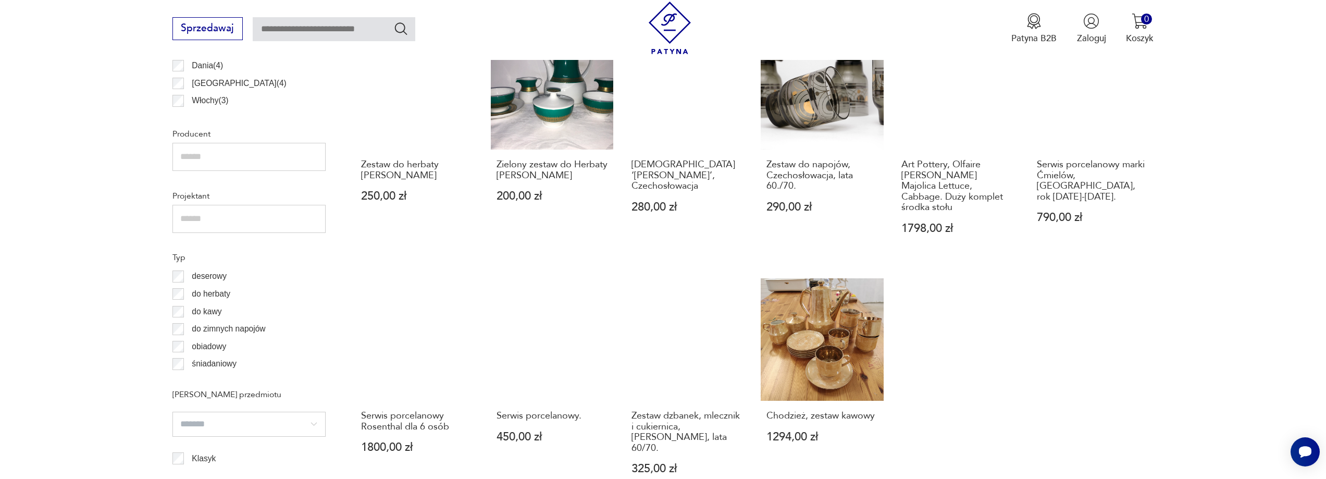
scroll to position [1185, 0]
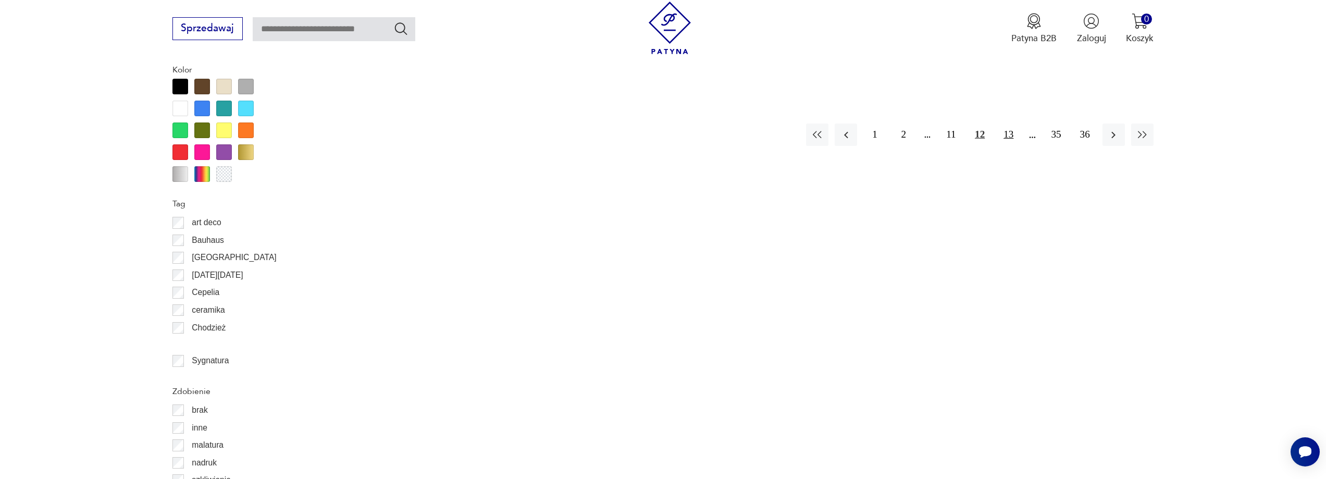
click at [1010, 124] on button "13" at bounding box center [1009, 135] width 22 height 22
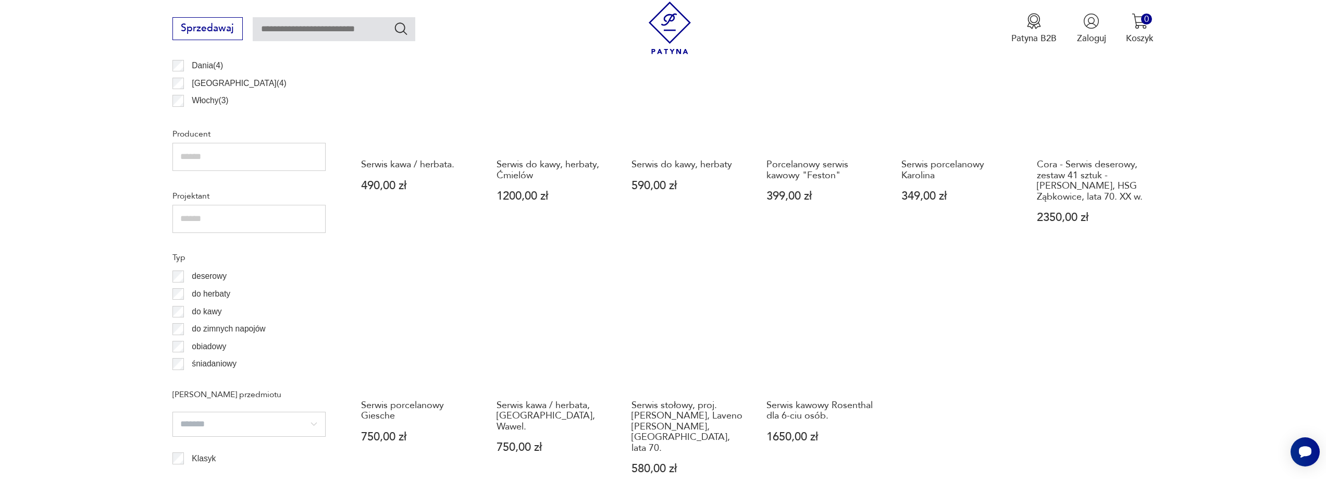
scroll to position [1185, 0]
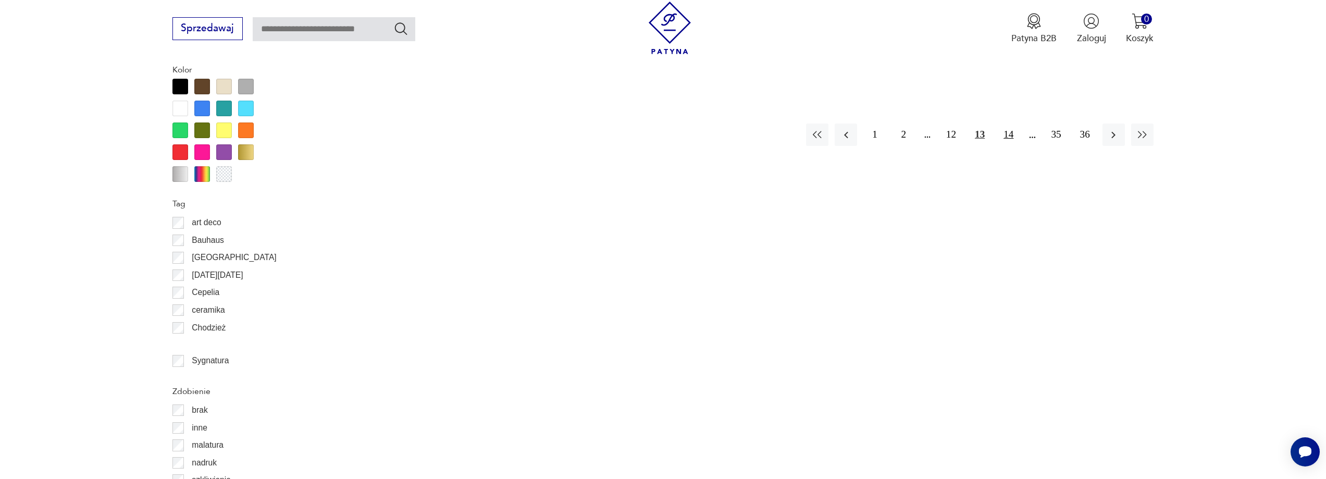
click at [1006, 124] on button "14" at bounding box center [1009, 135] width 22 height 22
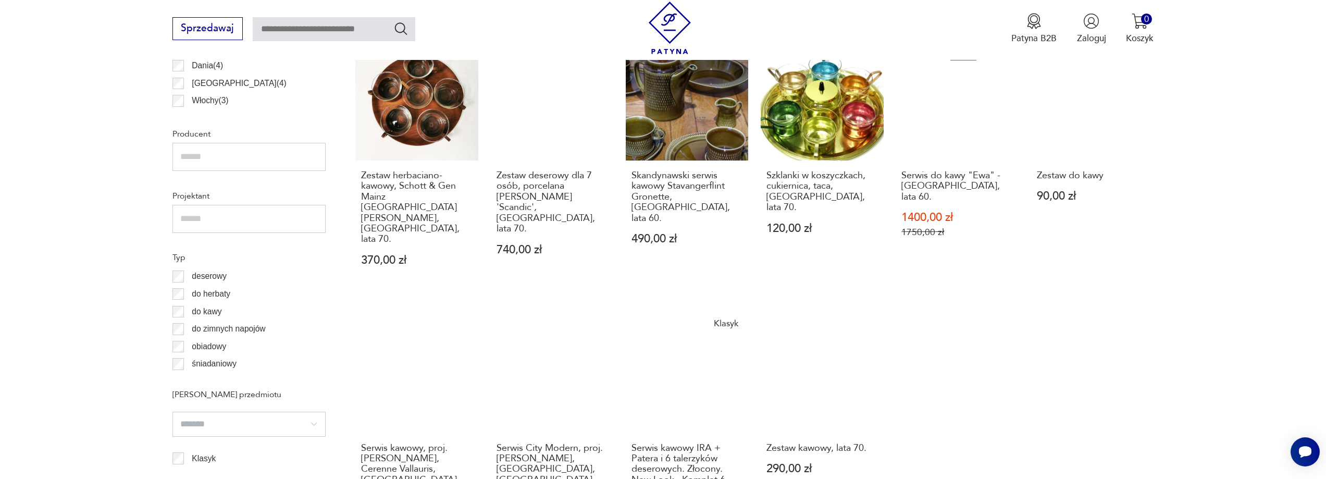
scroll to position [1185, 0]
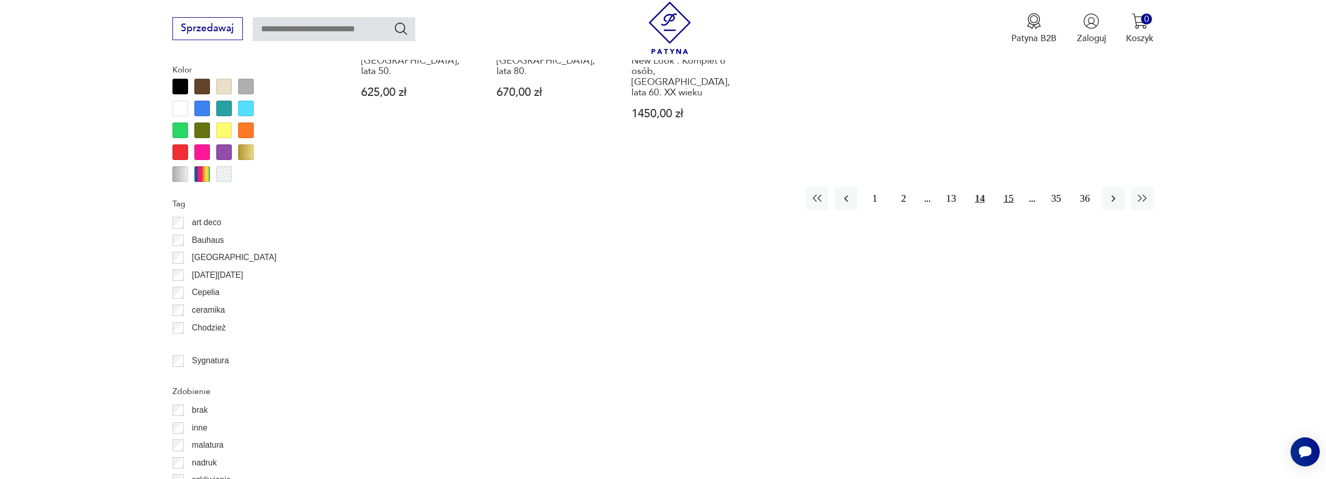
click at [1008, 187] on button "15" at bounding box center [1009, 198] width 22 height 22
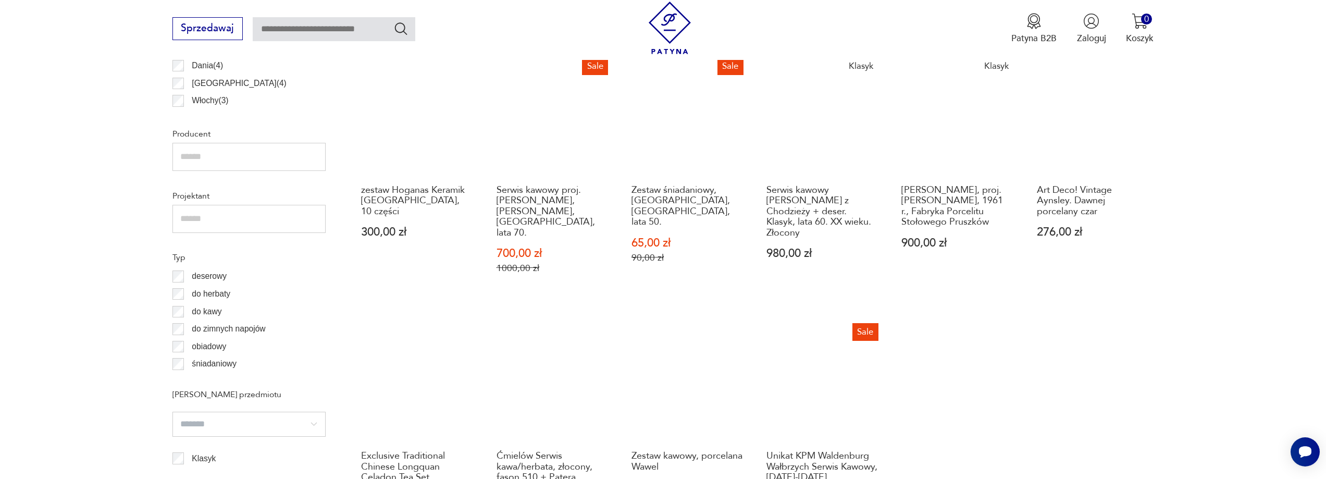
scroll to position [1185, 0]
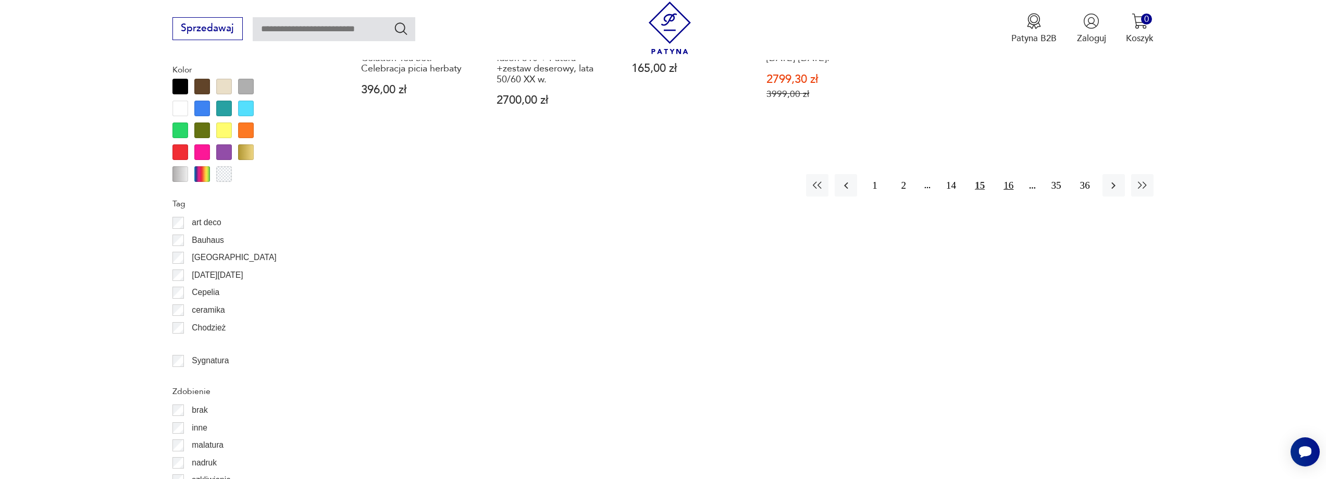
click at [1007, 174] on button "16" at bounding box center [1009, 185] width 22 height 22
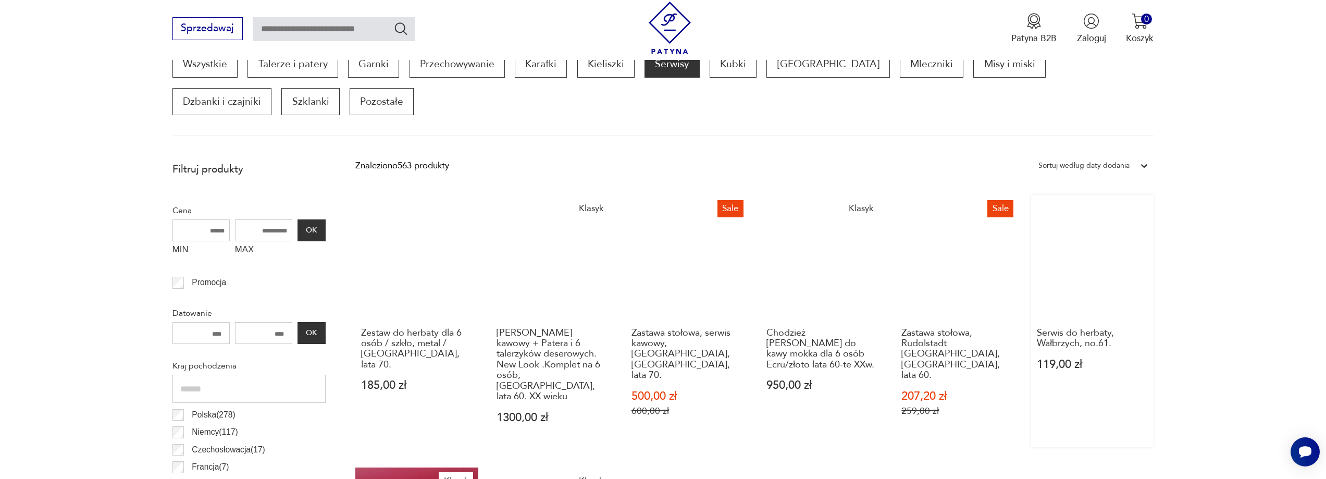
scroll to position [766, 0]
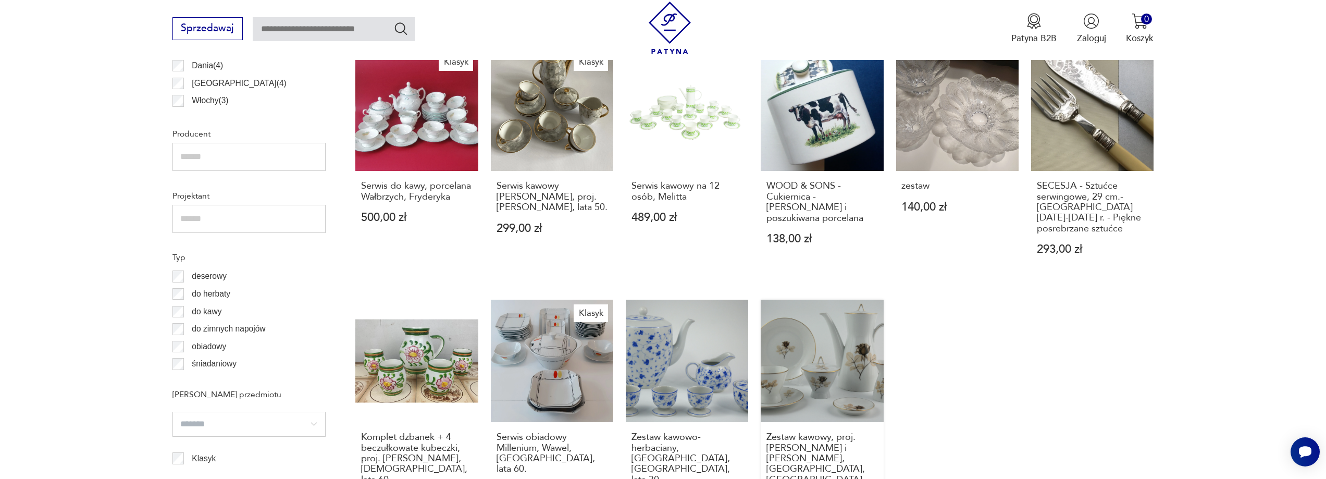
click at [828, 361] on link "Zestaw kawowy, proj. R. Loewy i R. Latham, Rosenthal, Niemcy. 1750,00 zł" at bounding box center [822, 415] width 122 height 231
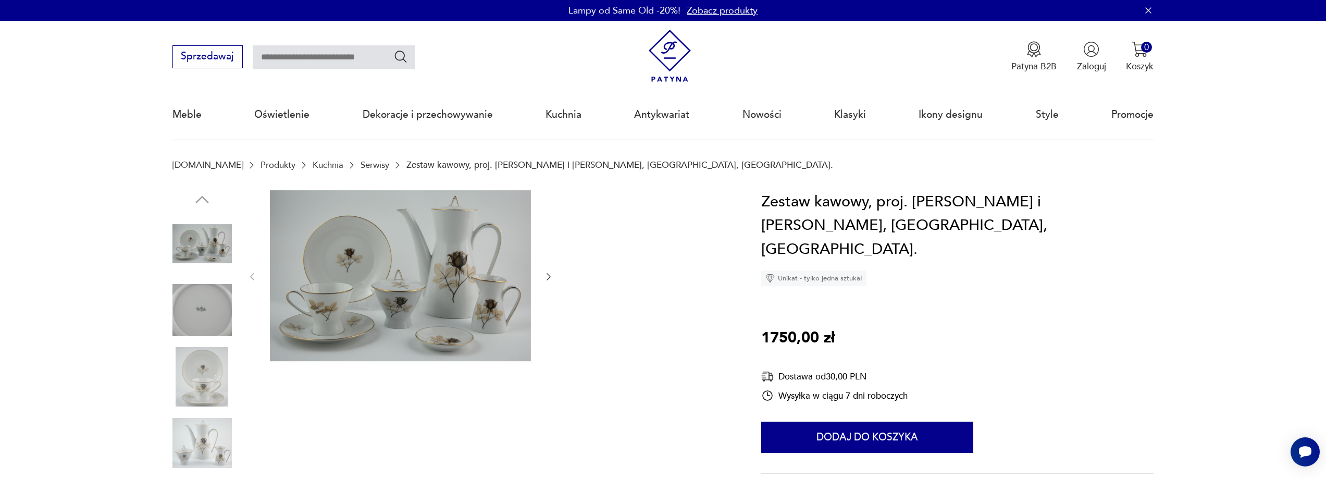
click at [425, 288] on img at bounding box center [400, 275] width 261 height 171
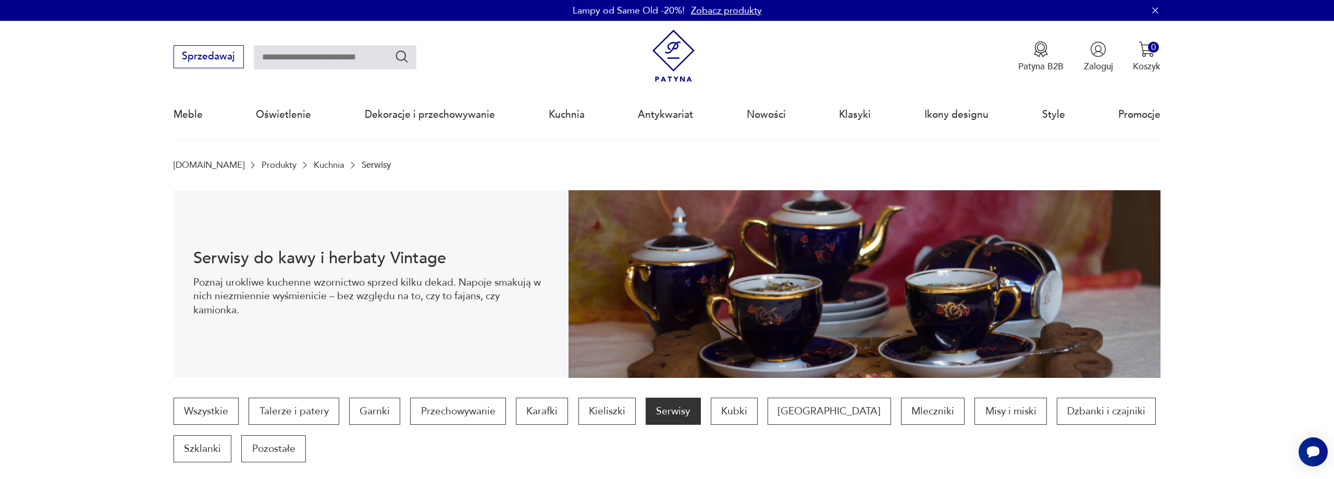
scroll to position [881, 0]
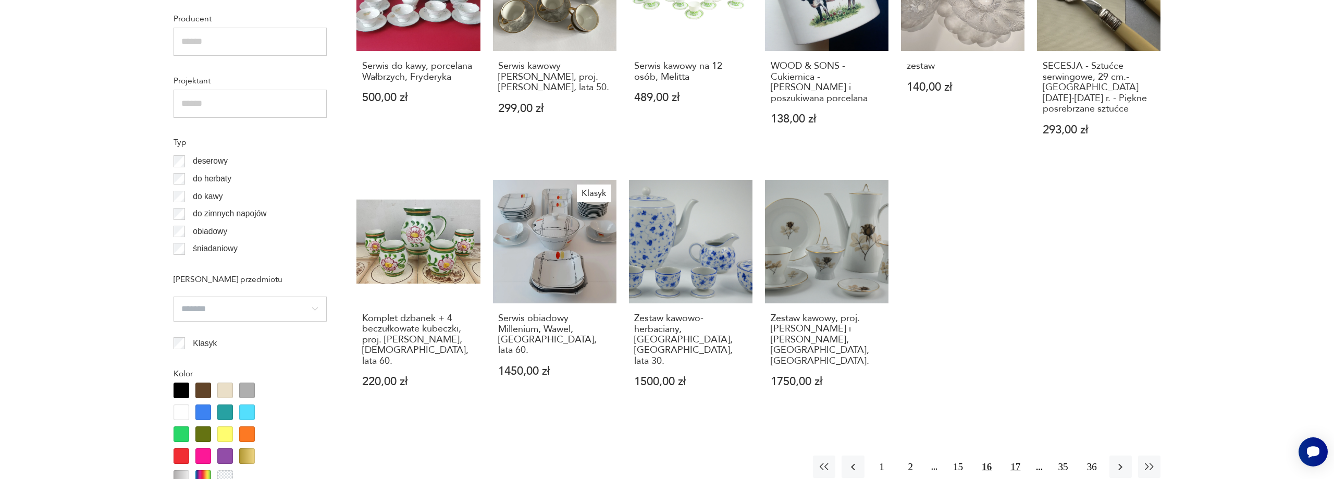
click at [1014, 456] on button "17" at bounding box center [1015, 467] width 22 height 22
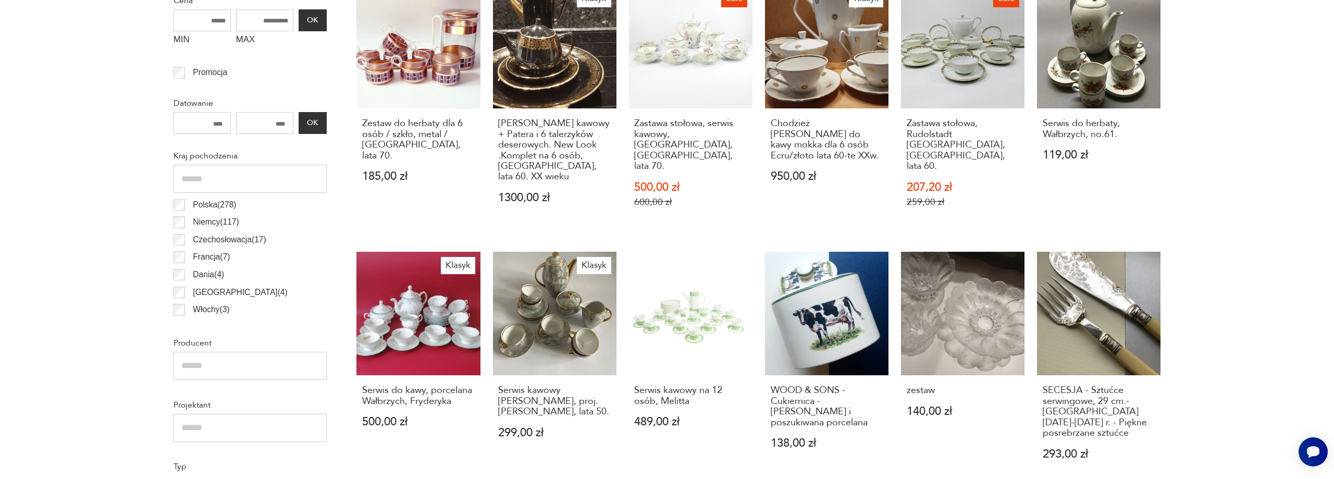
scroll to position [347, 0]
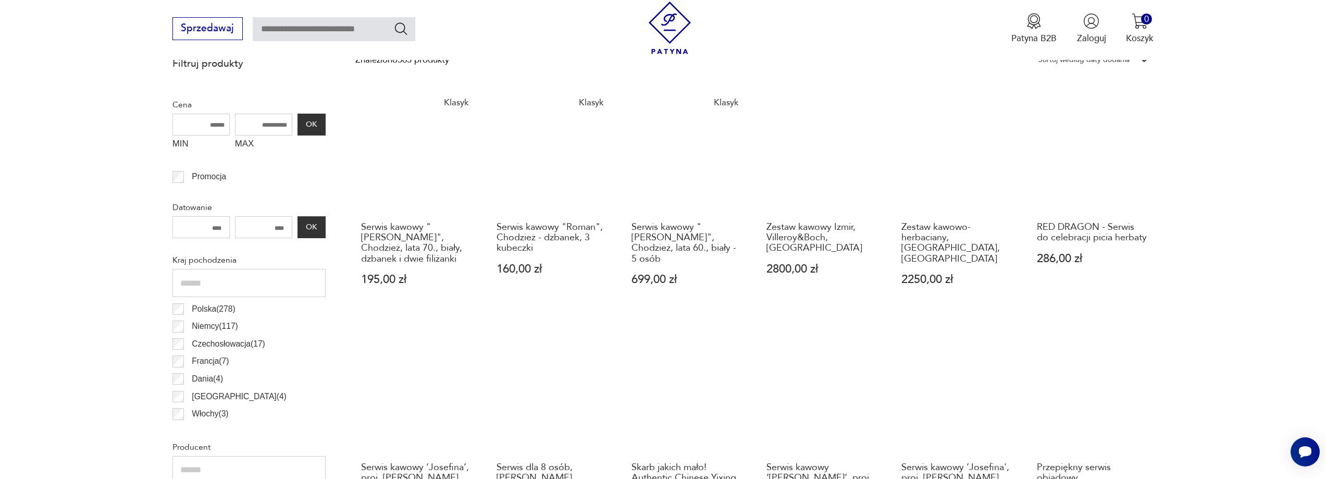
scroll to position [872, 0]
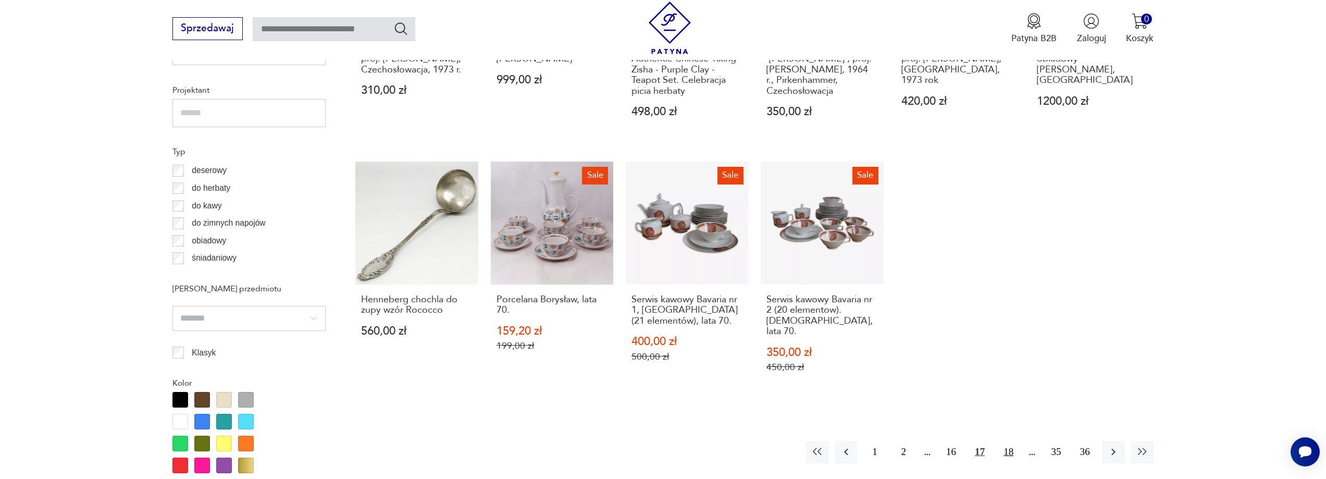
click at [1010, 441] on button "18" at bounding box center [1009, 452] width 22 height 22
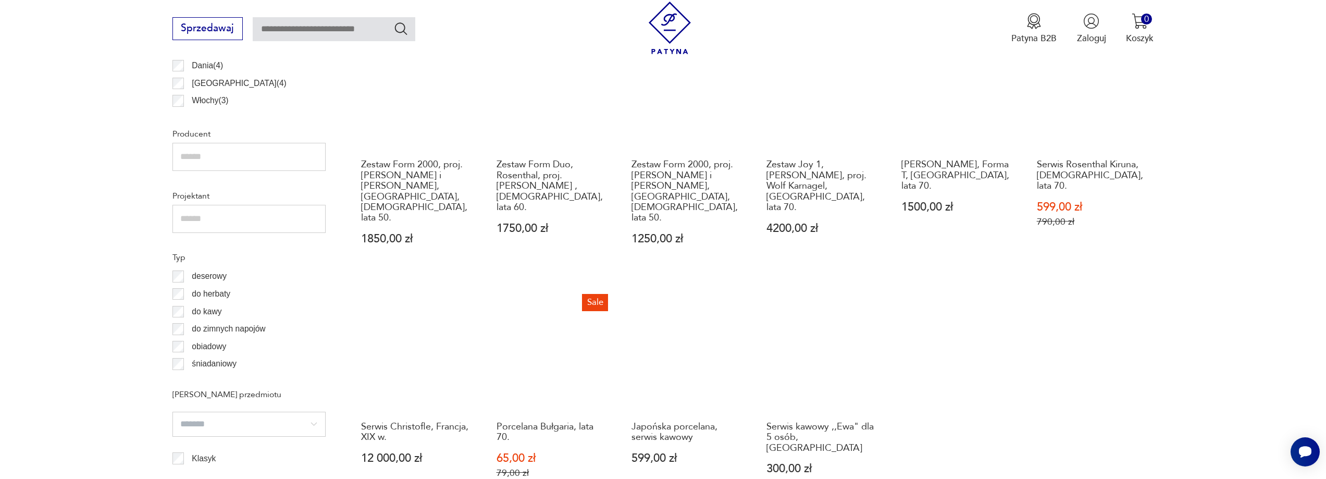
scroll to position [1185, 0]
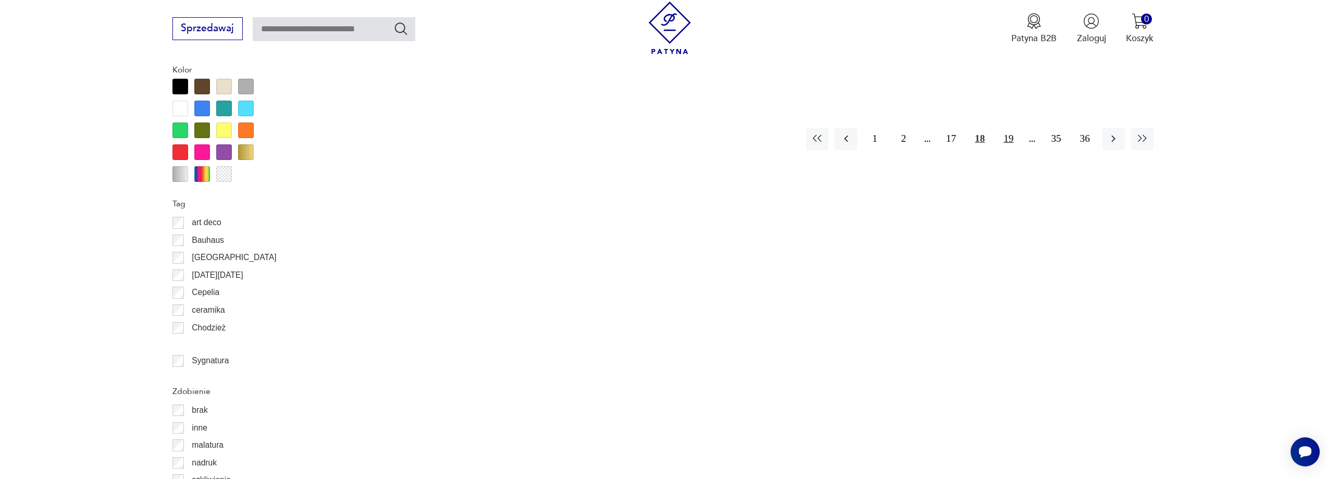
click at [1012, 128] on button "19" at bounding box center [1009, 139] width 22 height 22
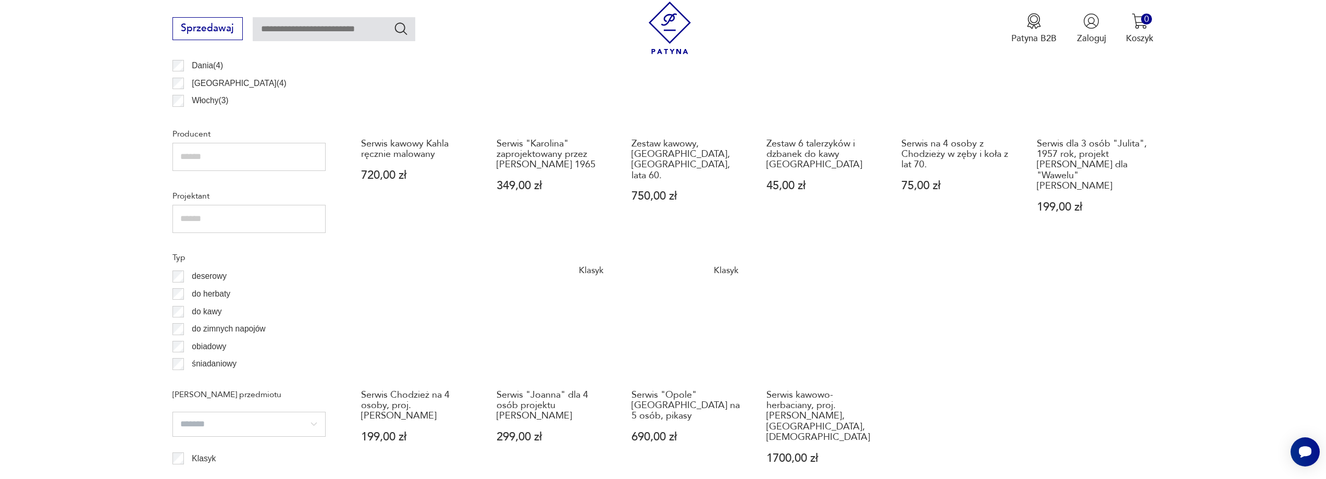
scroll to position [1185, 0]
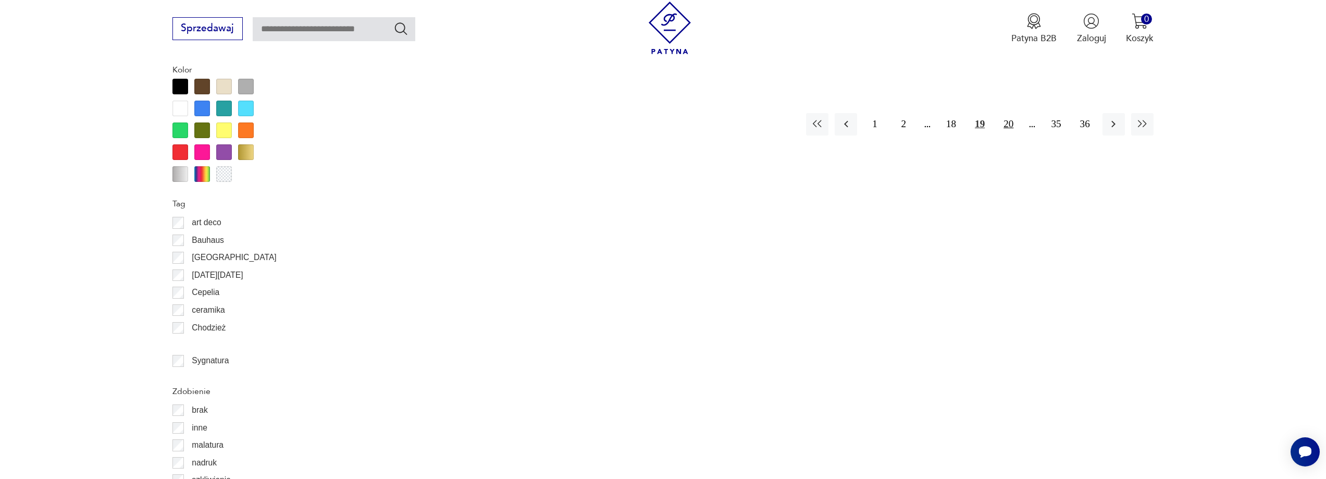
click at [1009, 113] on button "20" at bounding box center [1009, 124] width 22 height 22
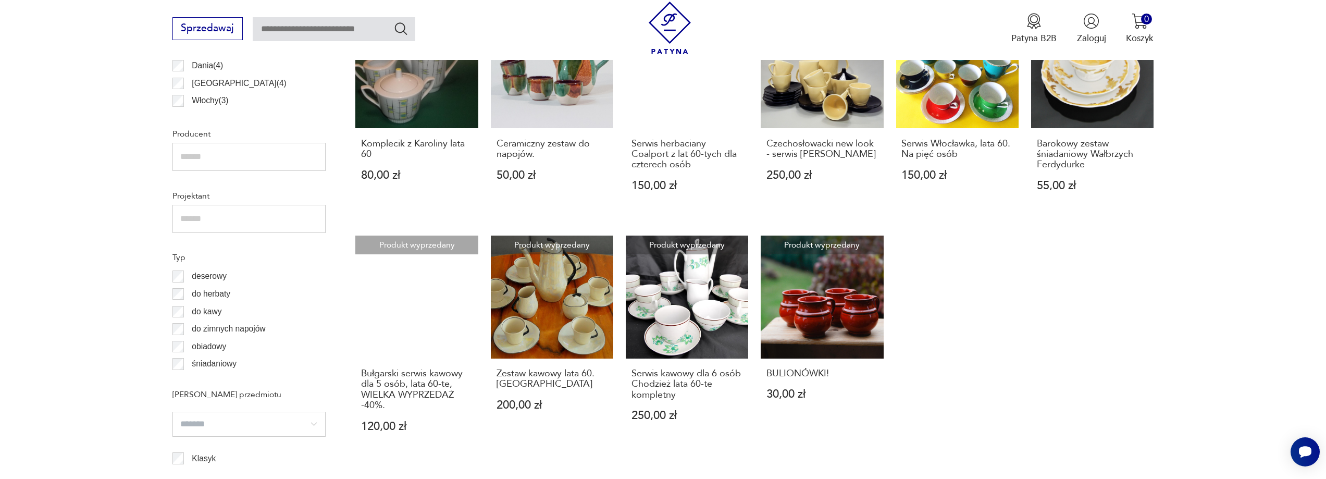
scroll to position [1185, 0]
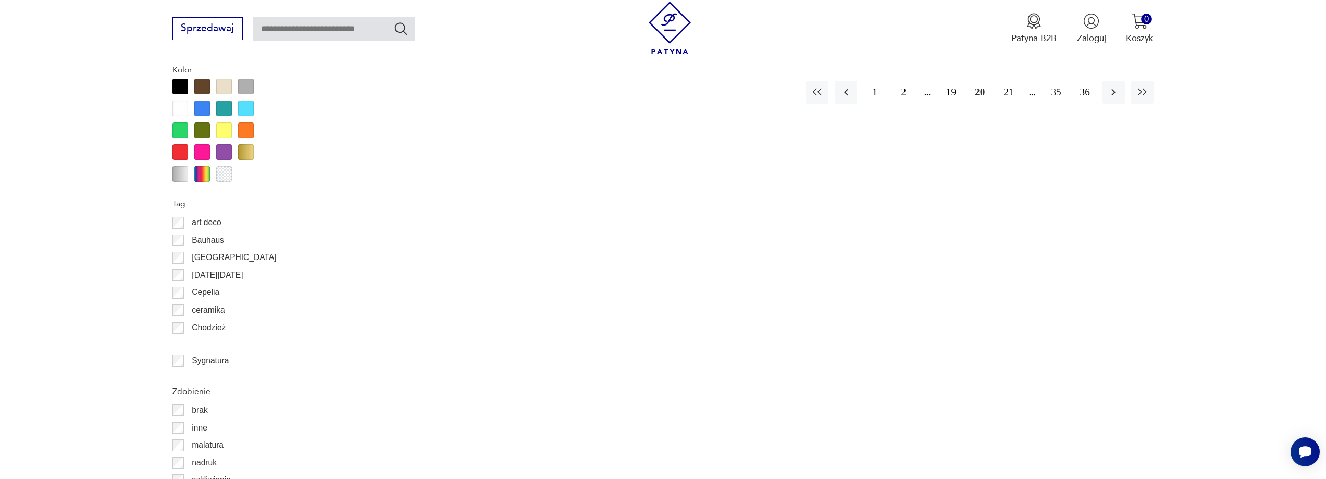
click at [1011, 93] on button "21" at bounding box center [1009, 92] width 22 height 22
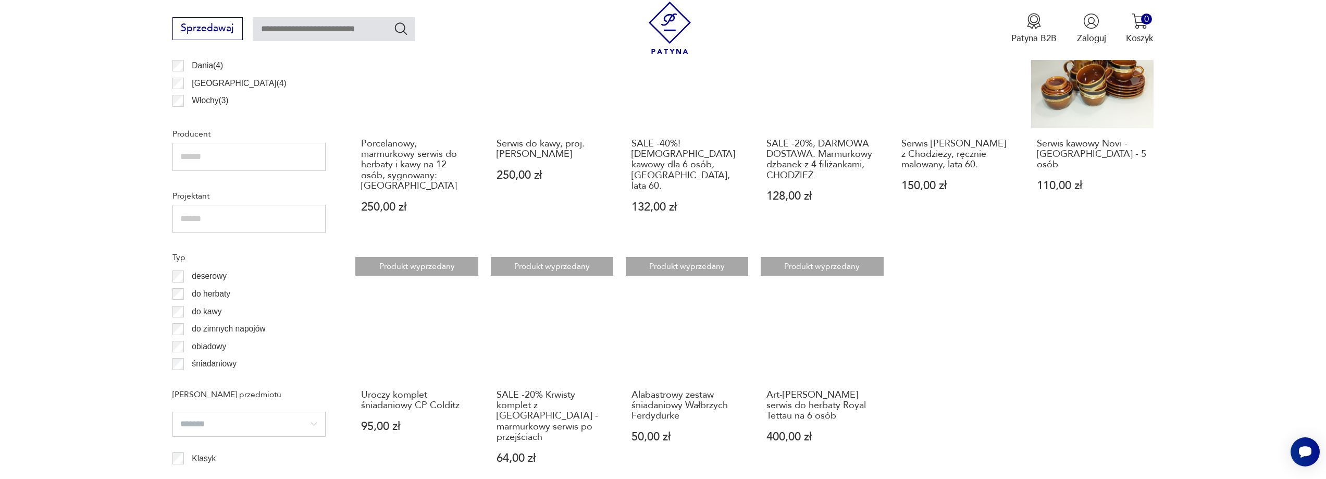
scroll to position [1185, 0]
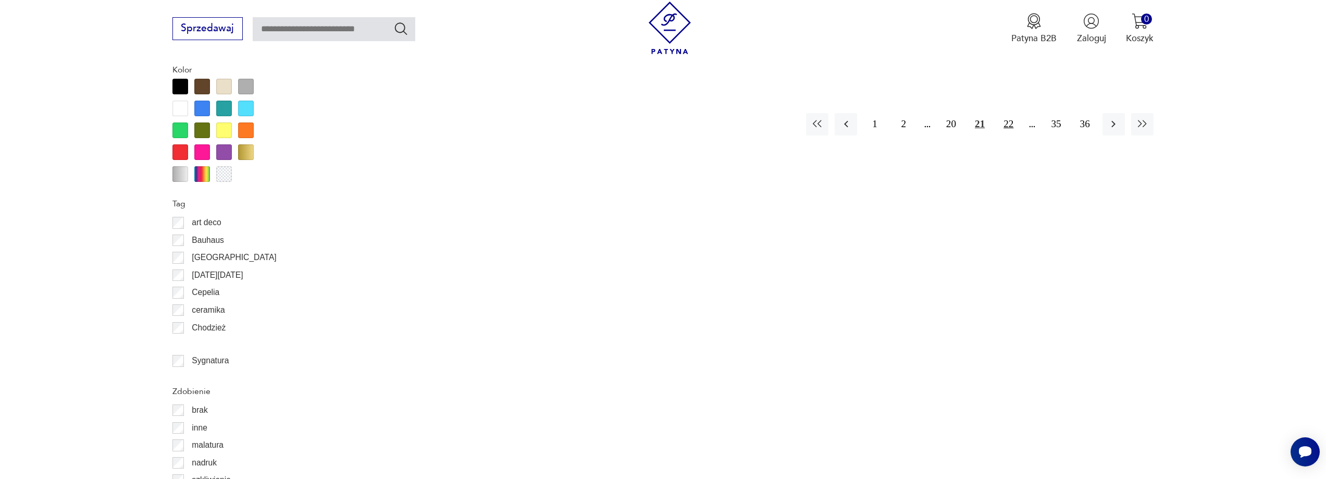
click at [1007, 115] on button "22" at bounding box center [1009, 124] width 22 height 22
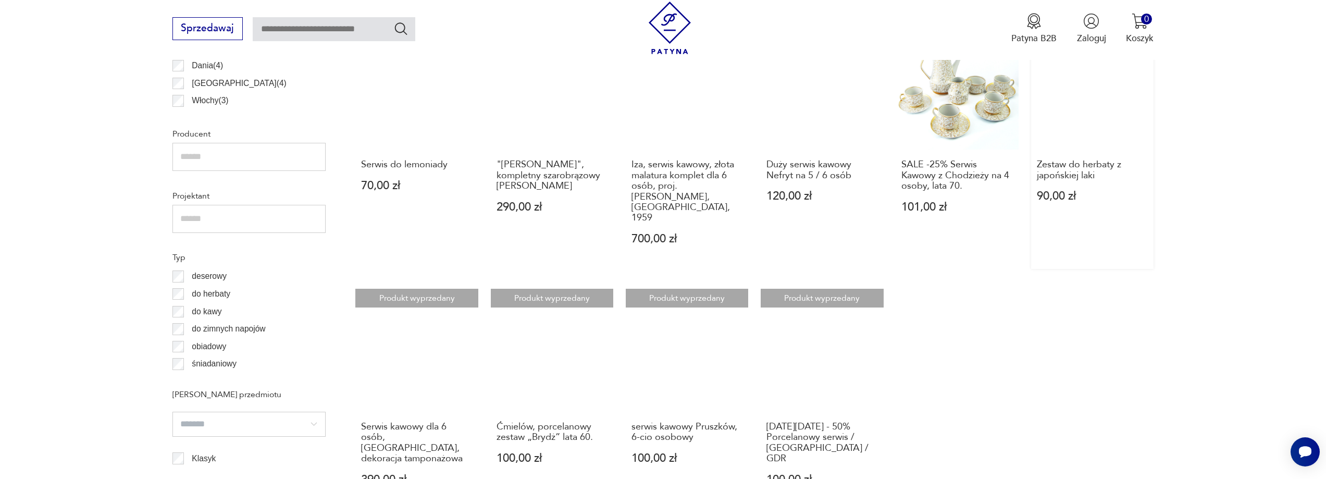
scroll to position [1185, 0]
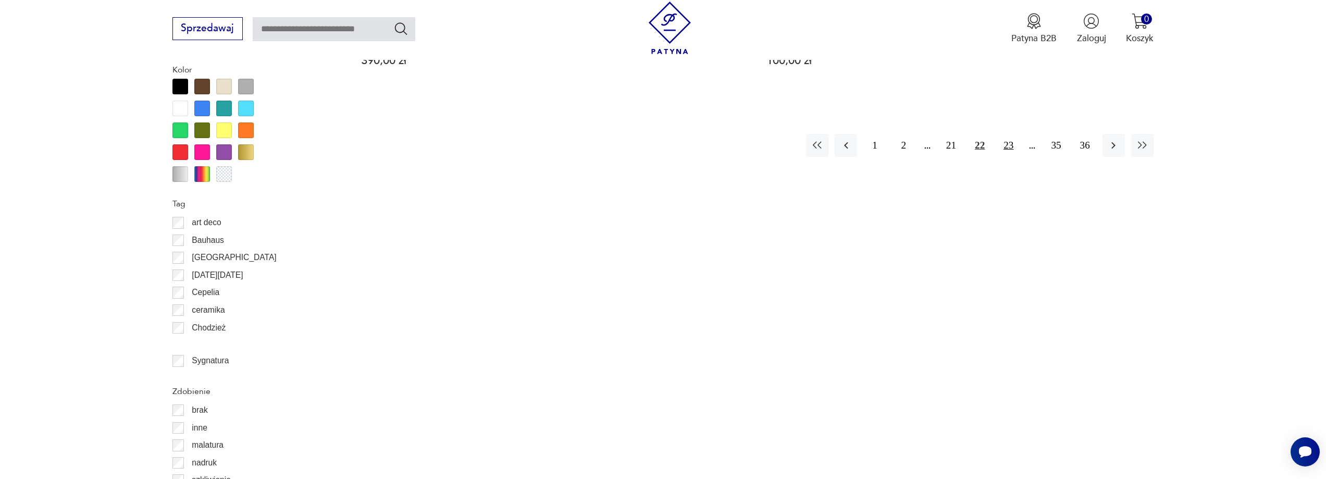
click at [1007, 134] on button "23" at bounding box center [1009, 145] width 22 height 22
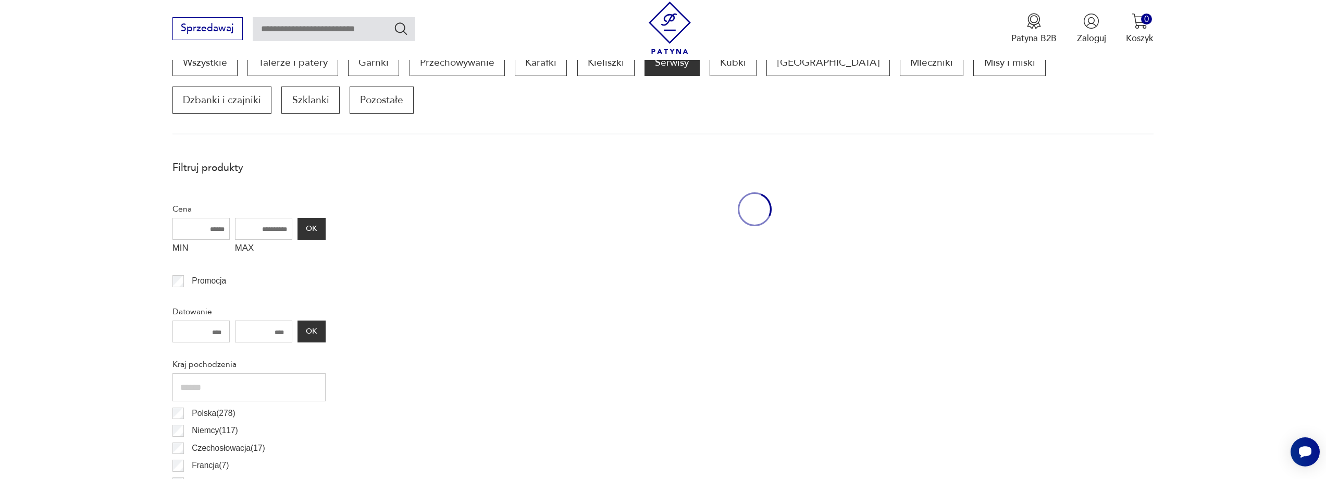
scroll to position [347, 0]
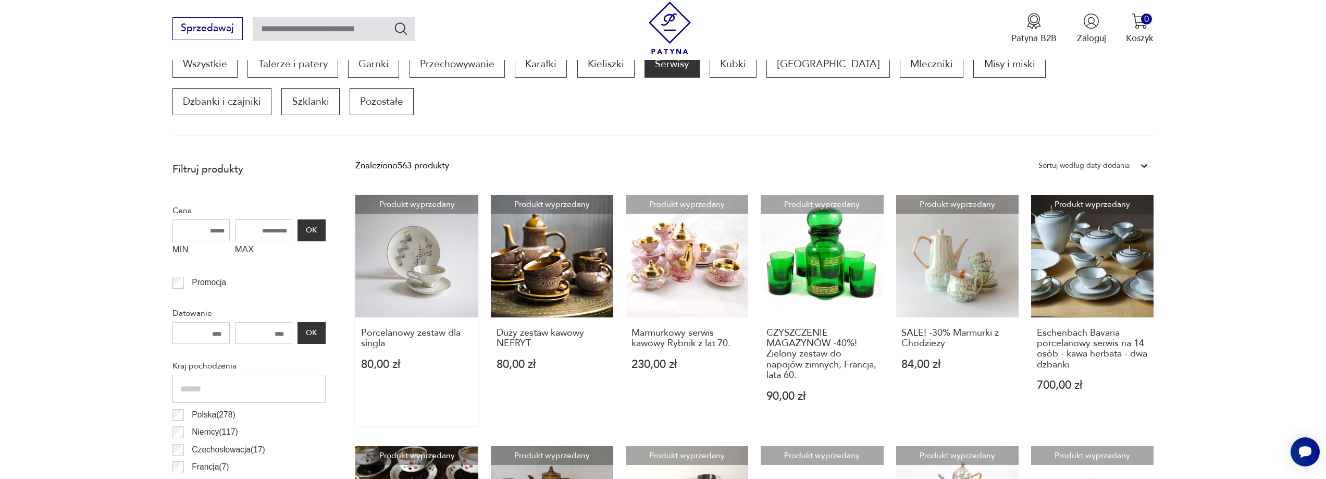
click at [426, 262] on link "Produkt wyprzedany Porcelanowy zestaw dla singla 80,00 zł" at bounding box center [416, 310] width 122 height 231
